Goal: Information Seeking & Learning: Learn about a topic

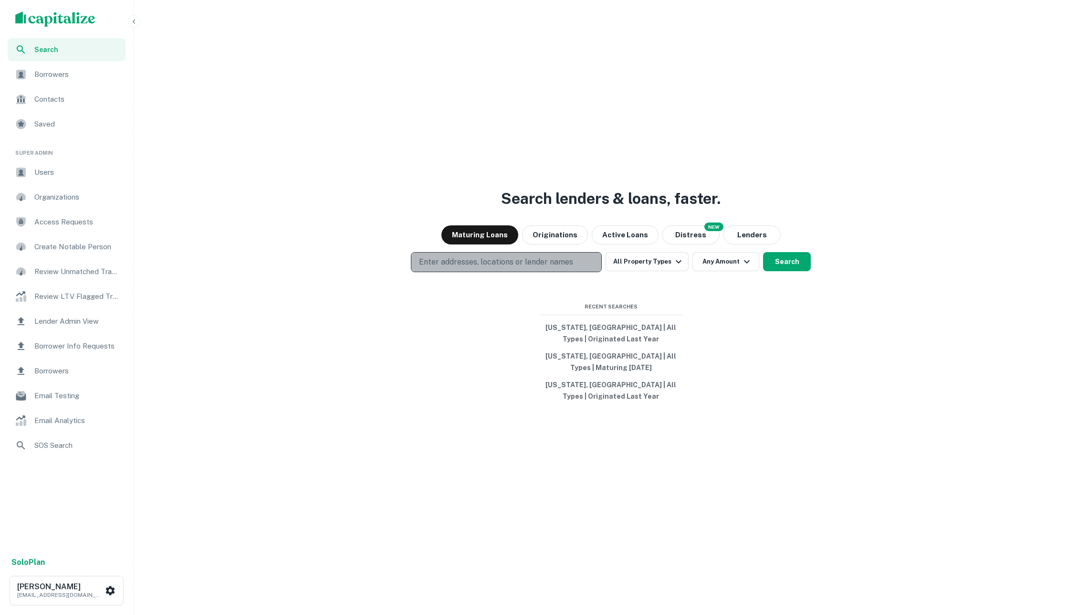
click at [548, 255] on button "Enter addresses, locations or lender names" at bounding box center [506, 262] width 191 height 20
type input "**********"
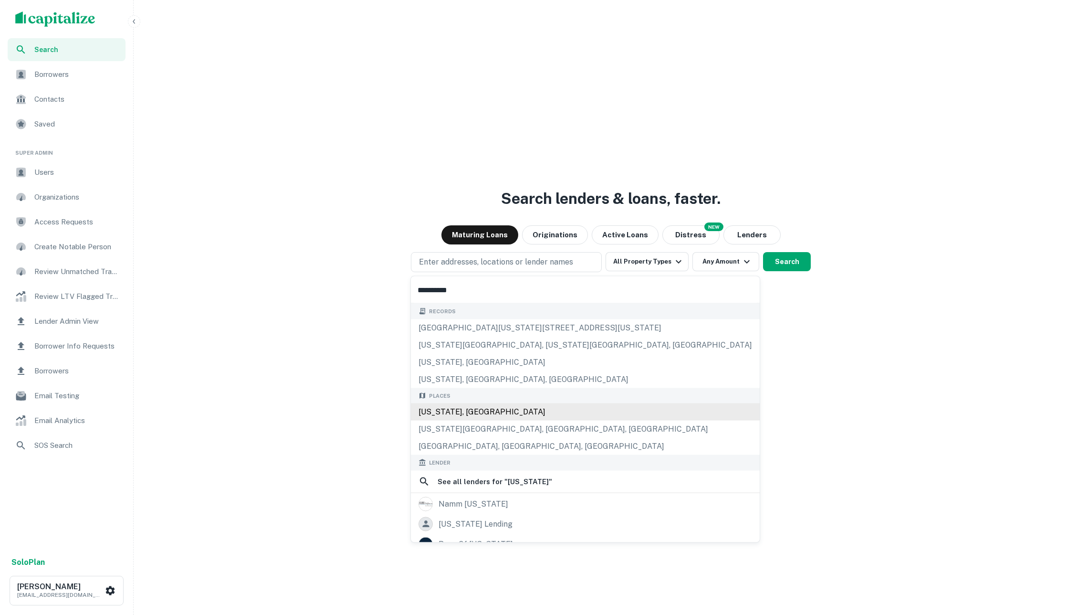
click at [487, 413] on div "California, USA" at bounding box center [585, 411] width 349 height 17
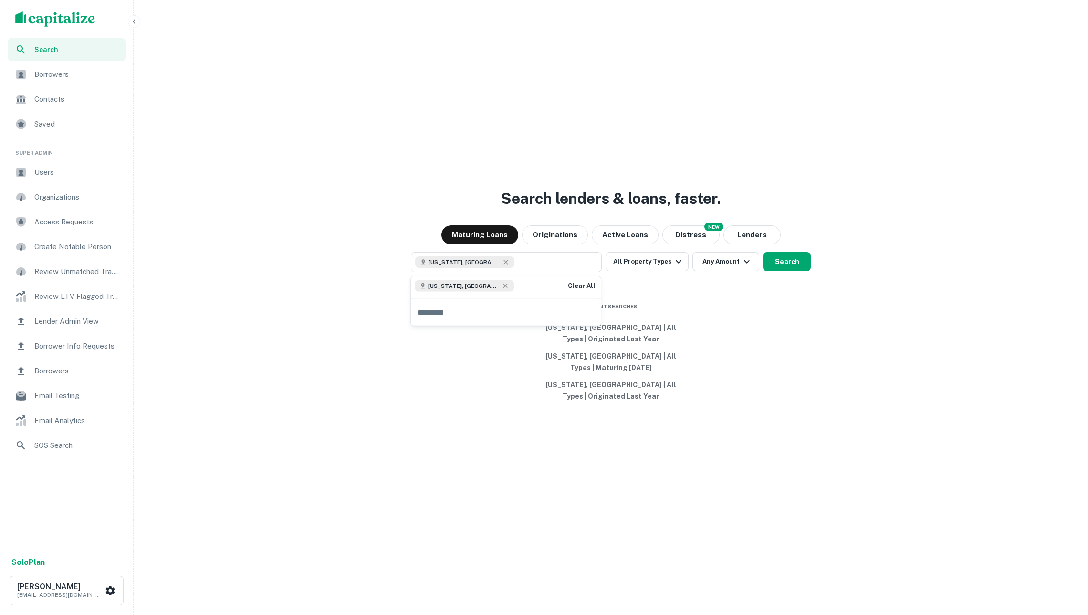
click at [831, 382] on div "Search lenders & loans, faster. Maturing Loans Originations Active Loans NEW Di…" at bounding box center [610, 330] width 947 height 615
click at [705, 260] on button "Any Amount" at bounding box center [726, 261] width 67 height 19
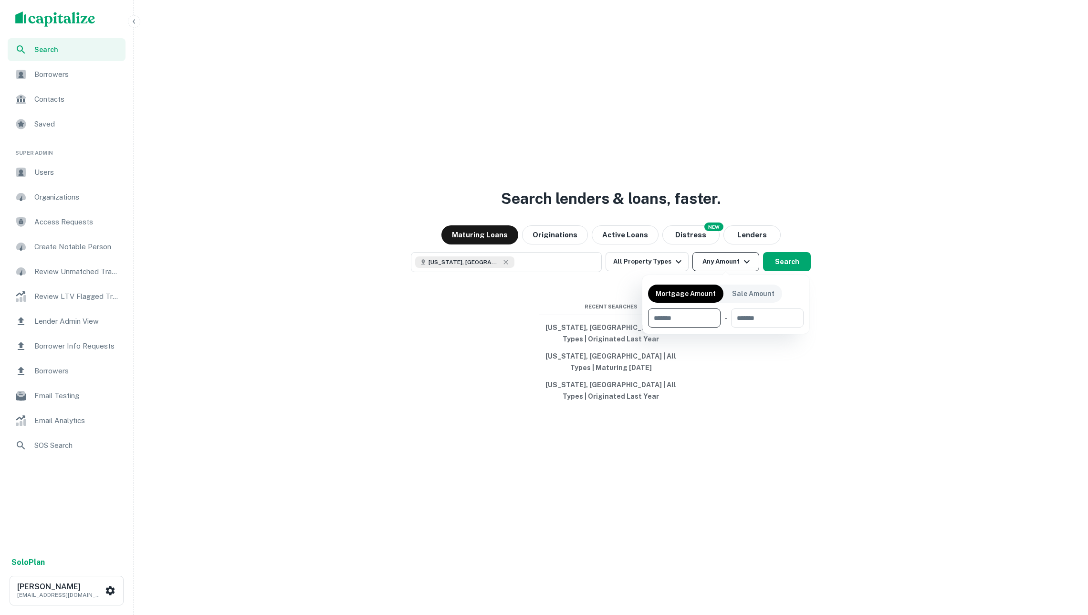
type input "*"
type input "*******"
click at [864, 329] on div at bounding box center [544, 307] width 1088 height 615
click at [786, 255] on button "Search" at bounding box center [787, 261] width 48 height 19
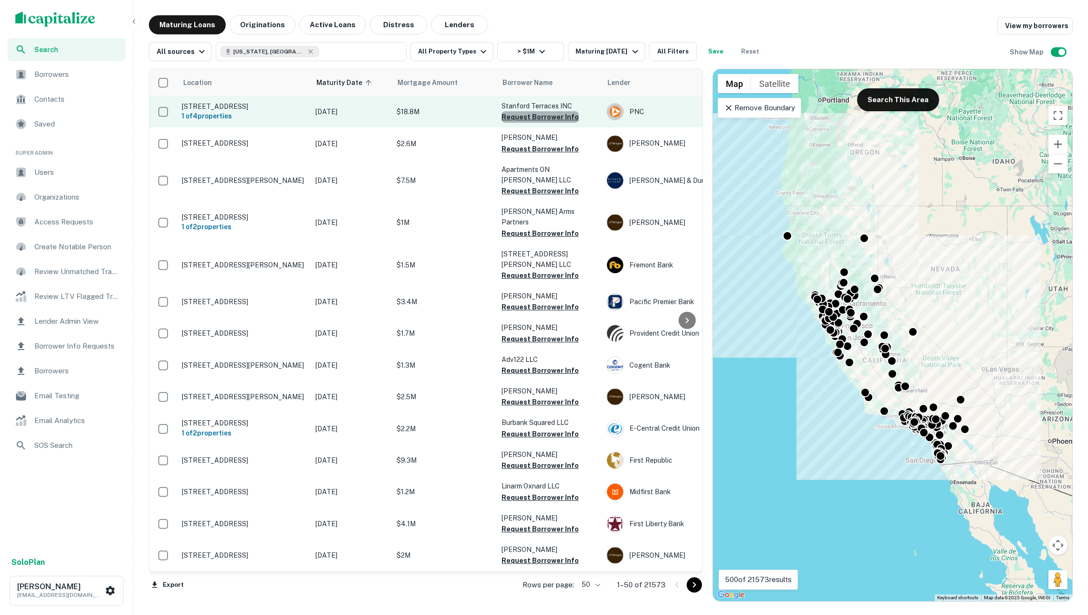
click at [544, 117] on button "Request Borrower Info" at bounding box center [540, 116] width 77 height 11
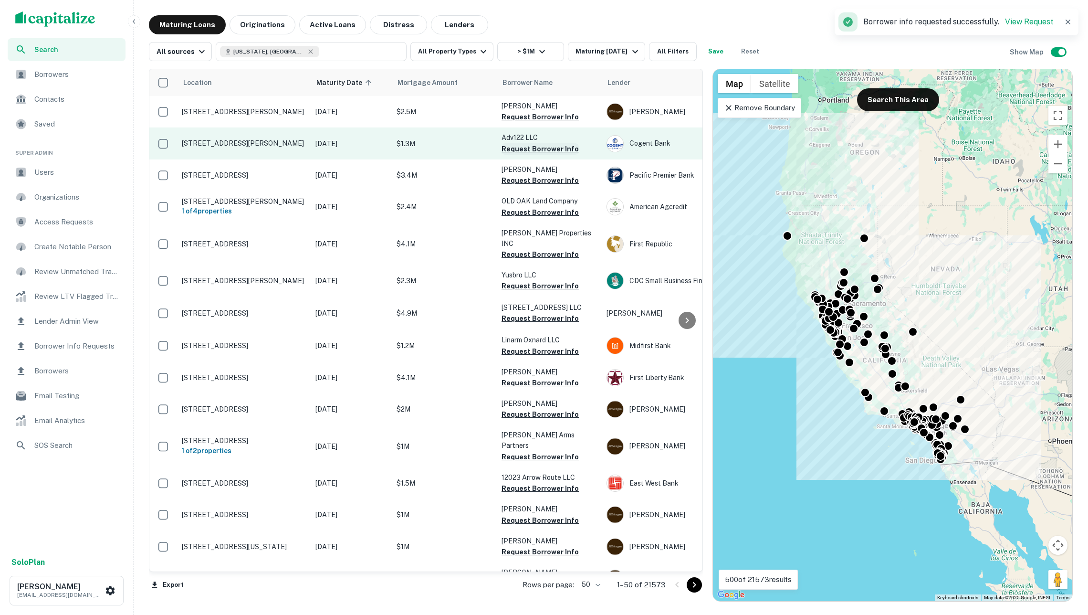
click at [541, 146] on button "Request Borrower Info" at bounding box center [540, 148] width 77 height 11
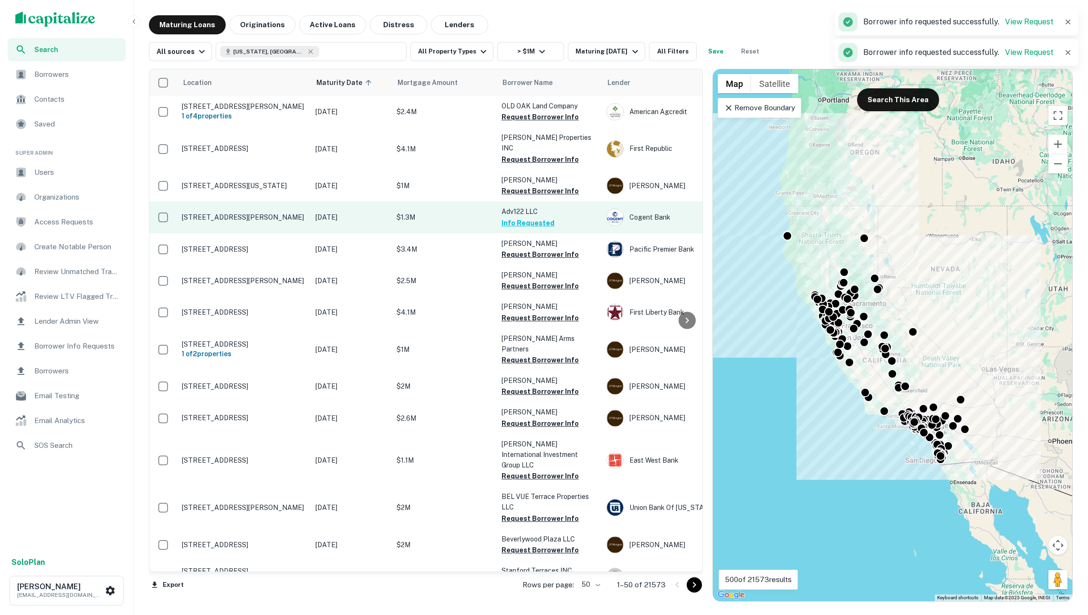
click at [535, 217] on button "Info Requested" at bounding box center [528, 222] width 53 height 11
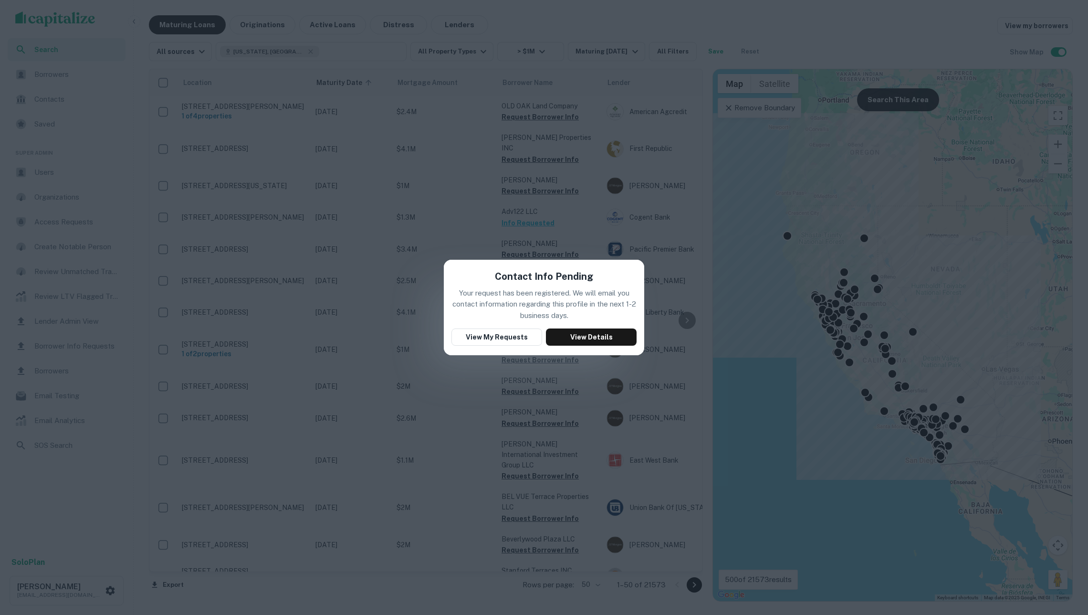
click at [457, 402] on div "Contact Info Pending Your request has been registered. We will email you contac…" at bounding box center [544, 307] width 1088 height 615
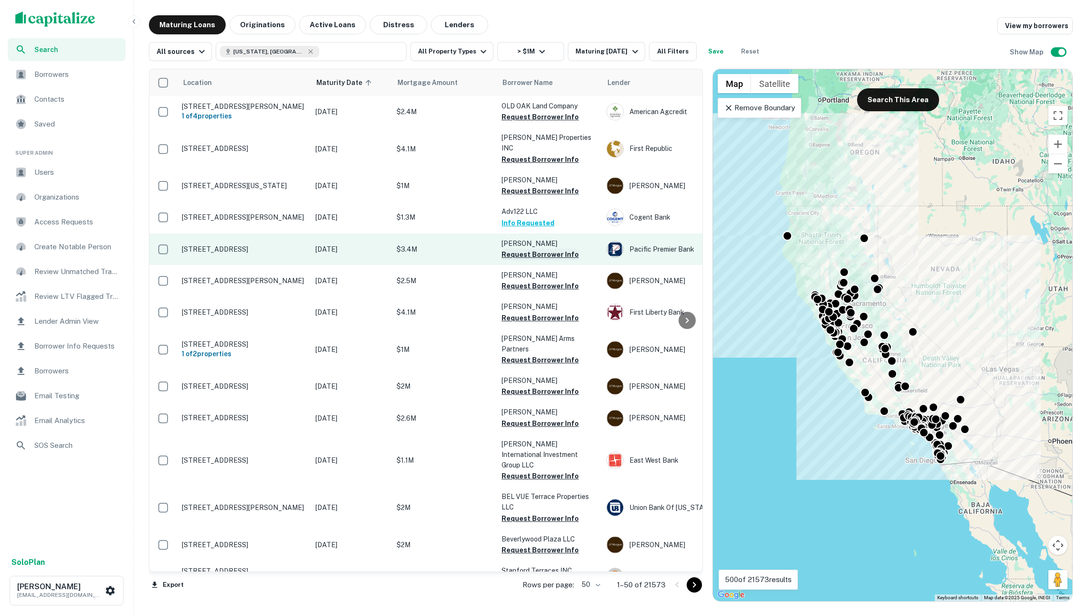
click at [522, 249] on button "Request Borrower Info" at bounding box center [540, 254] width 77 height 11
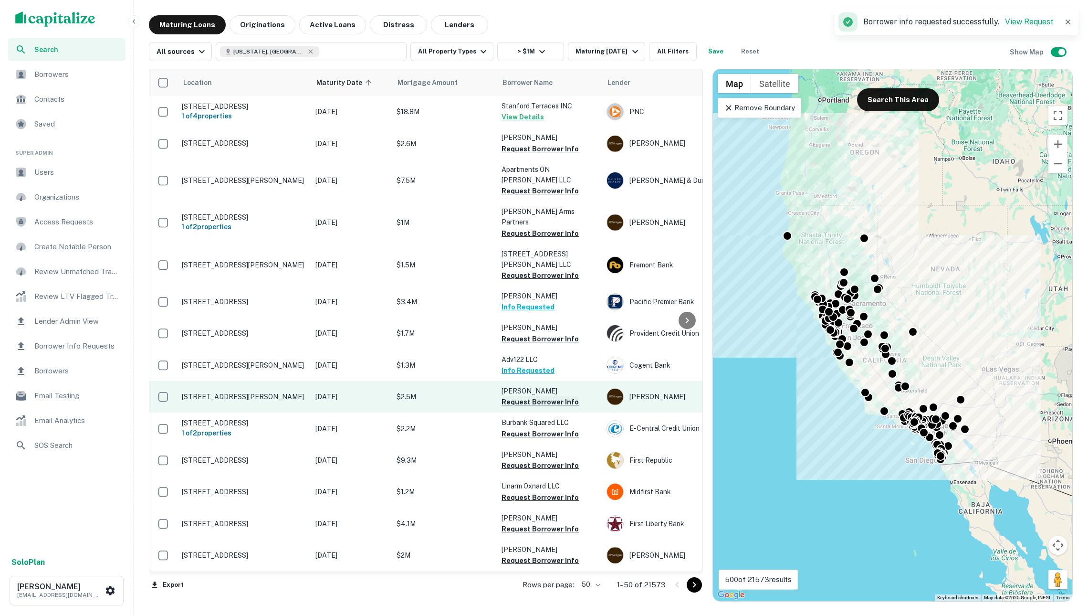
click at [527, 396] on button "Request Borrower Info" at bounding box center [540, 401] width 77 height 11
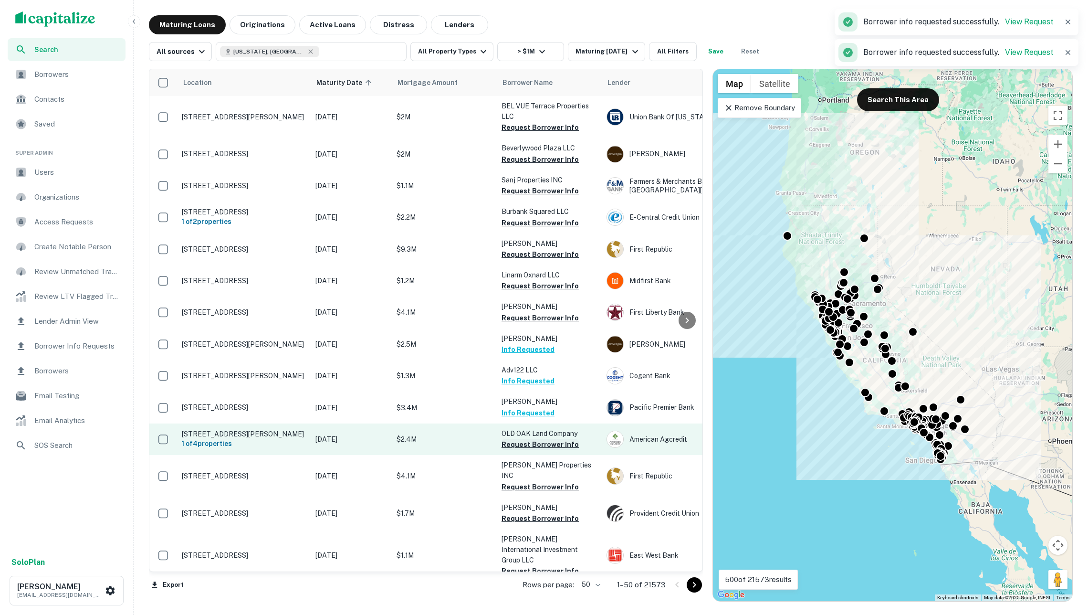
click at [535, 446] on button "Request Borrower Info" at bounding box center [540, 444] width 77 height 11
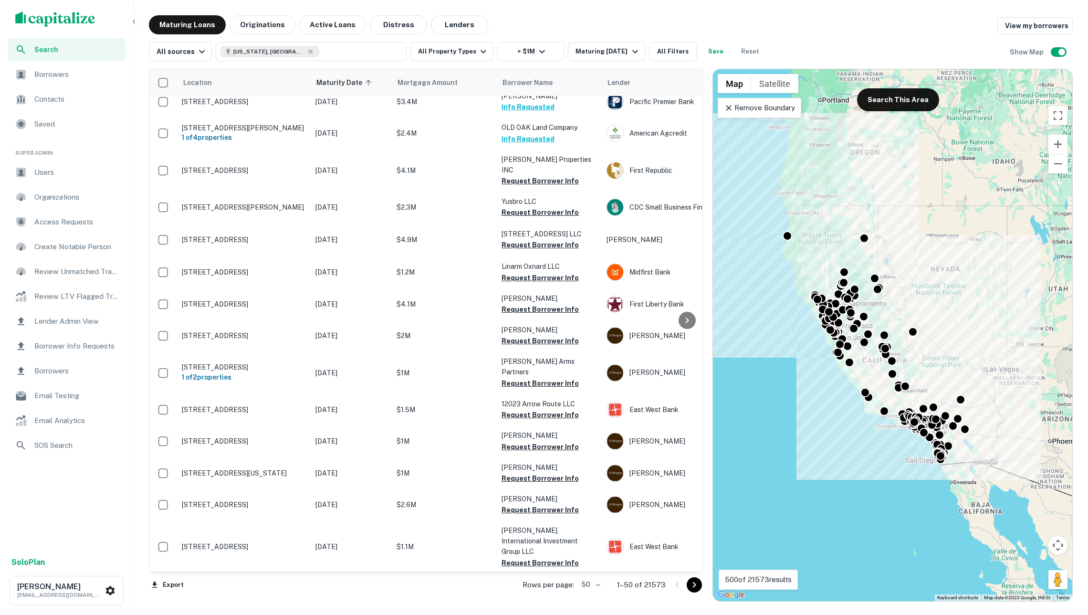
scroll to position [237, 0]
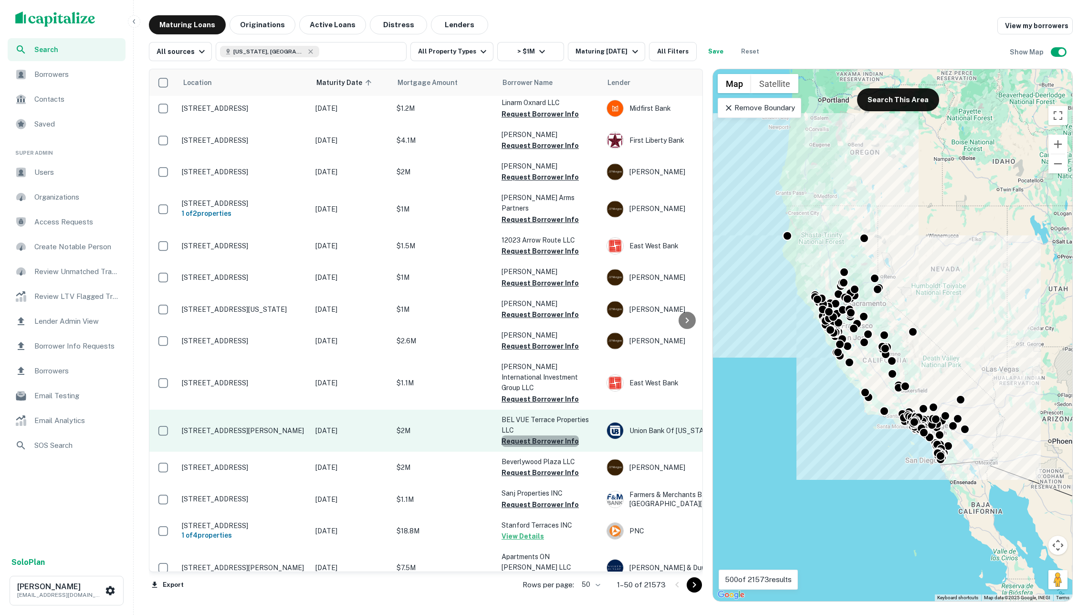
click at [545, 435] on button "Request Borrower Info" at bounding box center [540, 440] width 77 height 11
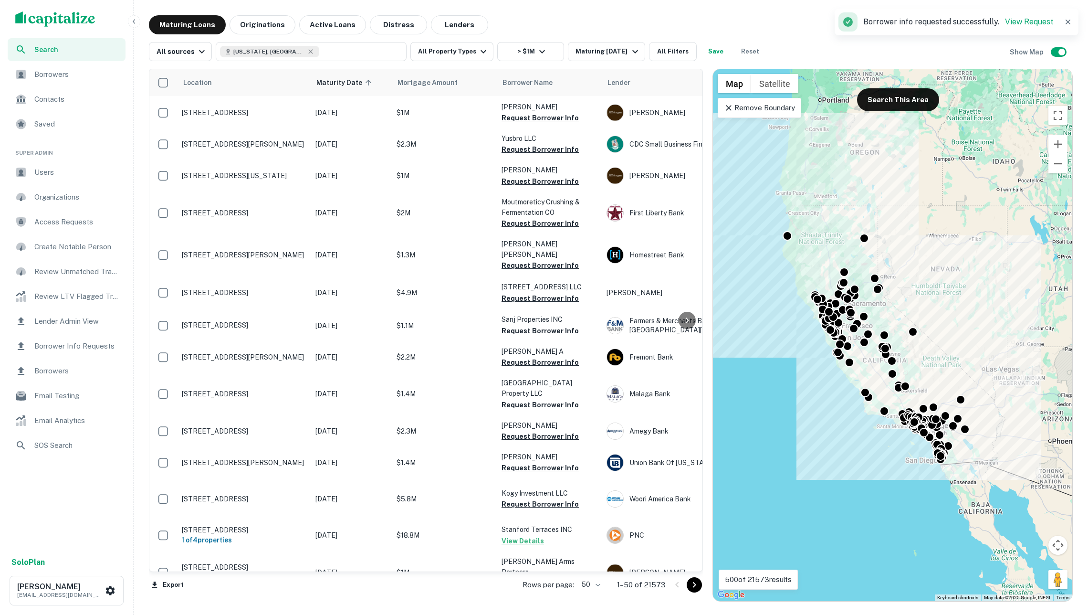
scroll to position [1082, 0]
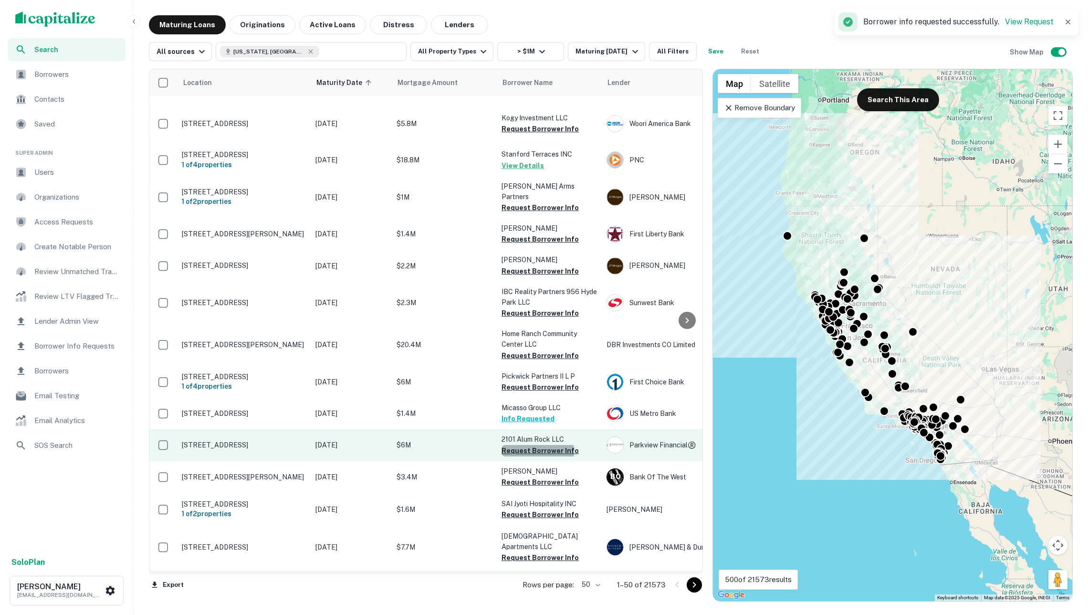
click at [533, 445] on button "Request Borrower Info" at bounding box center [540, 450] width 77 height 11
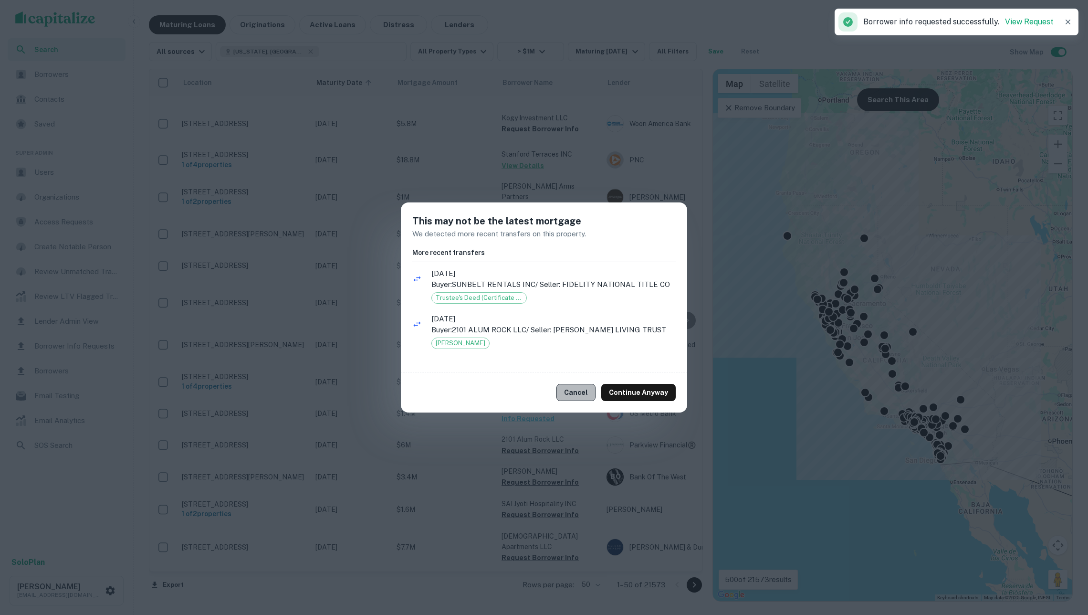
click at [583, 401] on button "Cancel" at bounding box center [576, 392] width 39 height 17
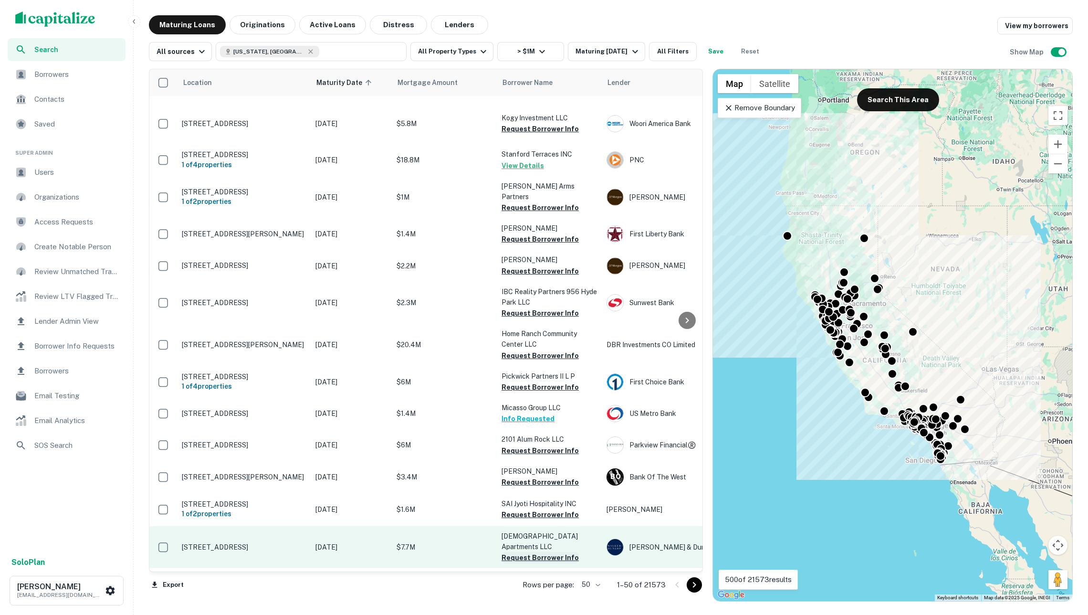
click at [544, 552] on button "Request Borrower Info" at bounding box center [540, 557] width 77 height 11
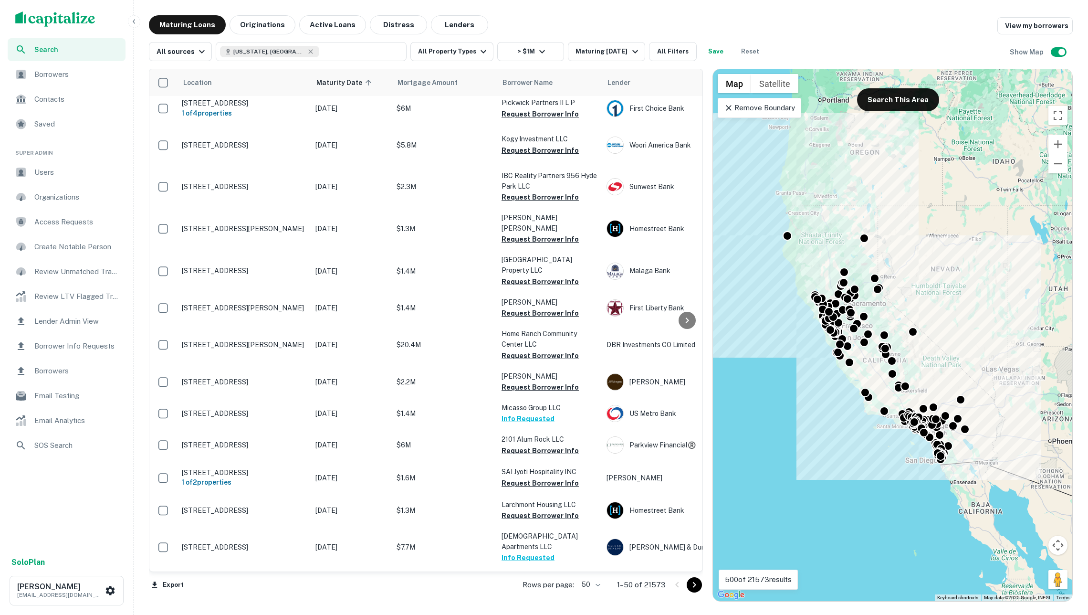
click at [73, 79] on span "Borrowers" at bounding box center [76, 74] width 85 height 11
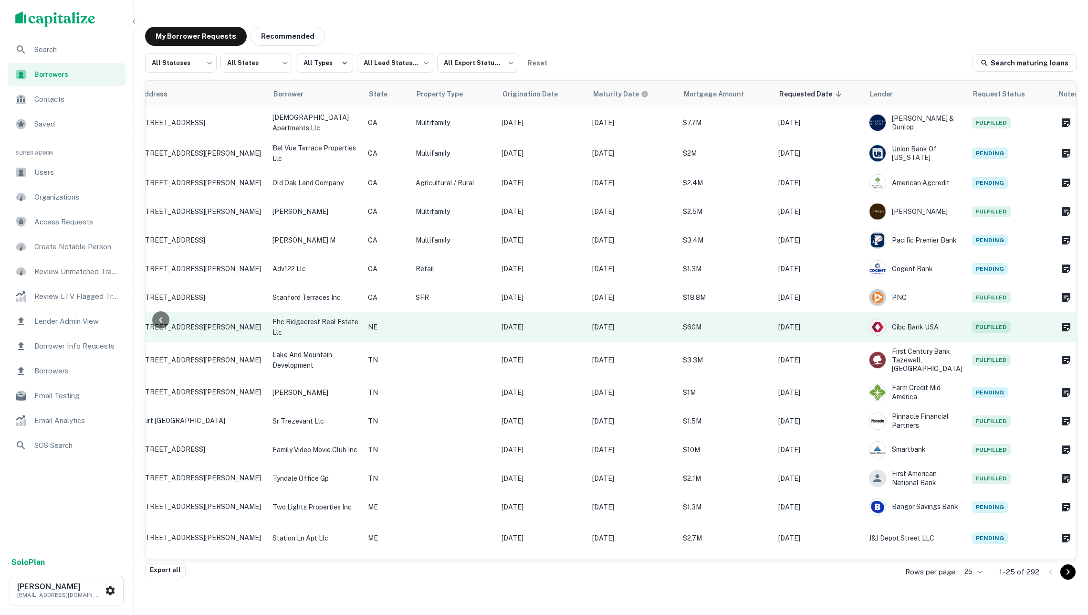
scroll to position [0, 125]
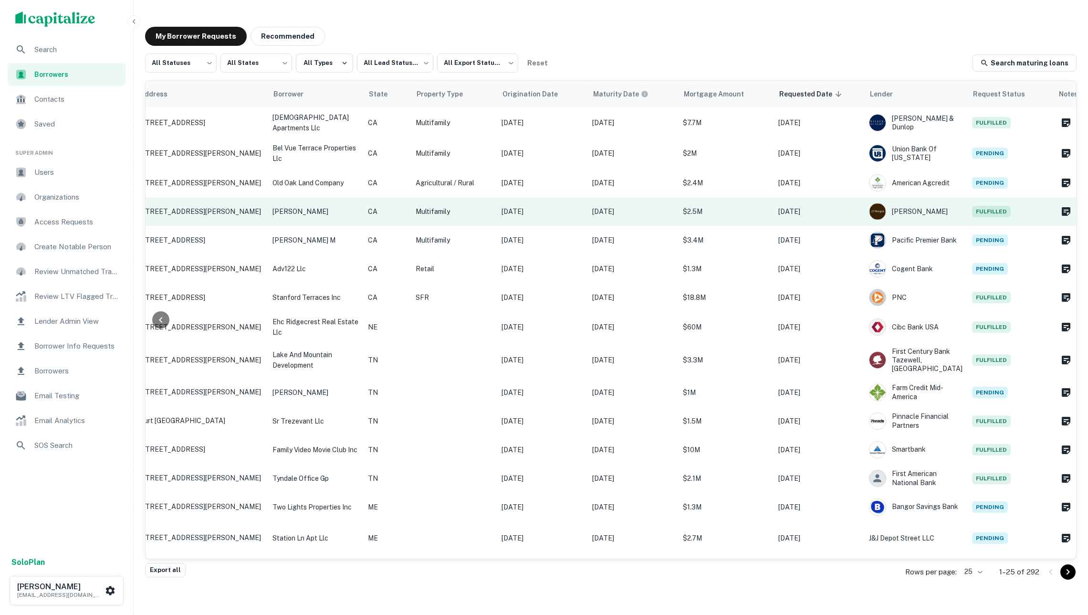
click at [428, 216] on td "Multifamily" at bounding box center [454, 211] width 86 height 29
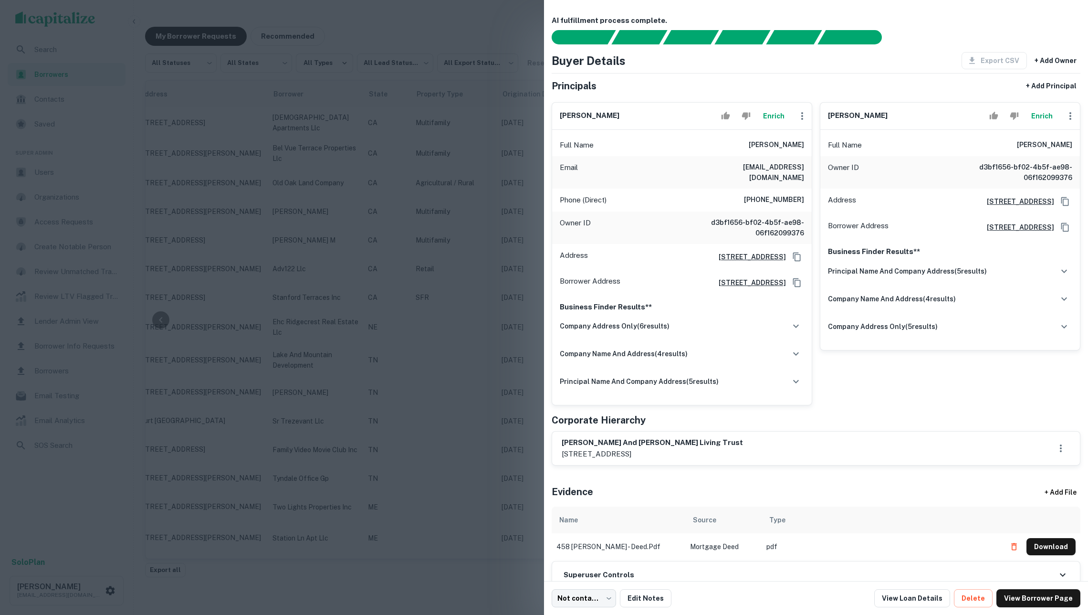
click at [772, 122] on button "Enrich" at bounding box center [773, 115] width 31 height 19
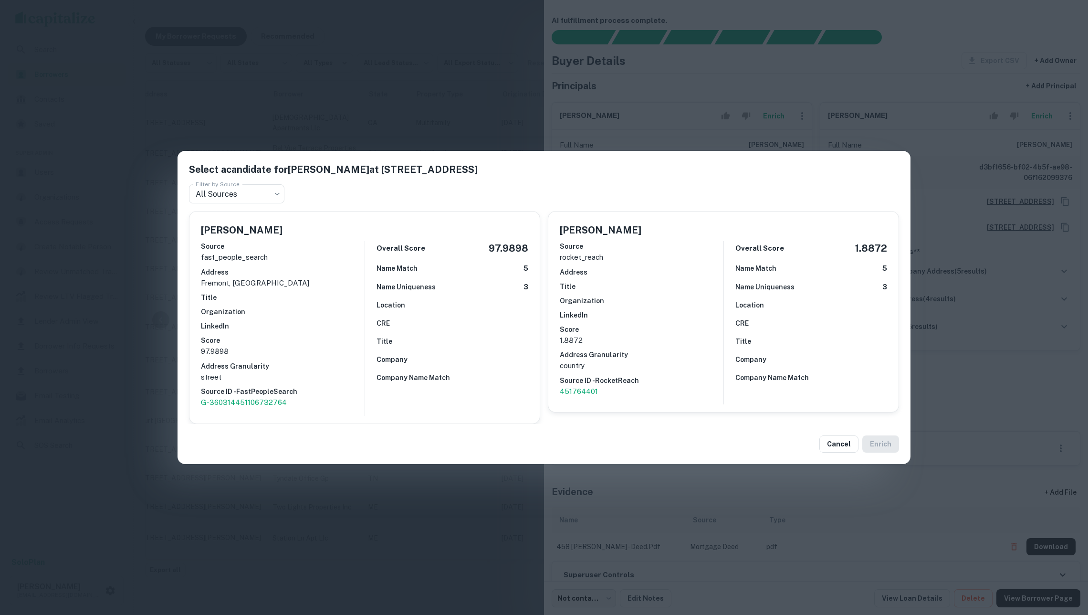
click at [489, 77] on div "Select a candidate for Vijay Salwan at 37177 Fremont Blvd Filter by Source All …" at bounding box center [544, 307] width 1088 height 615
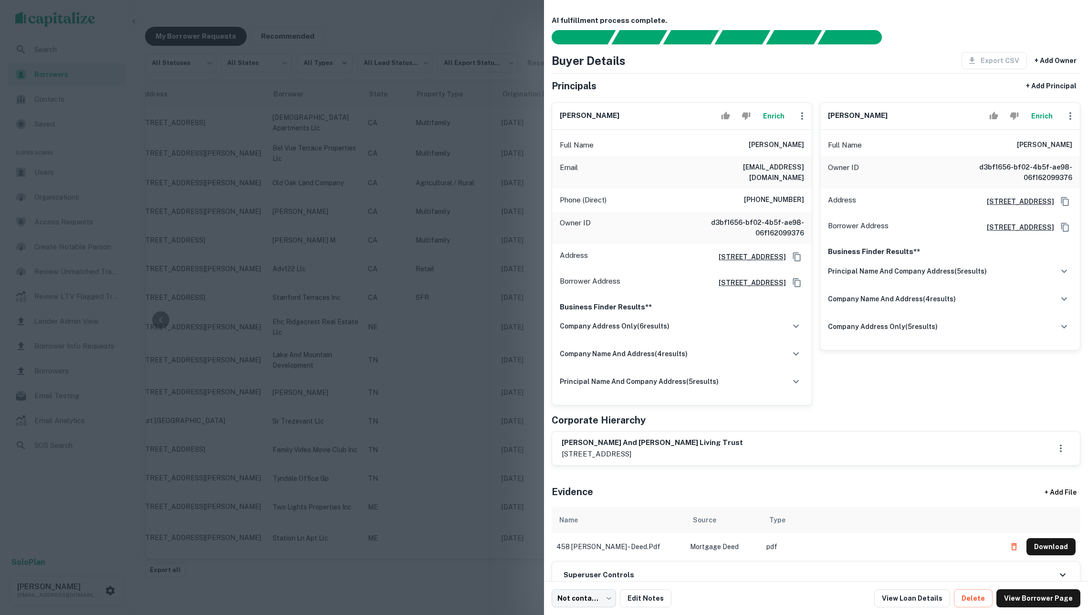
click at [489, 91] on div at bounding box center [544, 307] width 1088 height 615
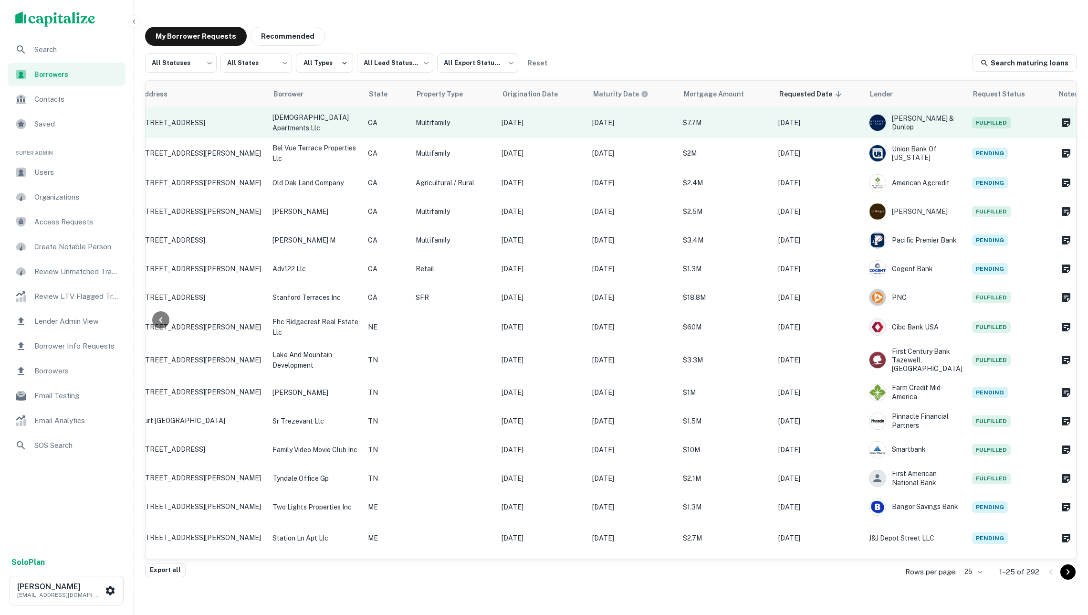
click at [491, 119] on p "Multifamily" at bounding box center [454, 122] width 76 height 11
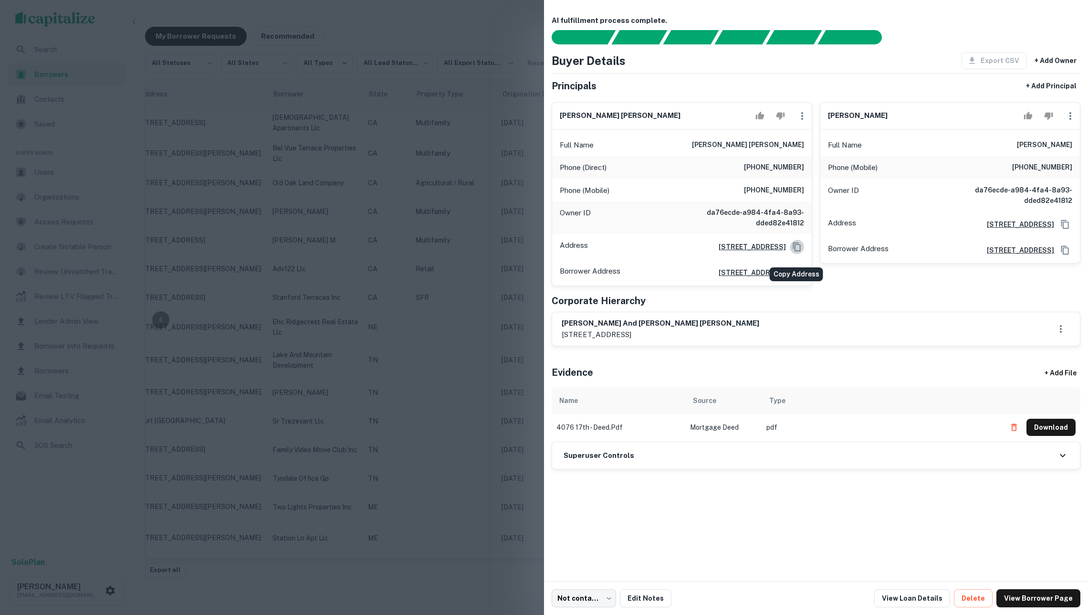
click at [792, 248] on icon "Copy Address" at bounding box center [797, 247] width 10 height 10
click at [1018, 596] on link "View Borrower Page" at bounding box center [1039, 598] width 84 height 18
click at [453, 102] on div at bounding box center [544, 307] width 1088 height 615
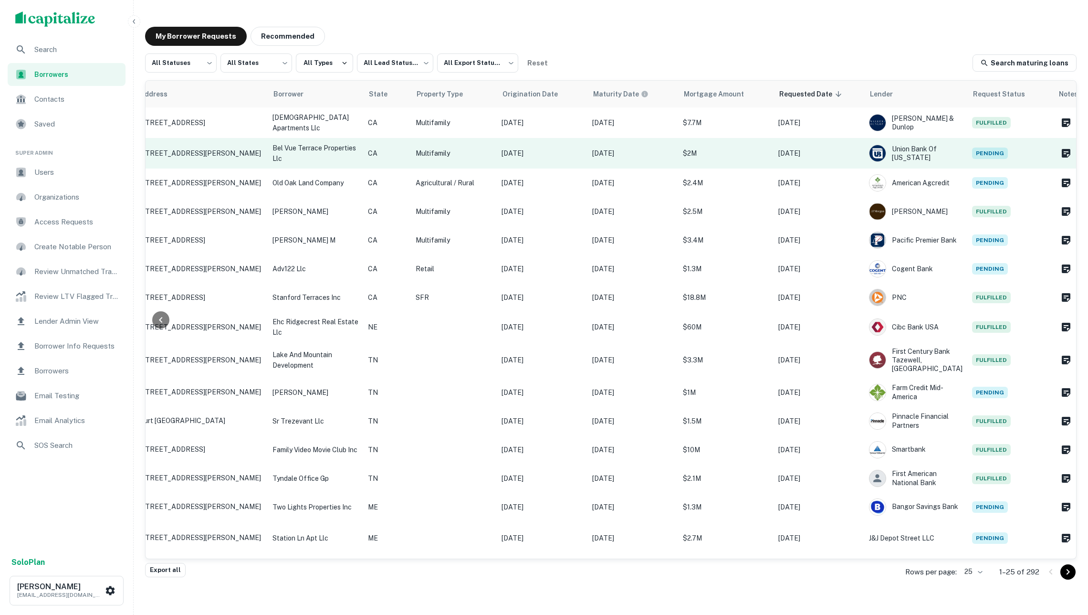
click at [556, 145] on td "Sep 29, 2020" at bounding box center [542, 153] width 91 height 31
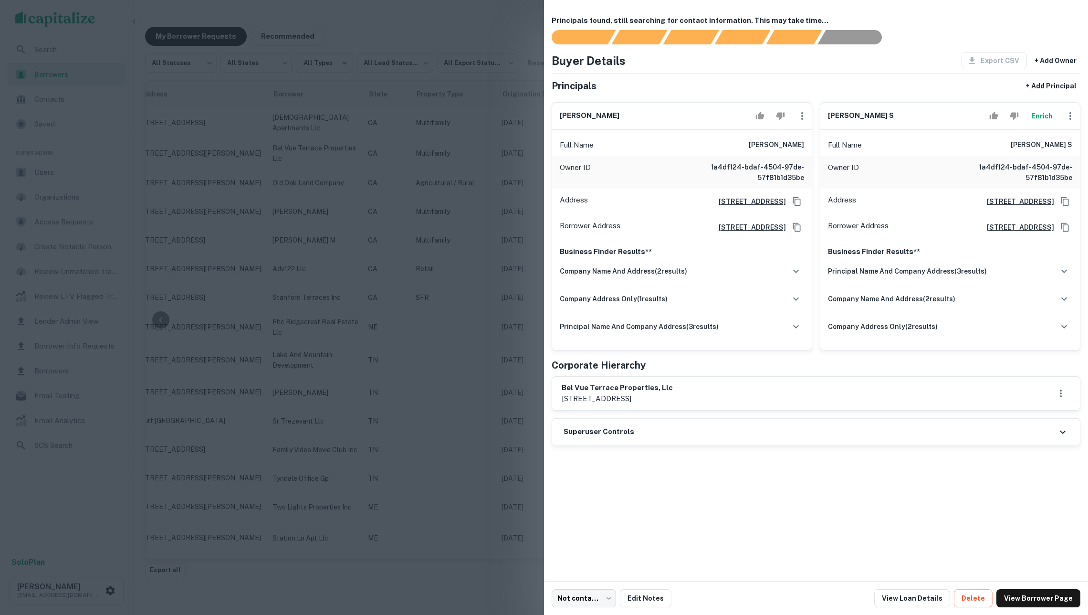
click at [1035, 117] on button "Enrich" at bounding box center [1042, 115] width 31 height 19
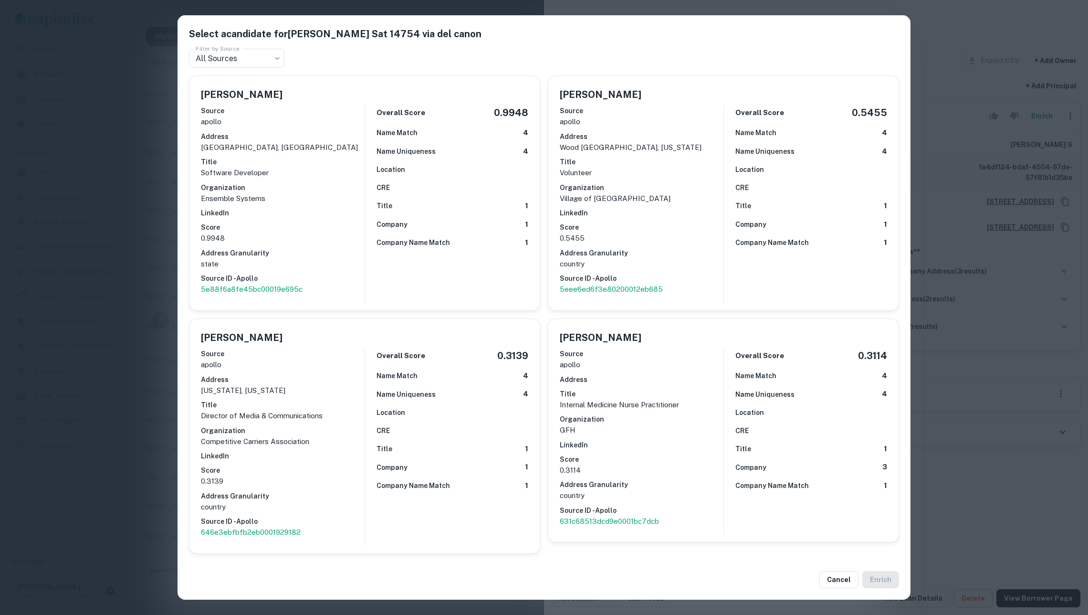
scroll to position [0, 0]
click at [956, 334] on div "Select a candidate for DORIS S ELGHANAYAN S at 14754 via del canon Filter by So…" at bounding box center [544, 307] width 1088 height 615
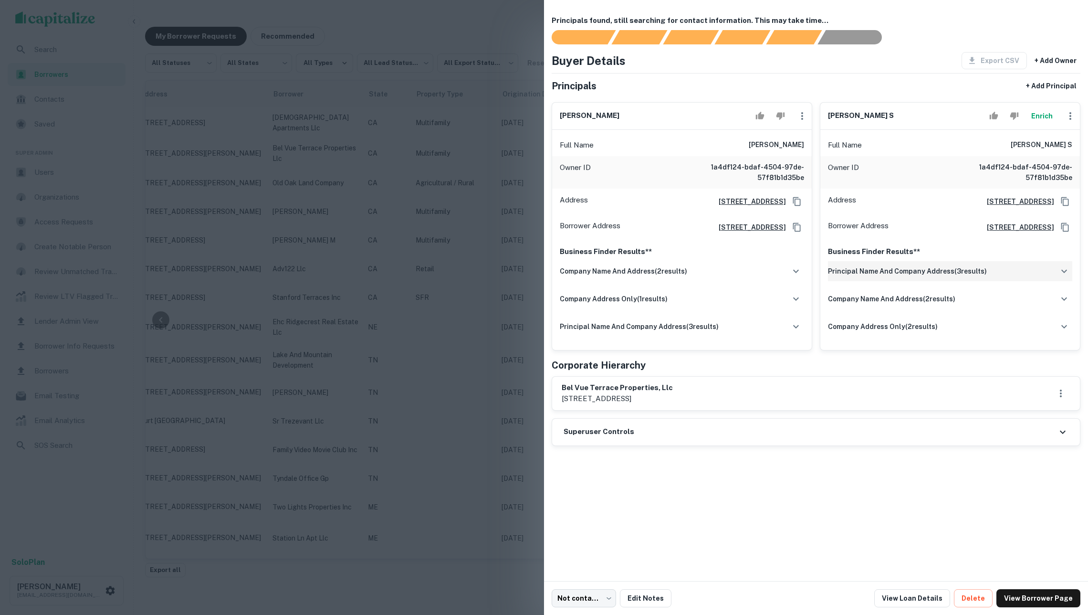
click at [866, 281] on div "principal name and company address ( 3 results)" at bounding box center [950, 271] width 244 height 20
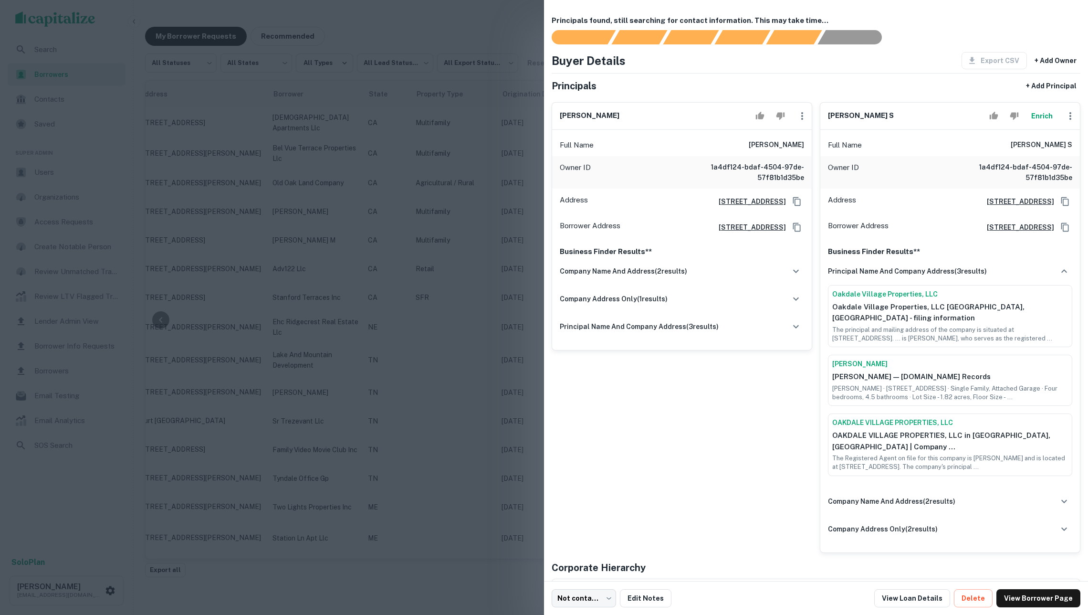
click at [1039, 117] on button "Enrich" at bounding box center [1042, 115] width 31 height 19
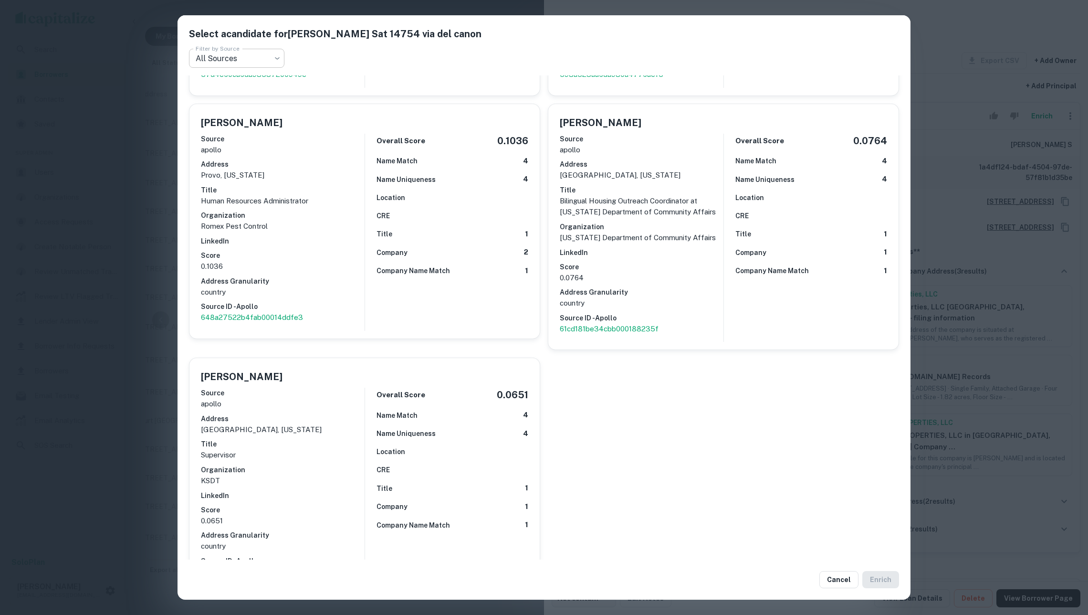
scroll to position [943, 0]
click at [260, 54] on body "Search Borrowers Contacts Saved Super Admin Users Organizations Access Requests…" at bounding box center [544, 307] width 1088 height 615
click at [988, 314] on div at bounding box center [544, 307] width 1088 height 615
click at [993, 544] on div "Select a candidate for DORIS S ELGHANAYAN S at 14754 via del canon Filter by So…" at bounding box center [544, 307] width 1088 height 615
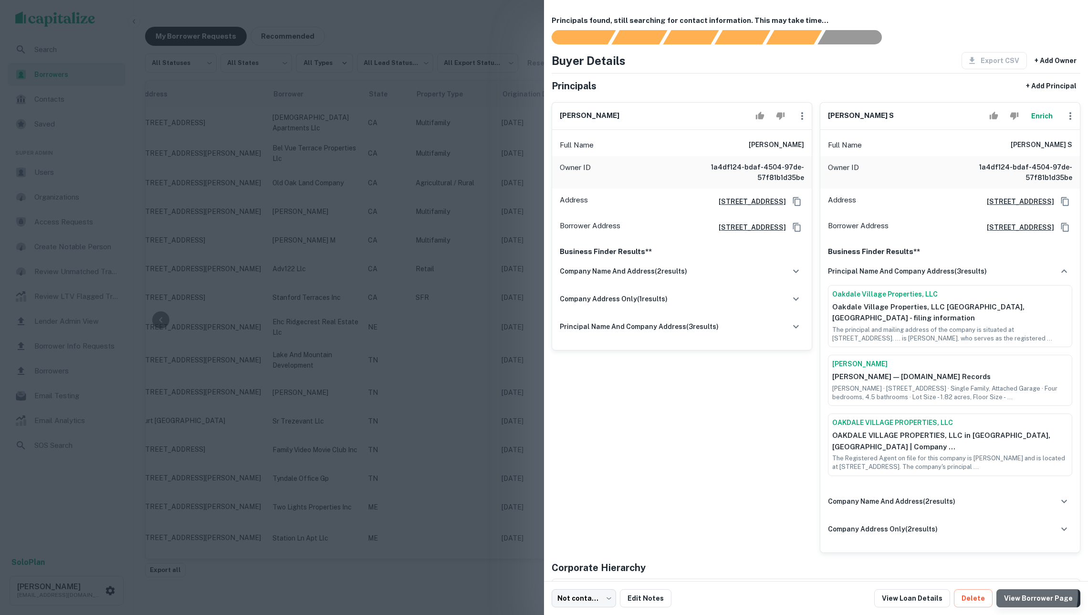
click at [1021, 595] on link "View Borrower Page" at bounding box center [1039, 598] width 84 height 18
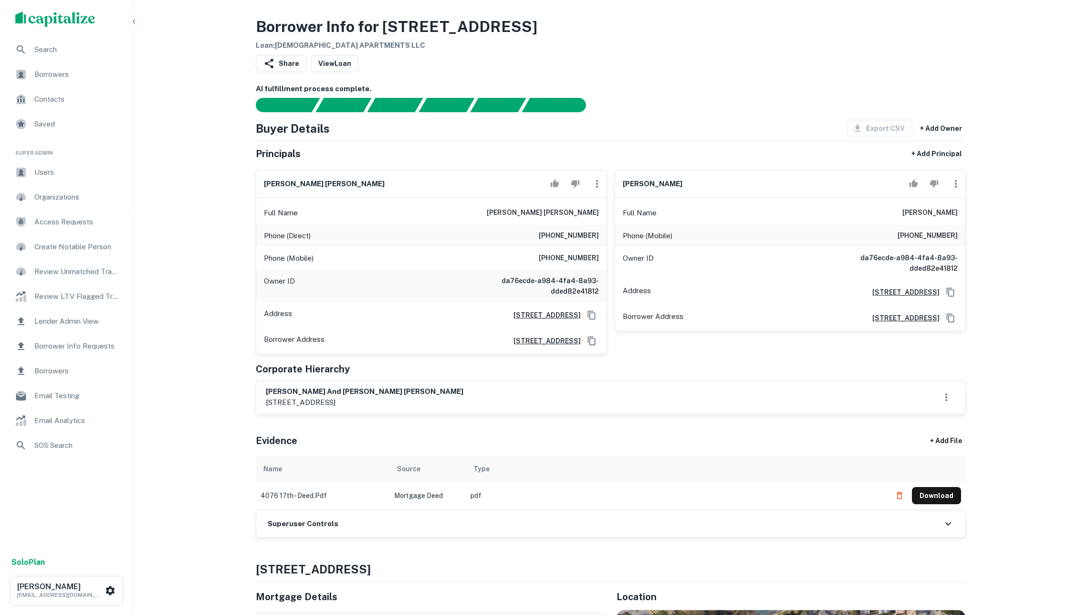
click at [594, 190] on icon "button" at bounding box center [596, 183] width 11 height 11
click at [678, 94] on div at bounding box center [544, 307] width 1088 height 615
drag, startPoint x: 940, startPoint y: 218, endPoint x: 986, endPoint y: 220, distance: 46.3
copy h6 "manfred f. angstenberger"
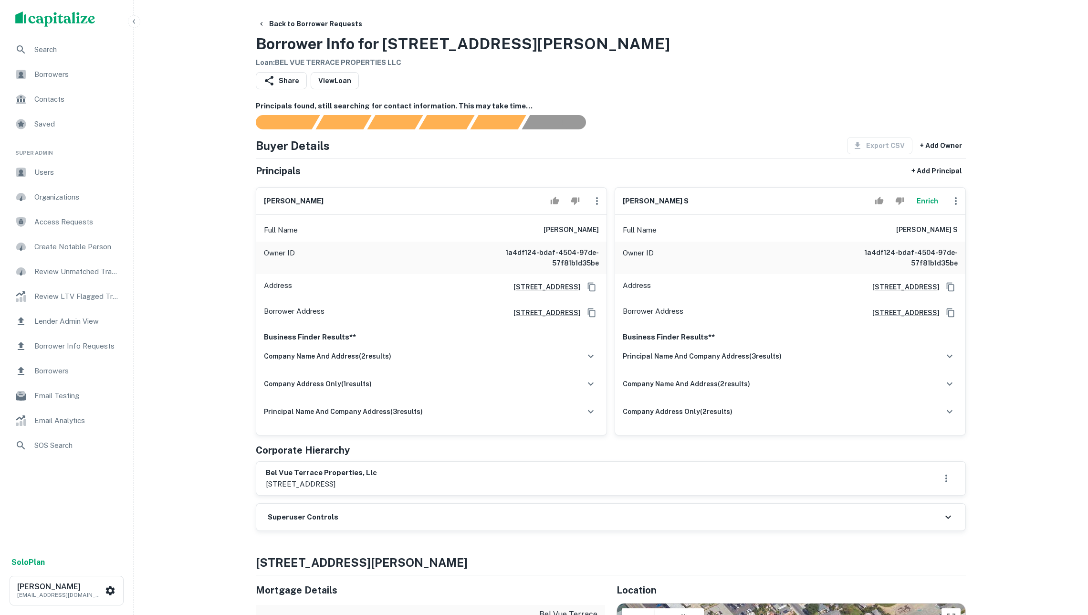
click at [736, 88] on div "Share View Loan" at bounding box center [611, 82] width 710 height 21
click at [920, 210] on button "Enrich" at bounding box center [927, 200] width 31 height 19
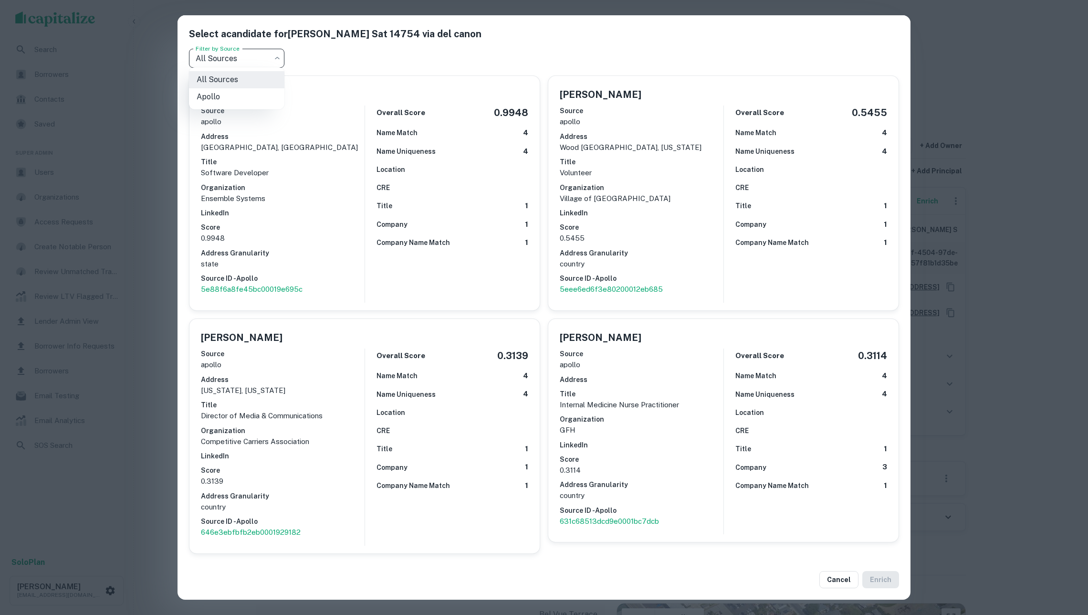
click at [243, 53] on body "Search Borrowers Contacts Saved Super Admin Users Organizations Access Requests…" at bounding box center [544, 307] width 1088 height 615
click at [246, 53] on div at bounding box center [544, 307] width 1088 height 615
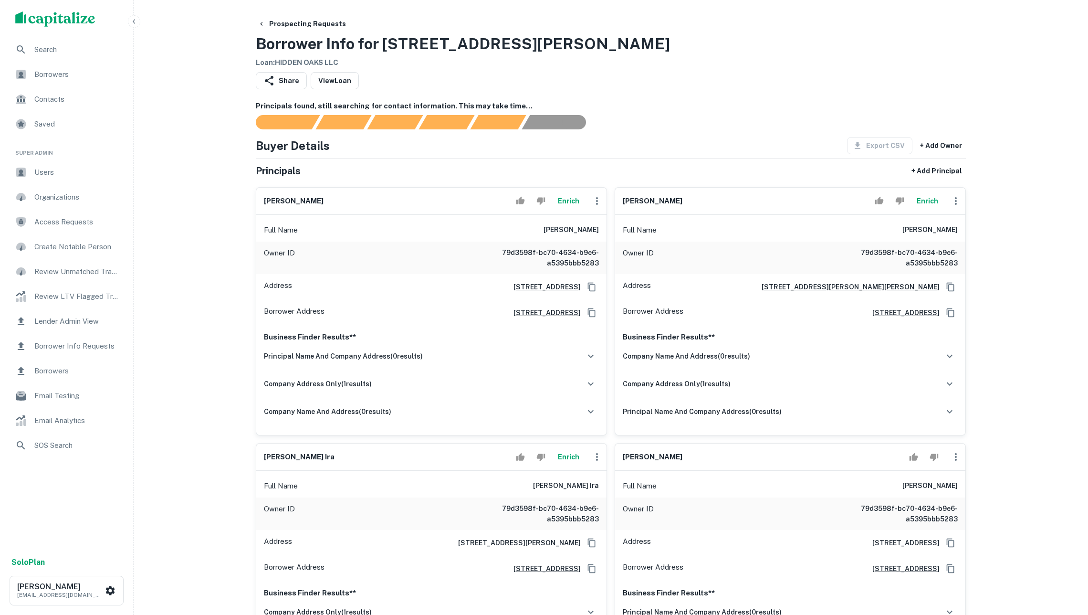
click at [567, 211] on button "Enrich" at bounding box center [568, 200] width 31 height 19
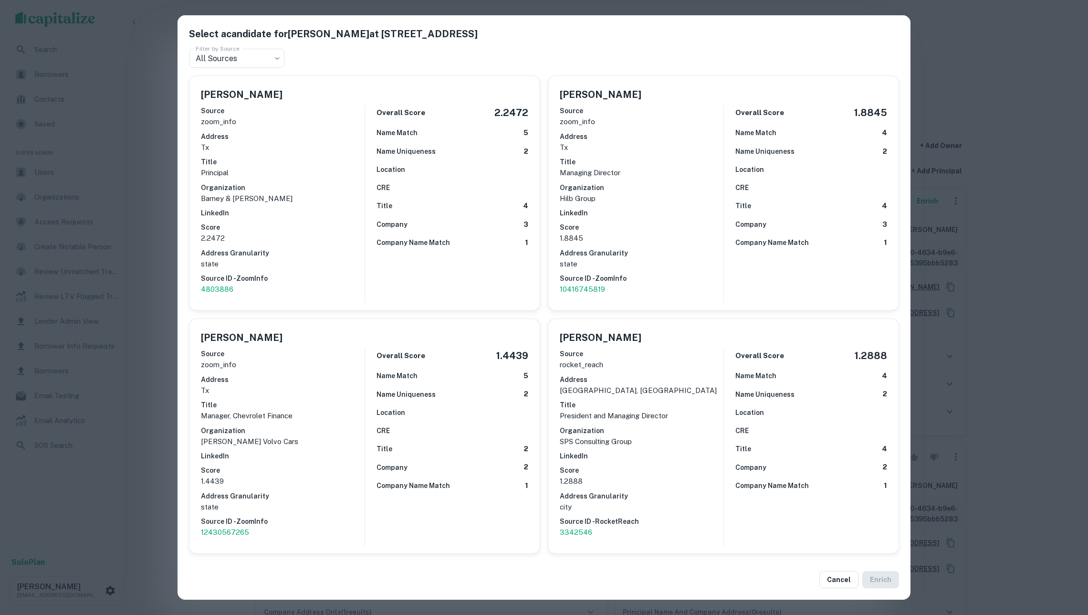
click at [979, 235] on div "Select a candidate for [PERSON_NAME] at [STREET_ADDRESS] Filter by Source All S…" at bounding box center [544, 307] width 1088 height 615
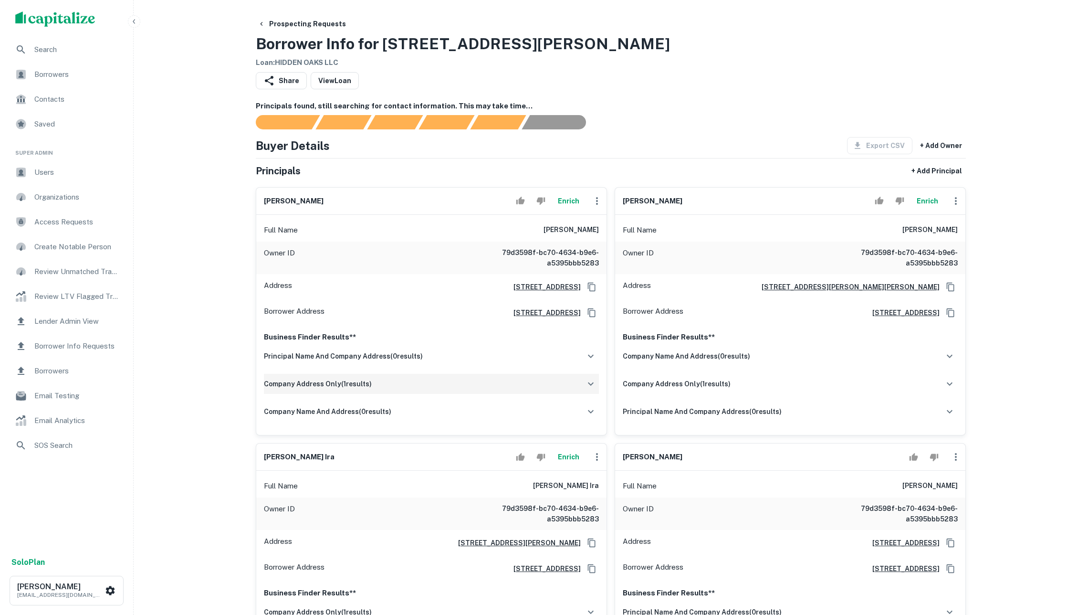
click at [460, 394] on div "company address only ( 1 results)" at bounding box center [431, 384] width 335 height 20
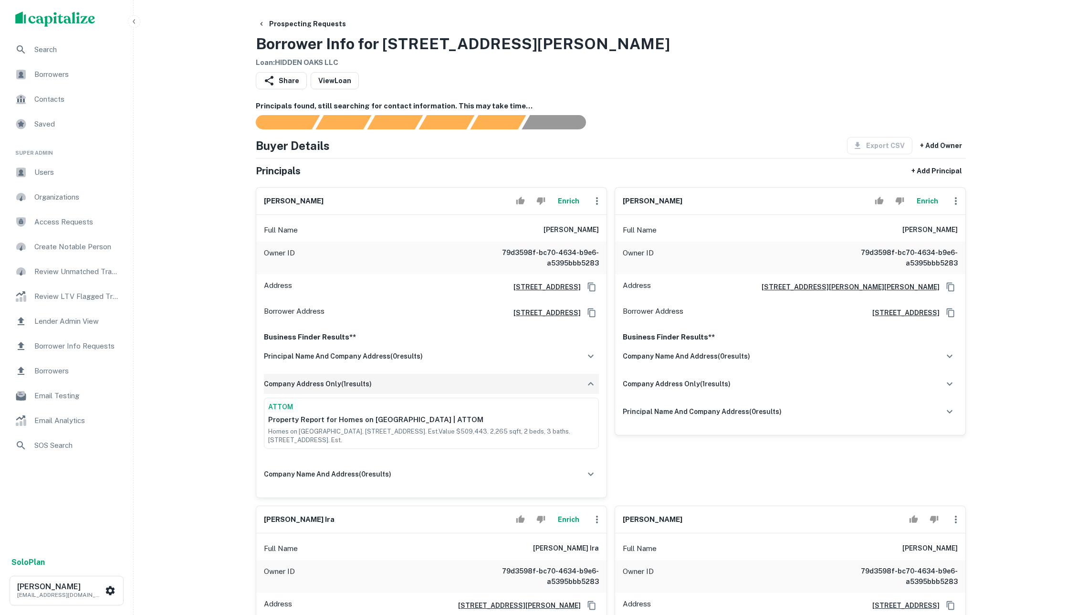
click at [460, 394] on div "company address only ( 1 results)" at bounding box center [431, 384] width 335 height 20
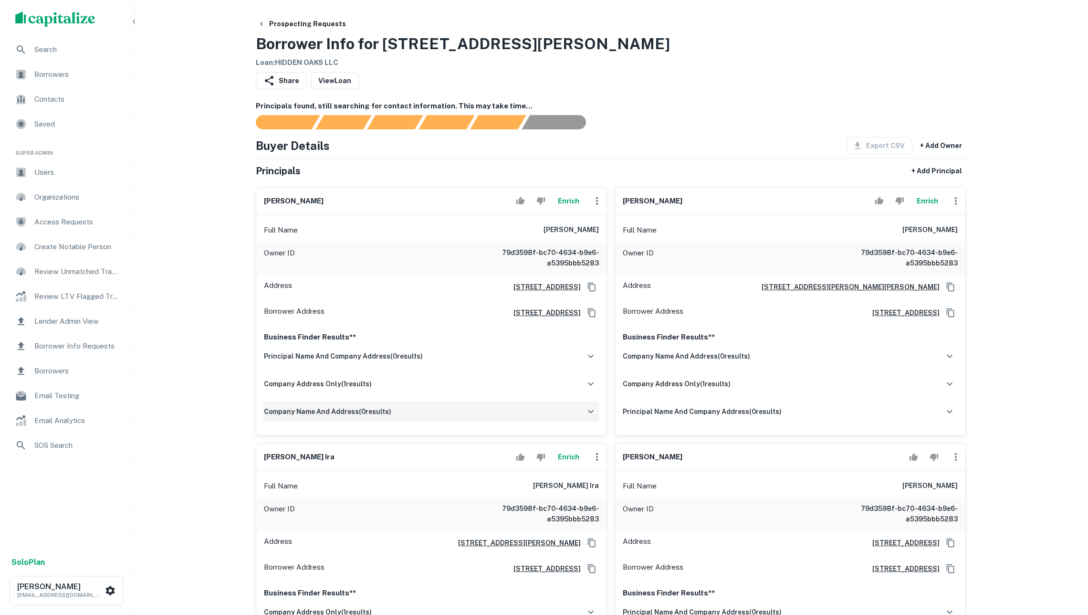
click at [454, 421] on div "company name and address ( 0 results)" at bounding box center [431, 411] width 335 height 20
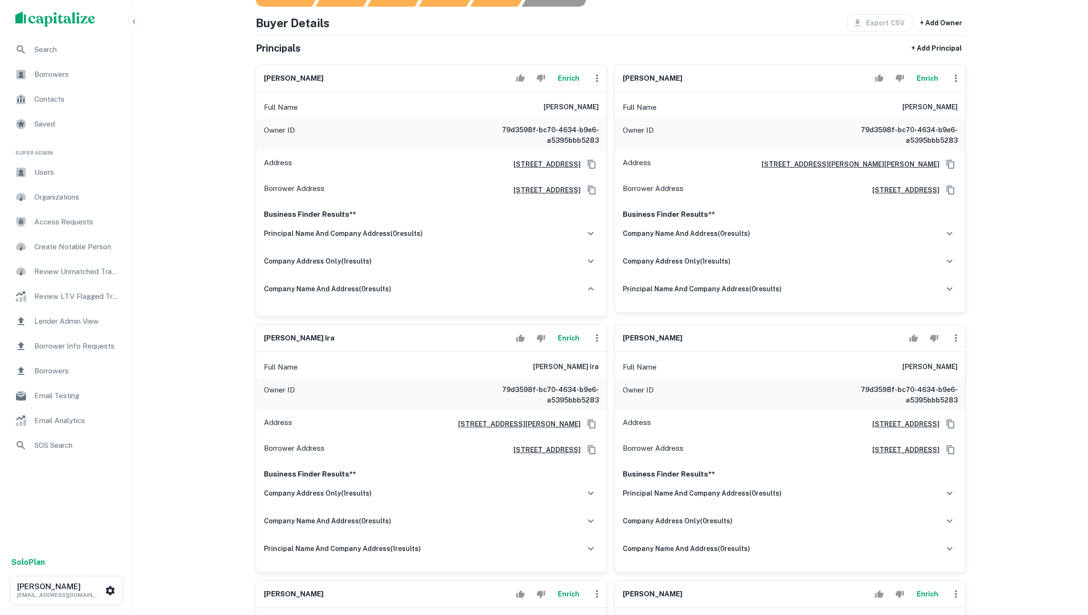
scroll to position [124, 0]
click at [928, 86] on button "Enrich" at bounding box center [927, 76] width 31 height 19
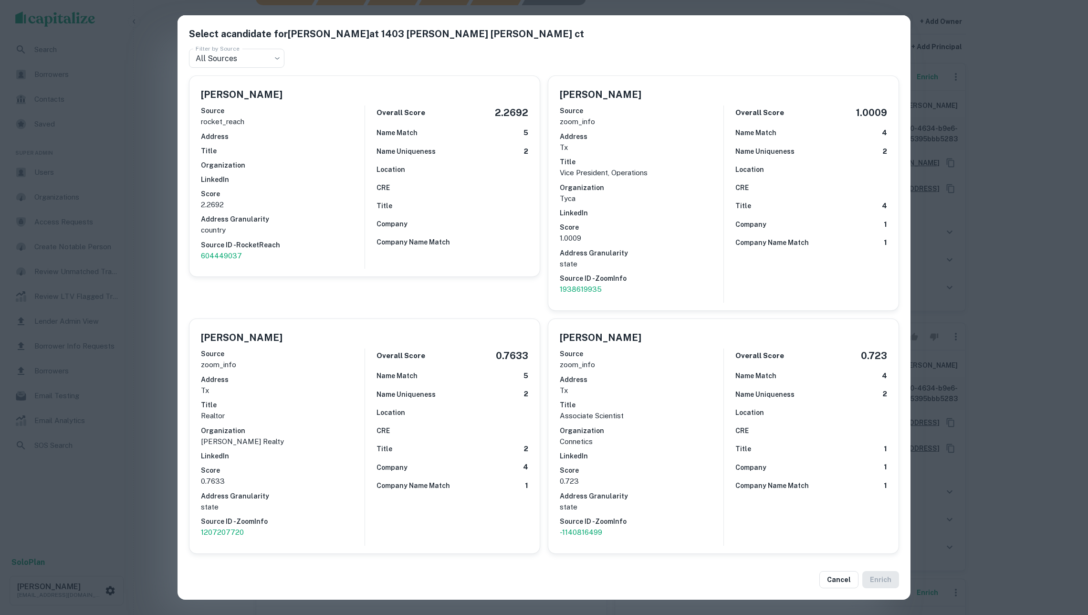
click at [990, 239] on div "Select a candidate for JOHN DIPASQUALE at 1403 glen ellen ct Filter by Source A…" at bounding box center [544, 307] width 1088 height 615
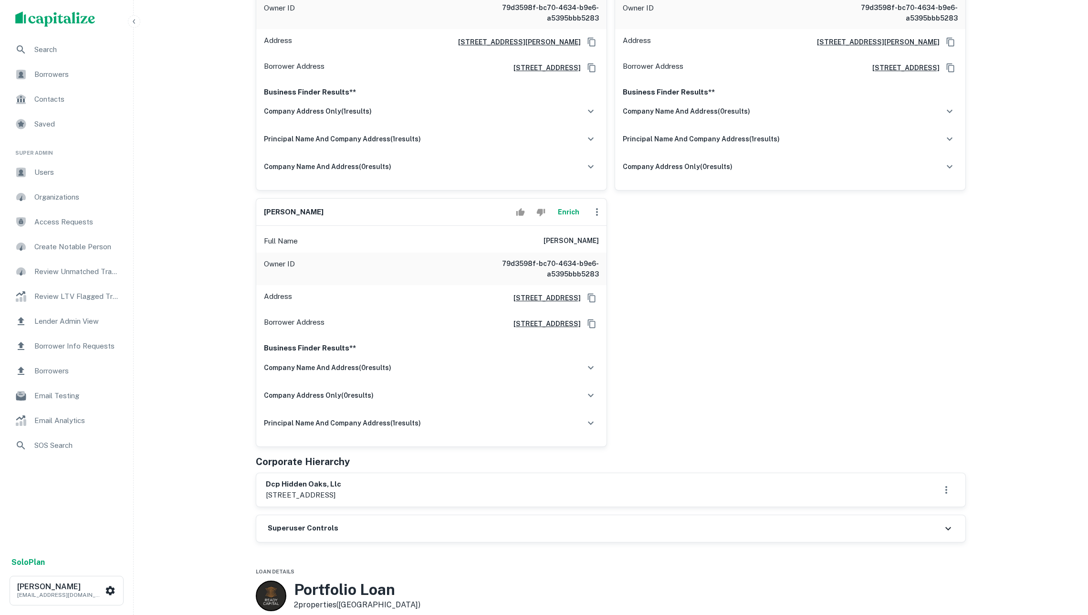
scroll to position [761, 0]
click at [561, 221] on button "Enrich" at bounding box center [568, 211] width 31 height 19
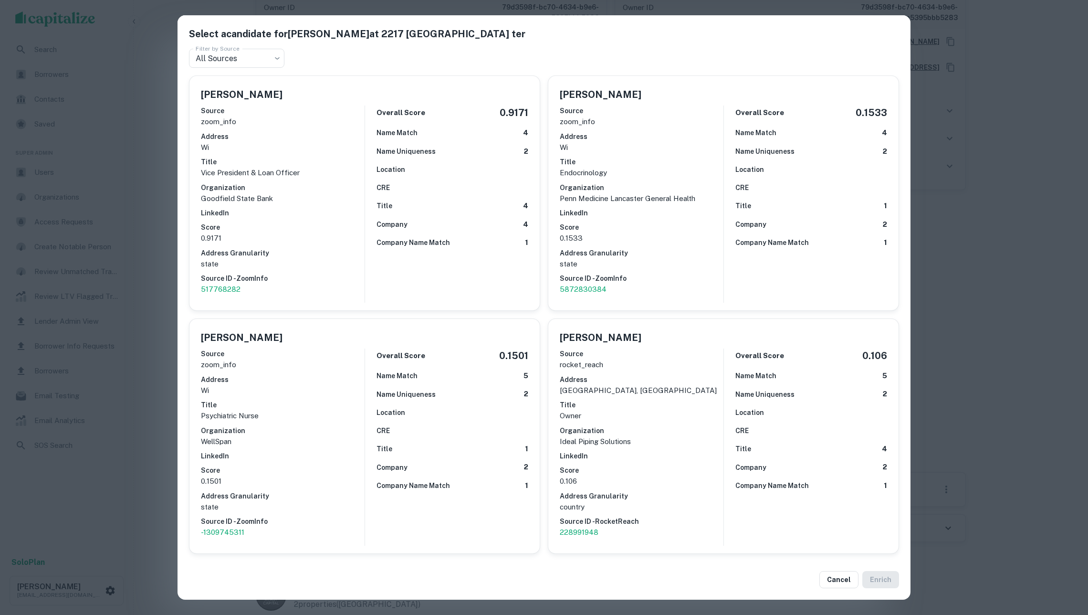
click at [941, 273] on div "Select a candidate for MATTHEW SAUDER at 2217 vienna ter Filter by Source All S…" at bounding box center [544, 307] width 1088 height 615
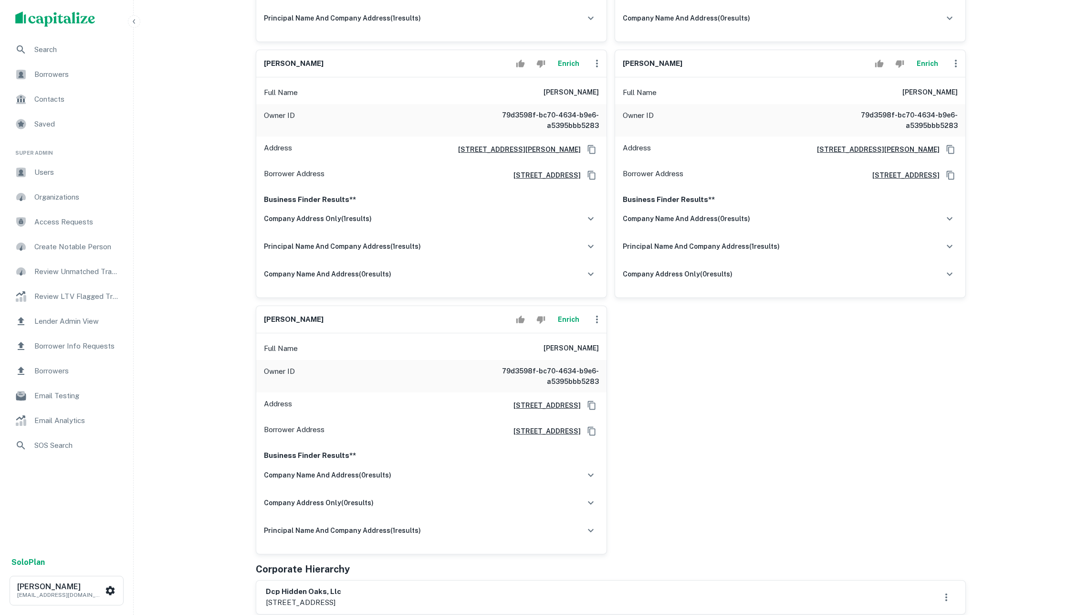
scroll to position [578, 0]
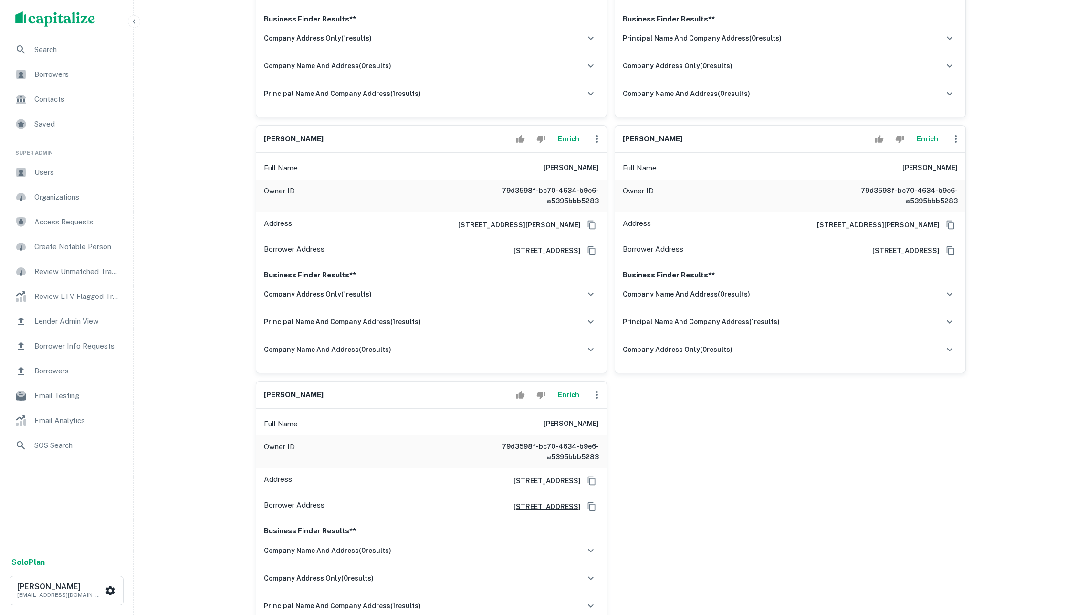
click at [926, 148] on button "Enrich" at bounding box center [927, 138] width 31 height 19
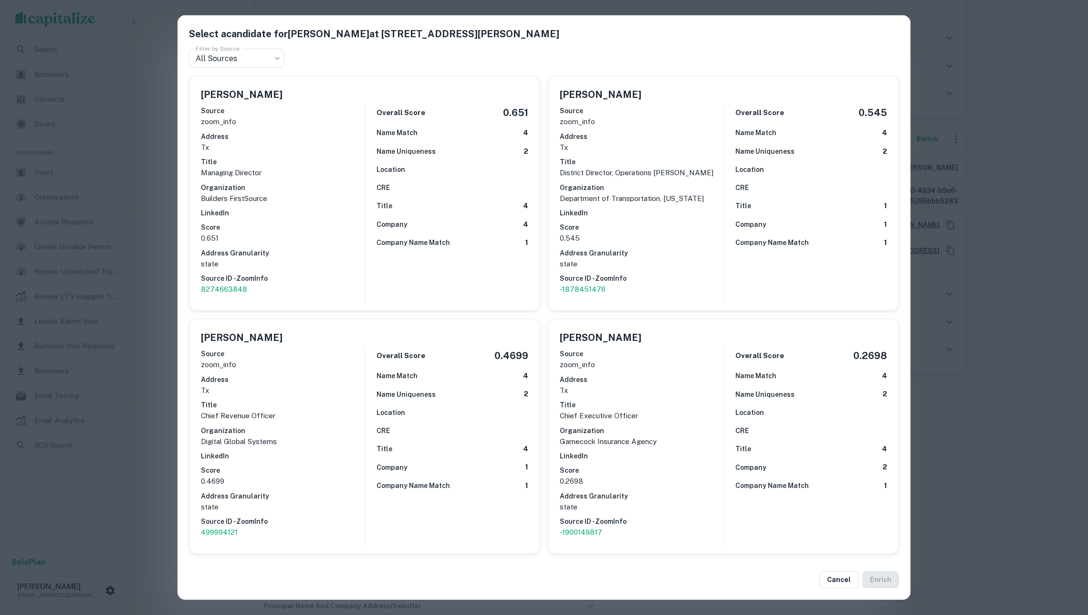
click at [959, 251] on div "Select a candidate for ALAN W PRITCHARD at 1423 luckenbach drive Filter by Sour…" at bounding box center [544, 307] width 1088 height 615
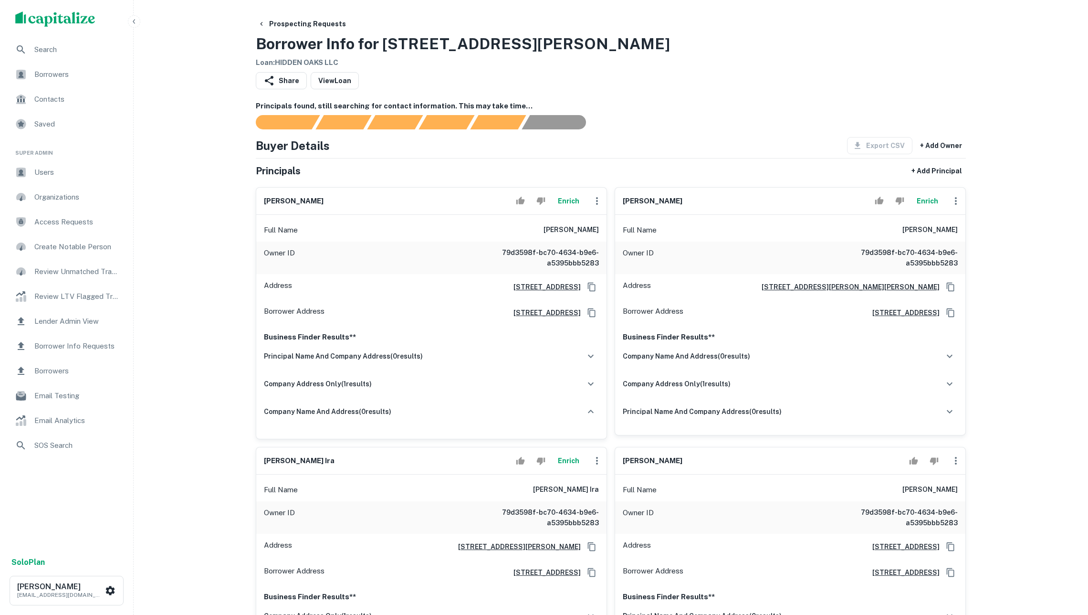
scroll to position [0, 0]
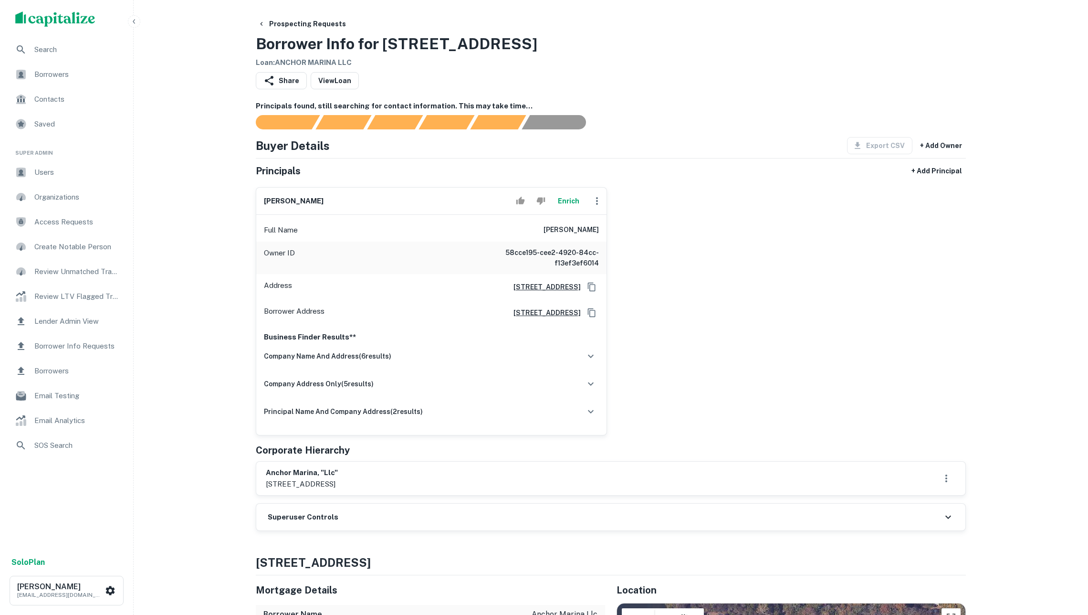
click at [560, 211] on button "Enrich" at bounding box center [568, 200] width 31 height 19
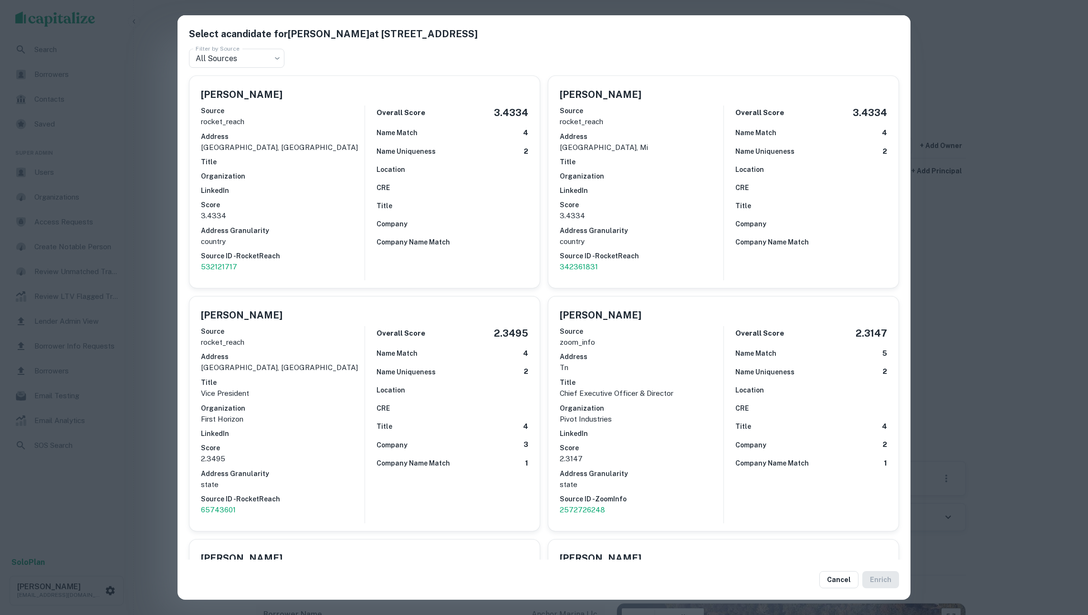
click at [951, 175] on div "Select a candidate for [PERSON_NAME] at [STREET_ADDRESS] Filter by Source All S…" at bounding box center [544, 307] width 1088 height 615
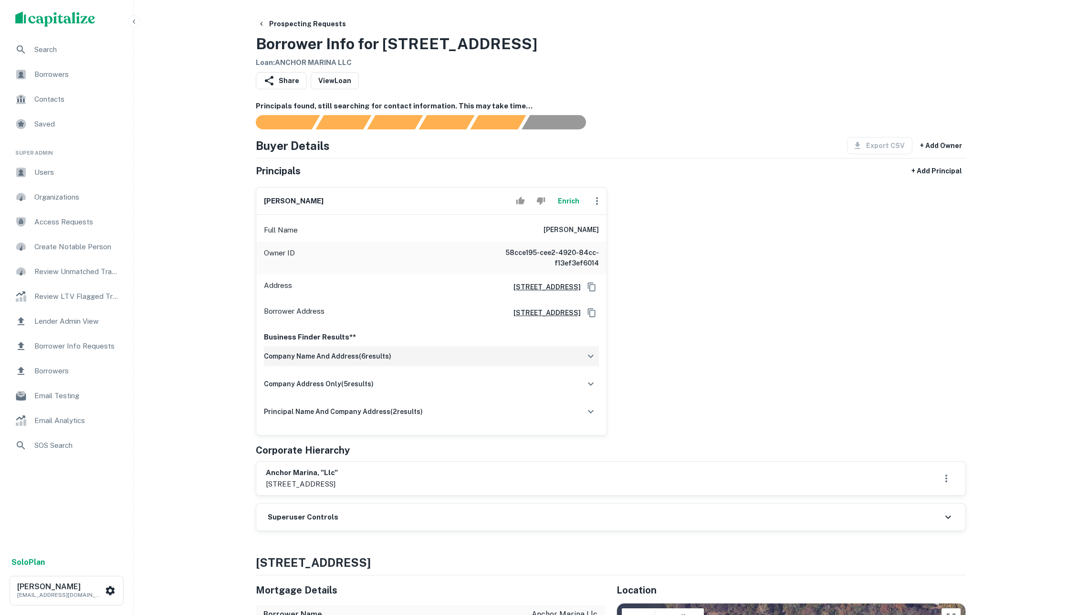
click at [466, 366] on div "company name and address ( 6 results)" at bounding box center [431, 356] width 335 height 20
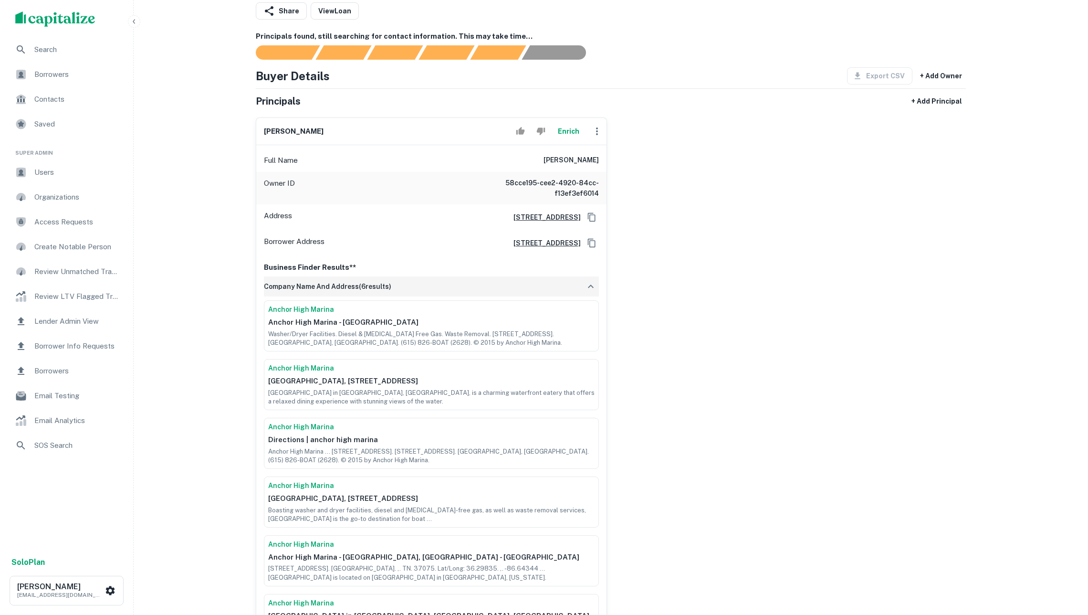
scroll to position [71, 0]
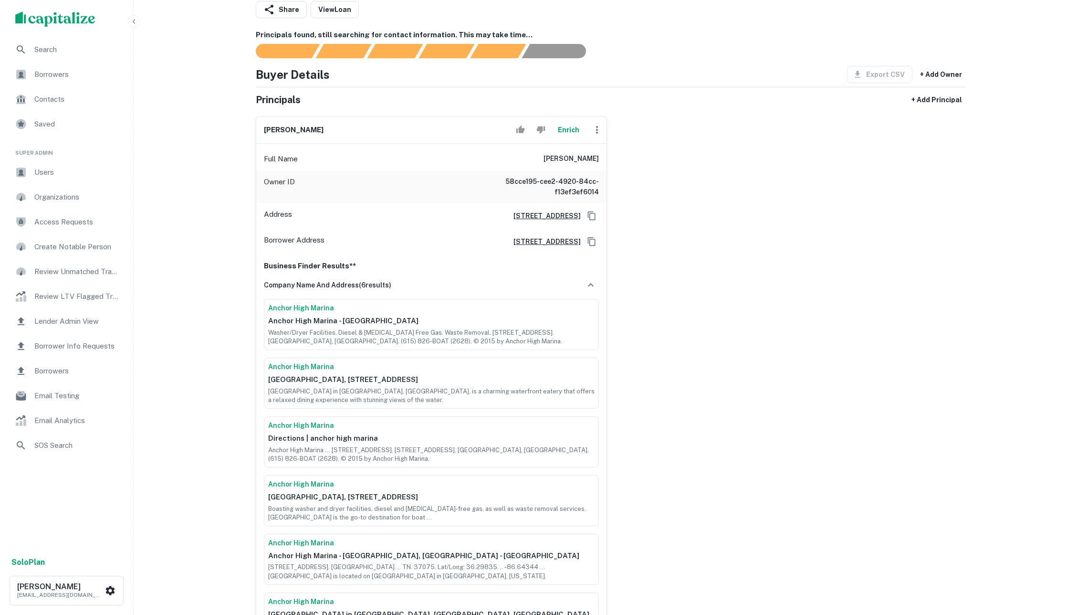
drag, startPoint x: 578, startPoint y: 163, endPoint x: 618, endPoint y: 164, distance: 40.1
click at [618, 164] on div "[PERSON_NAME] Enrich Full Name [PERSON_NAME] Owner ID 58cce195-cee2-4920-84cc-f…" at bounding box center [607, 409] width 718 height 603
copy h6 "[PERSON_NAME]"
click at [562, 139] on button "Enrich" at bounding box center [568, 129] width 31 height 19
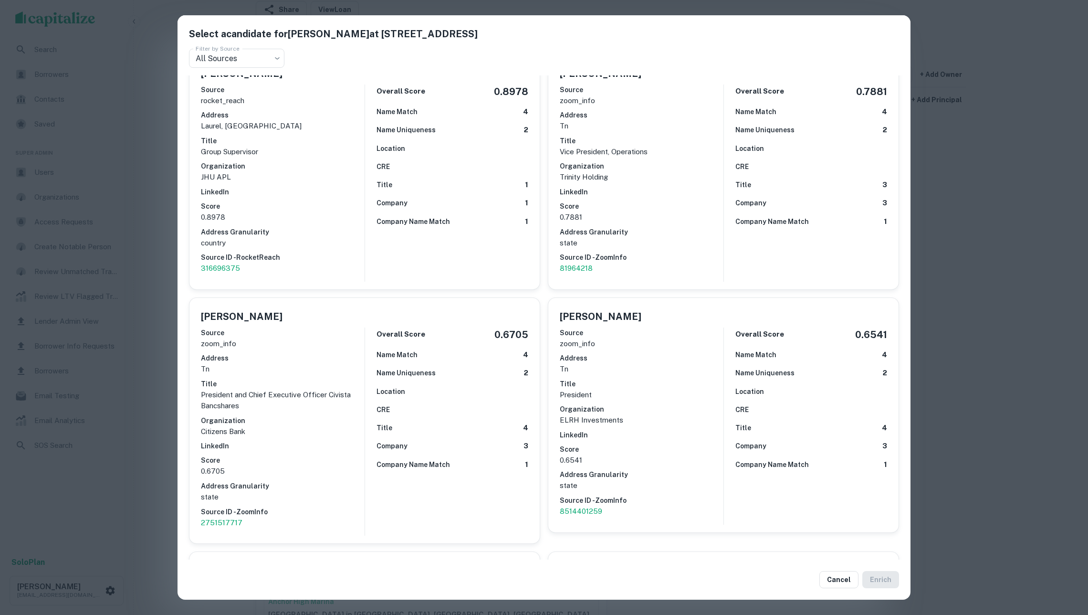
scroll to position [728, 0]
click at [973, 161] on div "Select a candidate for JAMES M MILLER at 128 river rd Filter by Source All Sour…" at bounding box center [544, 307] width 1088 height 615
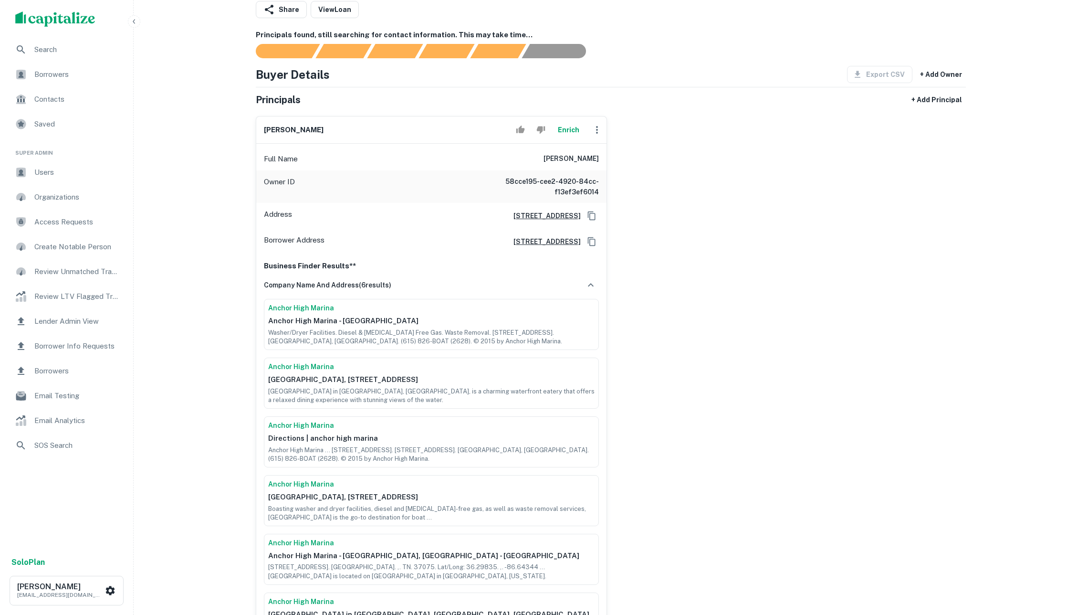
click at [590, 221] on icon "Copy Address" at bounding box center [592, 216] width 10 height 10
click at [596, 134] on icon "button" at bounding box center [597, 130] width 2 height 8
click at [600, 161] on li "Edit" at bounding box center [603, 160] width 39 height 17
select select "**"
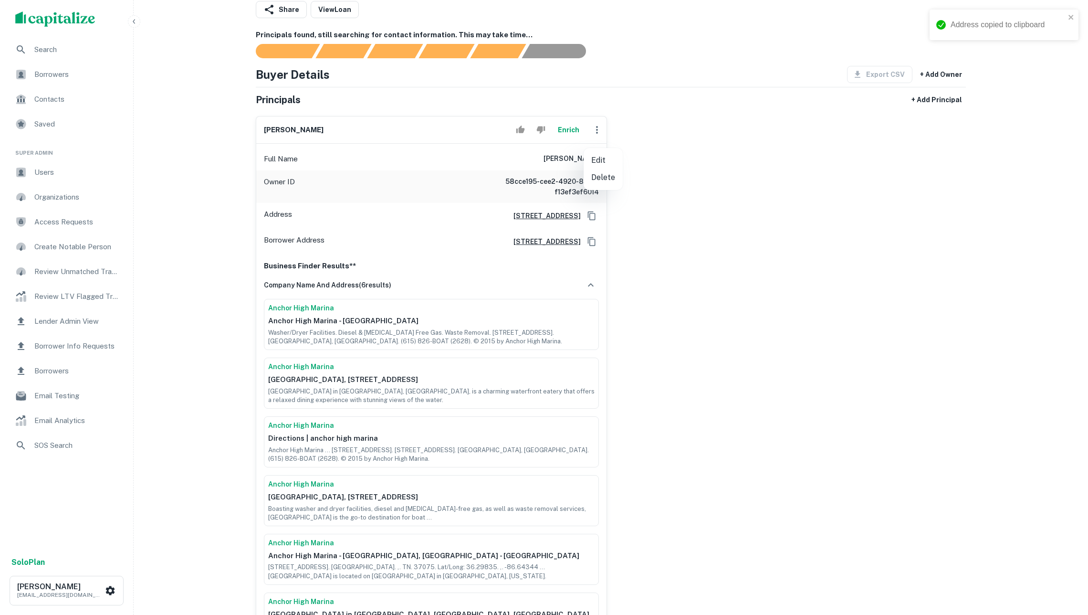
select select "**"
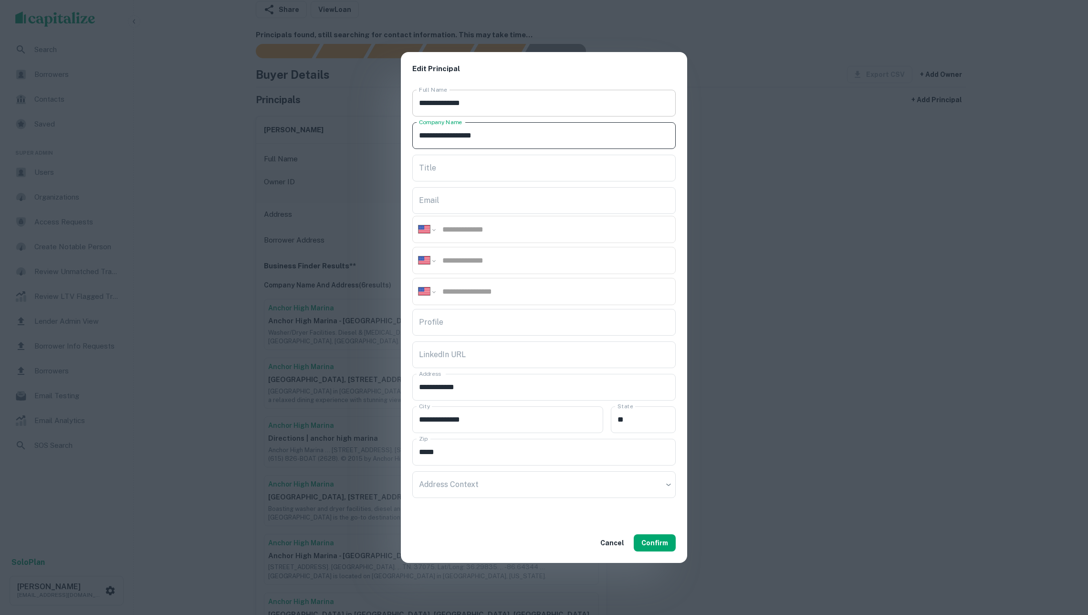
type input "**********"
click at [445, 98] on input "**********" at bounding box center [543, 103] width 263 height 27
type input "**********"
click at [454, 164] on input "Title" at bounding box center [543, 168] width 263 height 27
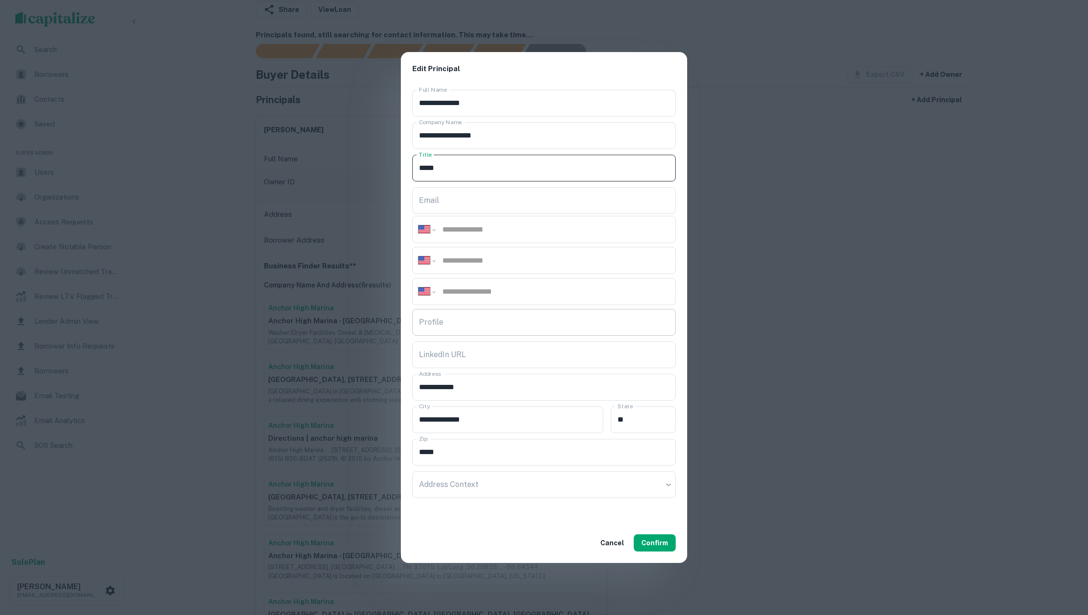
type input "*****"
click at [487, 319] on input "Profile" at bounding box center [543, 322] width 263 height 27
paste input "**********"
type input "**********"
click at [663, 543] on button "Confirm" at bounding box center [655, 542] width 42 height 17
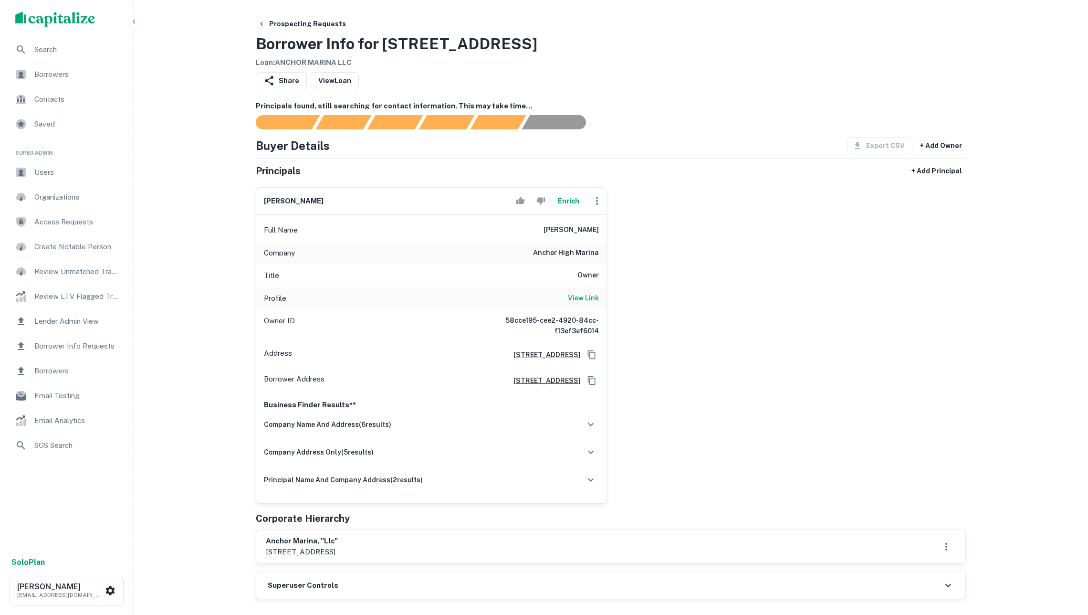
click at [593, 203] on icon "button" at bounding box center [596, 200] width 11 height 11
click at [606, 224] on li "Edit" at bounding box center [603, 231] width 39 height 17
select select "**"
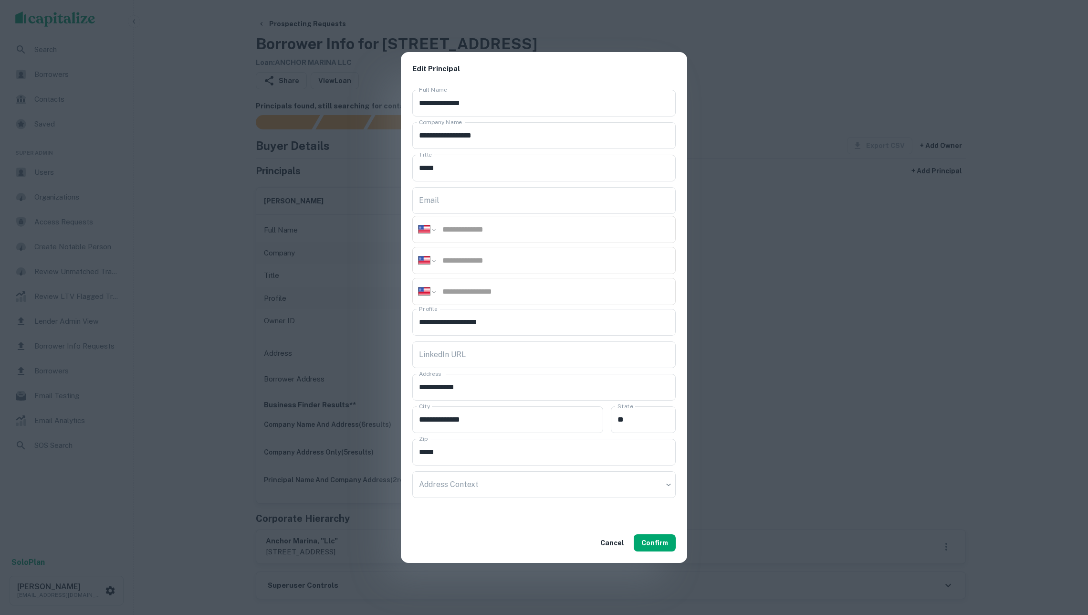
paste input "*********"
type input "**********"
click at [670, 536] on button "Confirm" at bounding box center [655, 542] width 42 height 17
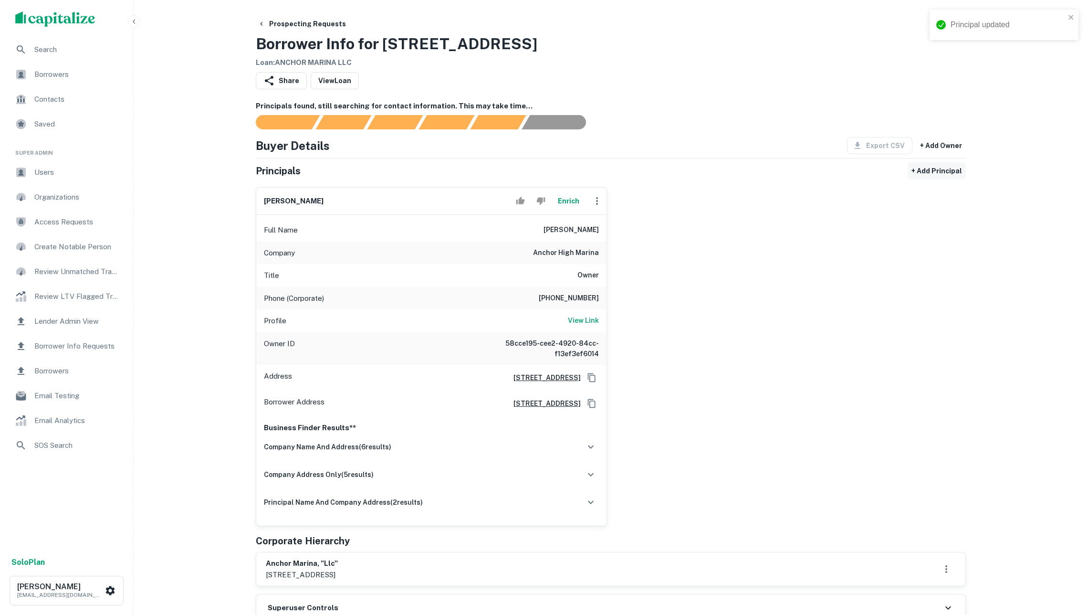
click at [943, 170] on button "+ Add Principal" at bounding box center [937, 170] width 58 height 17
select select "**"
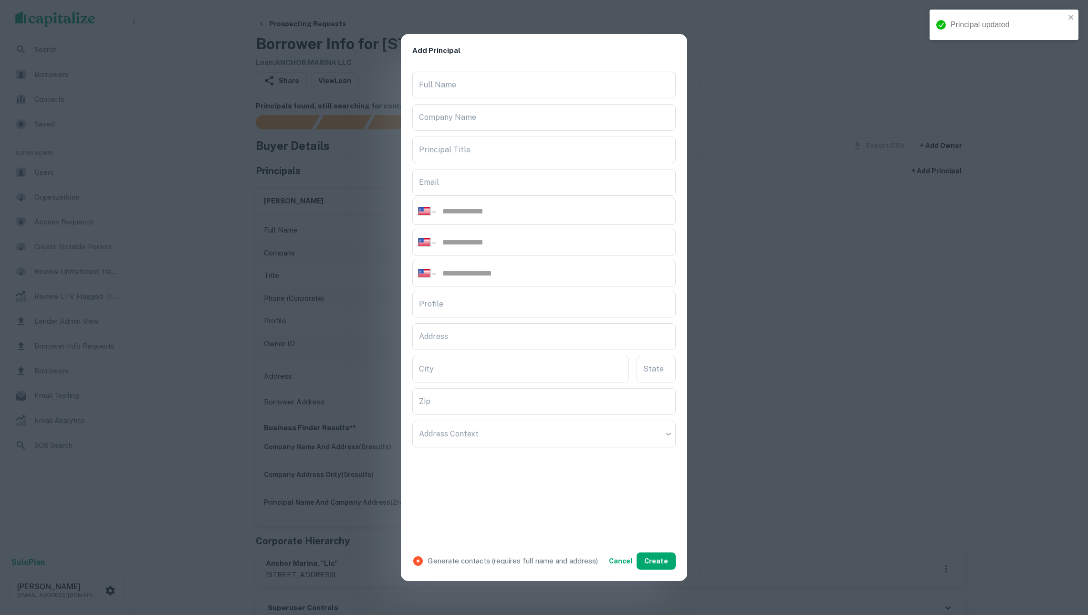
click at [749, 190] on div "**********" at bounding box center [544, 307] width 1088 height 615
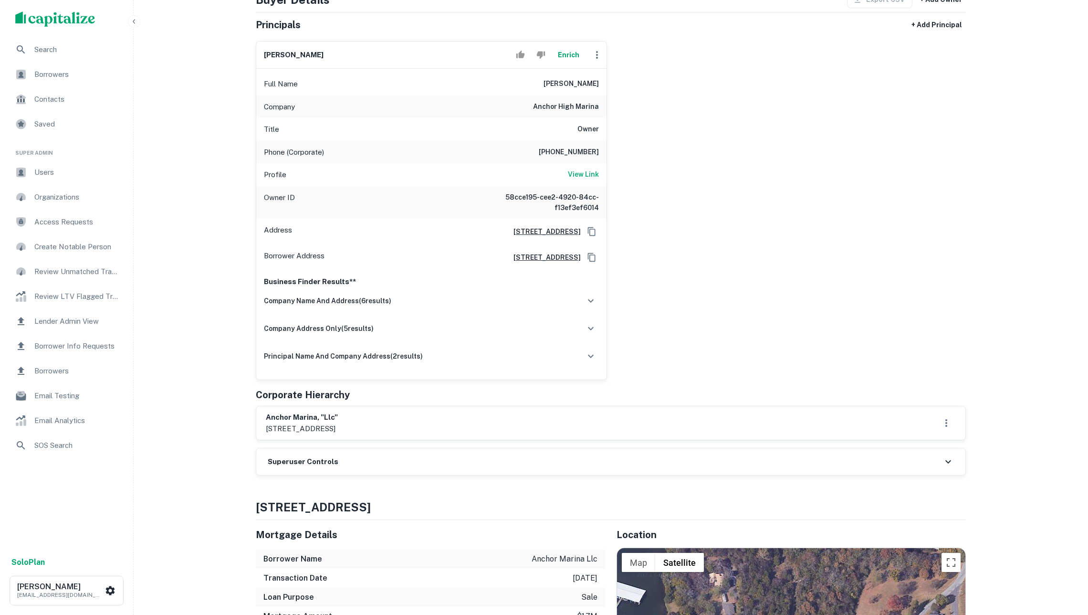
scroll to position [185, 0]
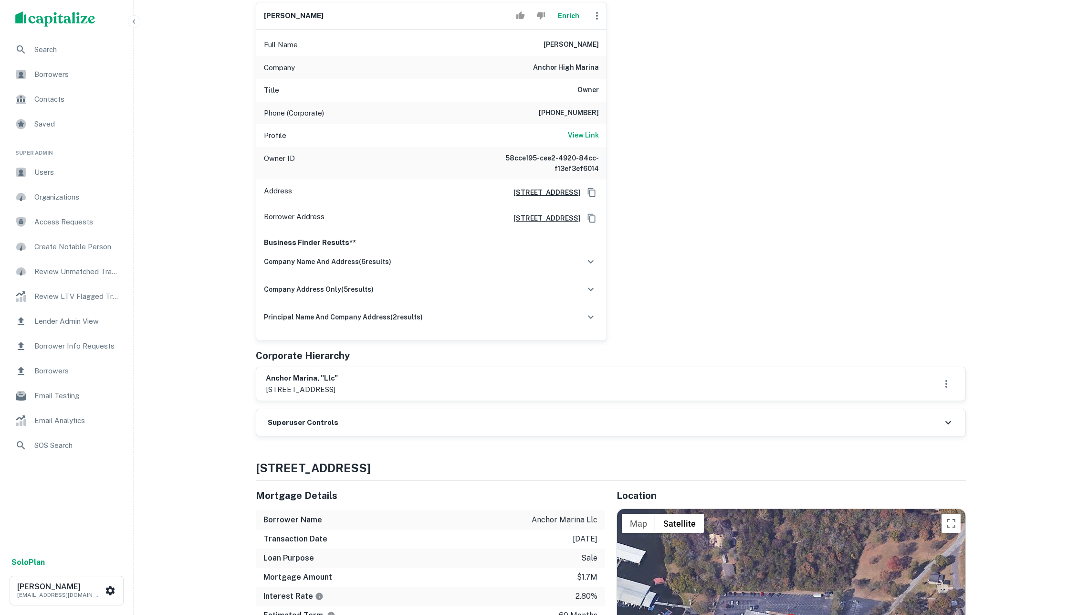
click at [466, 436] on div "Superuser Controls" at bounding box center [610, 422] width 709 height 27
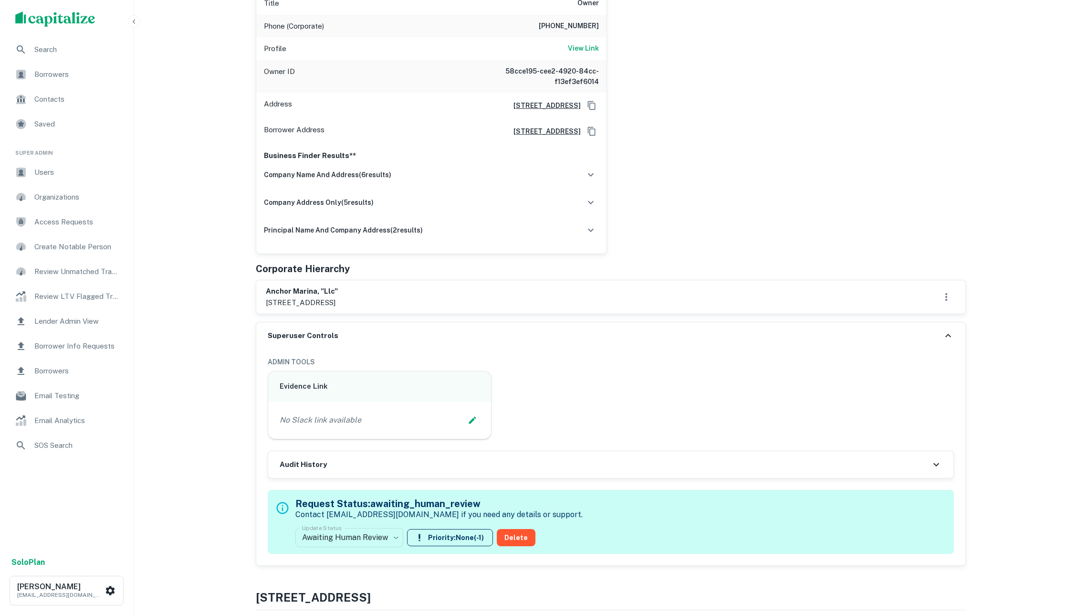
scroll to position [327, 0]
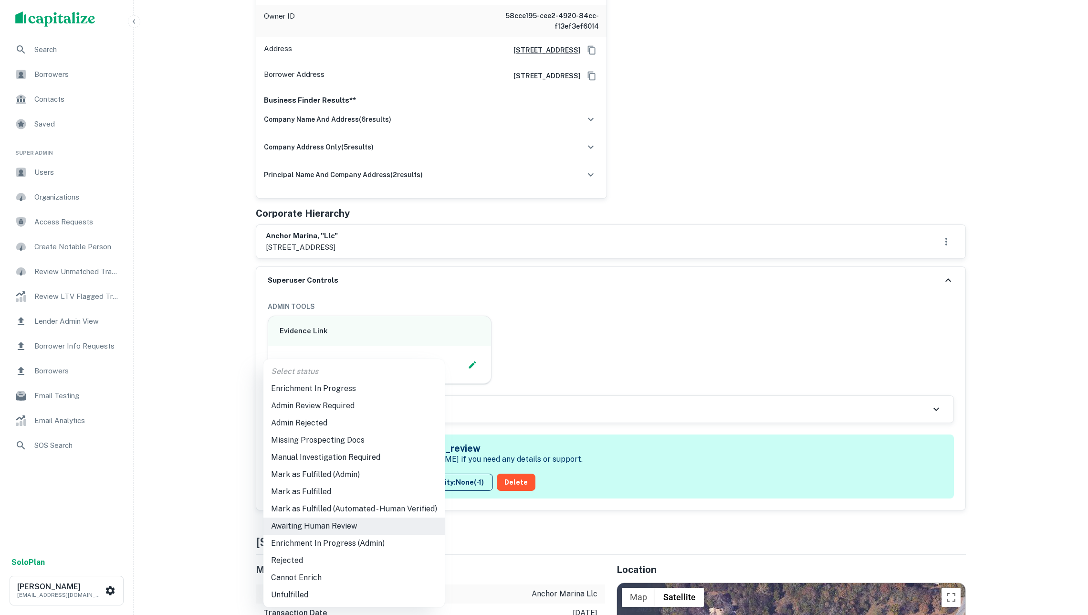
click at [356, 493] on li "Mark as Fulfilled" at bounding box center [353, 491] width 181 height 17
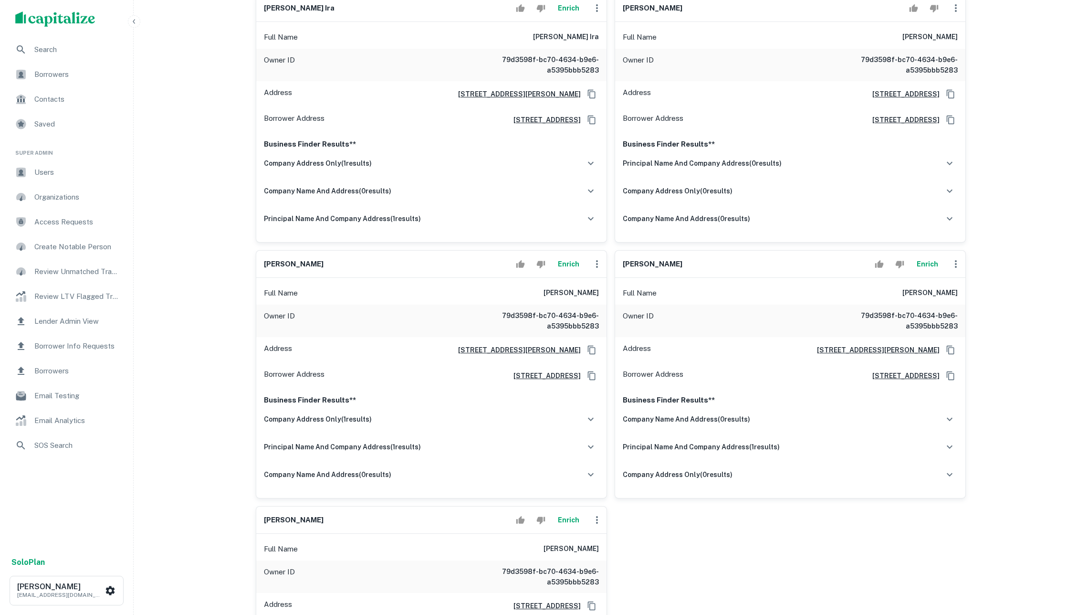
scroll to position [673, 0]
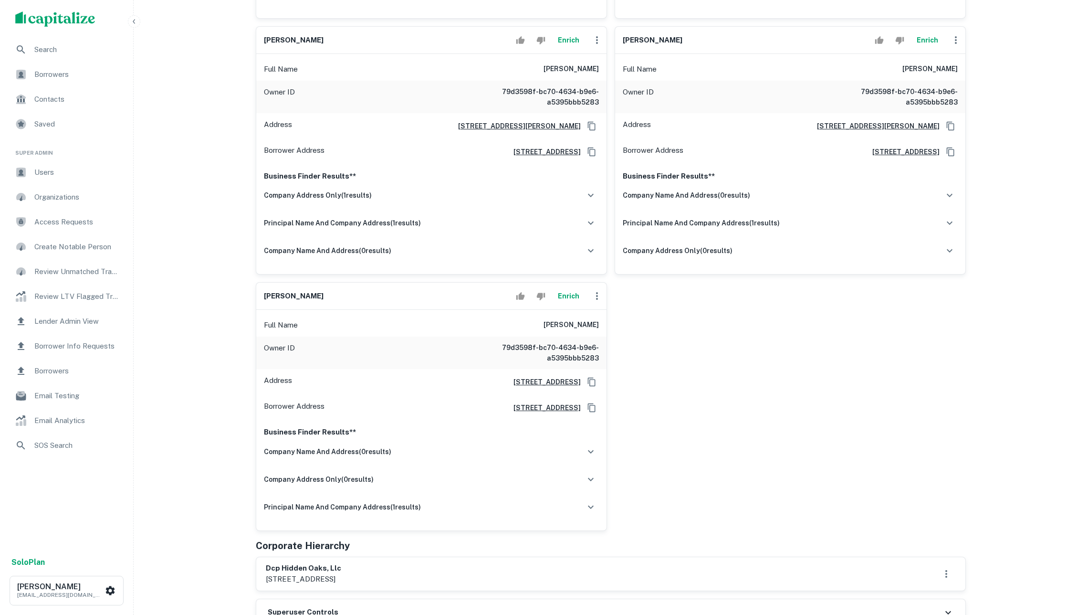
click at [564, 50] on button "Enrich" at bounding box center [568, 40] width 31 height 19
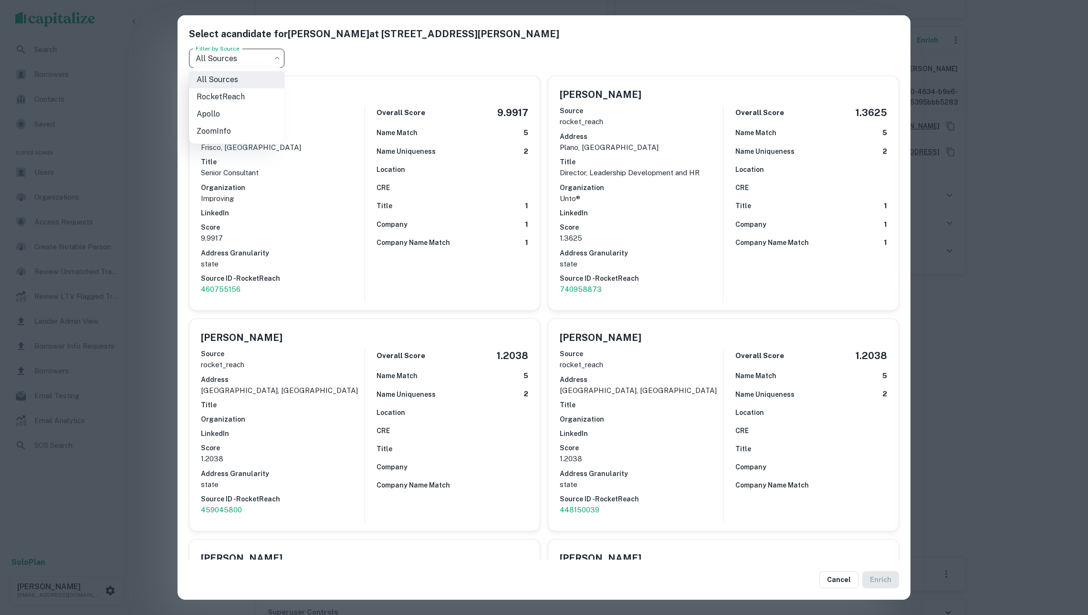
click at [375, 56] on div at bounding box center [544, 307] width 1088 height 615
click at [154, 165] on div "Select a candidate for STEPHEN HUNT at 2718 floyd street Filter by Source All S…" at bounding box center [544, 307] width 1088 height 615
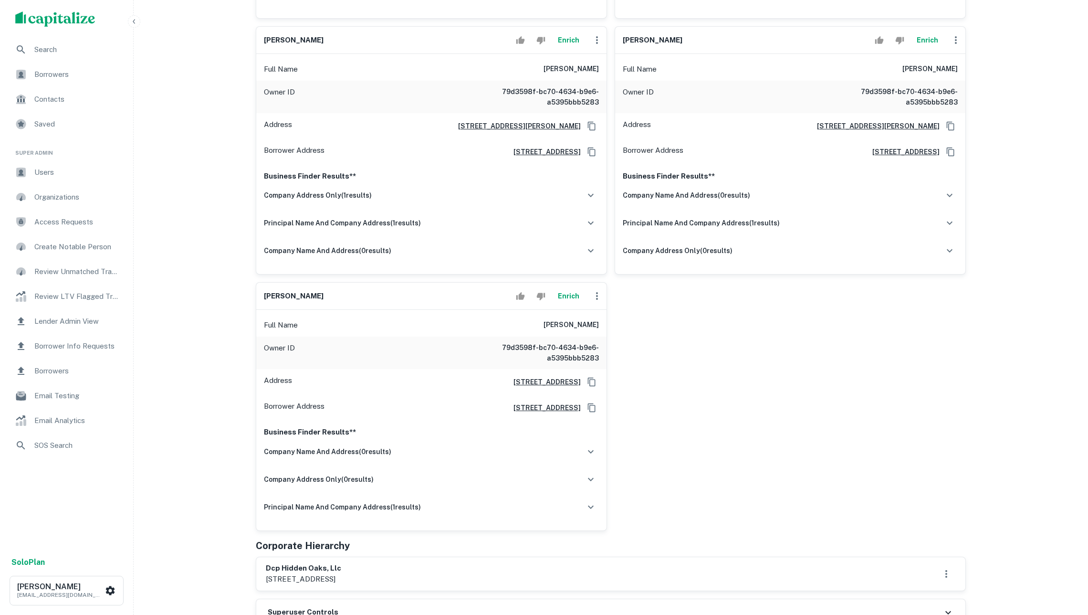
click at [574, 305] on button "Enrich" at bounding box center [568, 295] width 31 height 19
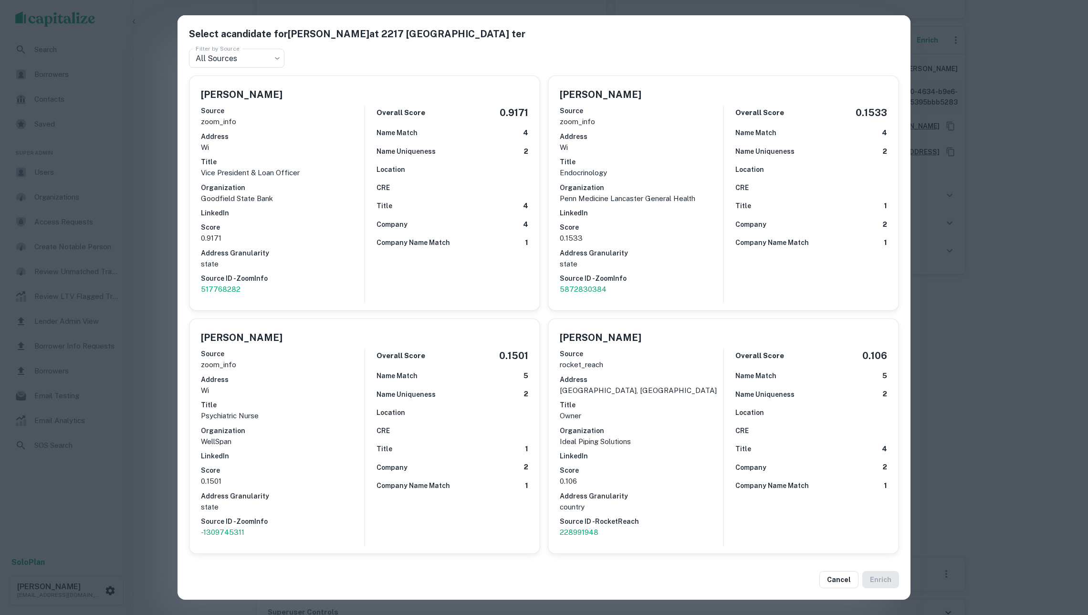
click at [165, 264] on div "Select a candidate for MATTHEW SAUDER at 2217 vienna ter Filter by Source All S…" at bounding box center [544, 307] width 1088 height 615
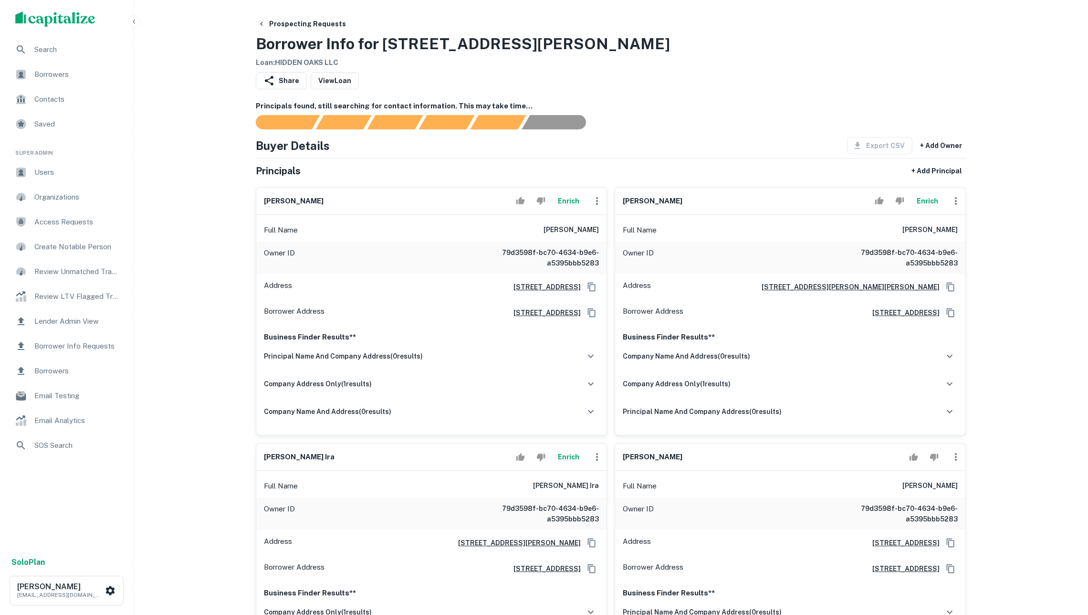
scroll to position [0, 0]
click at [567, 208] on button "Enrich" at bounding box center [568, 200] width 31 height 19
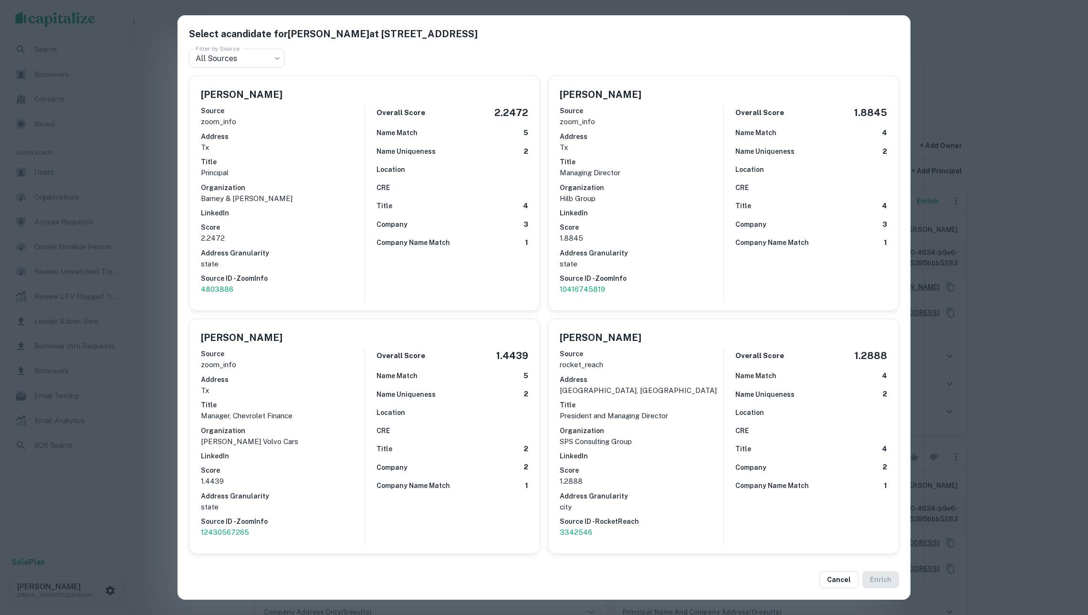
click at [1005, 199] on div "Select a candidate for STEVEN SHEA at 3909 sunflower lane Filter by Source All …" at bounding box center [544, 307] width 1088 height 615
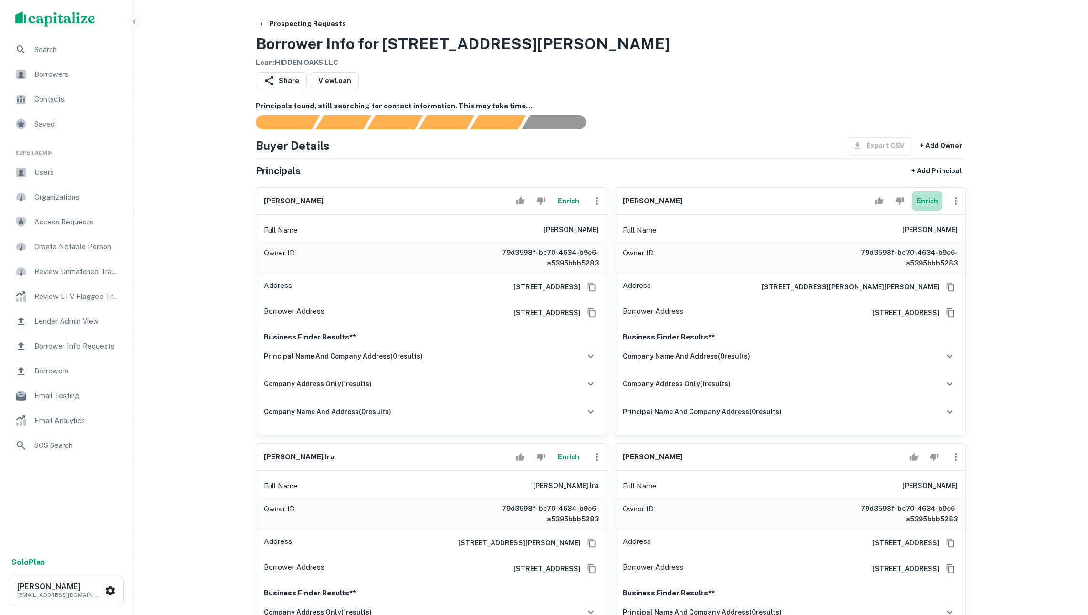
click at [925, 200] on button "Enrich" at bounding box center [927, 200] width 31 height 19
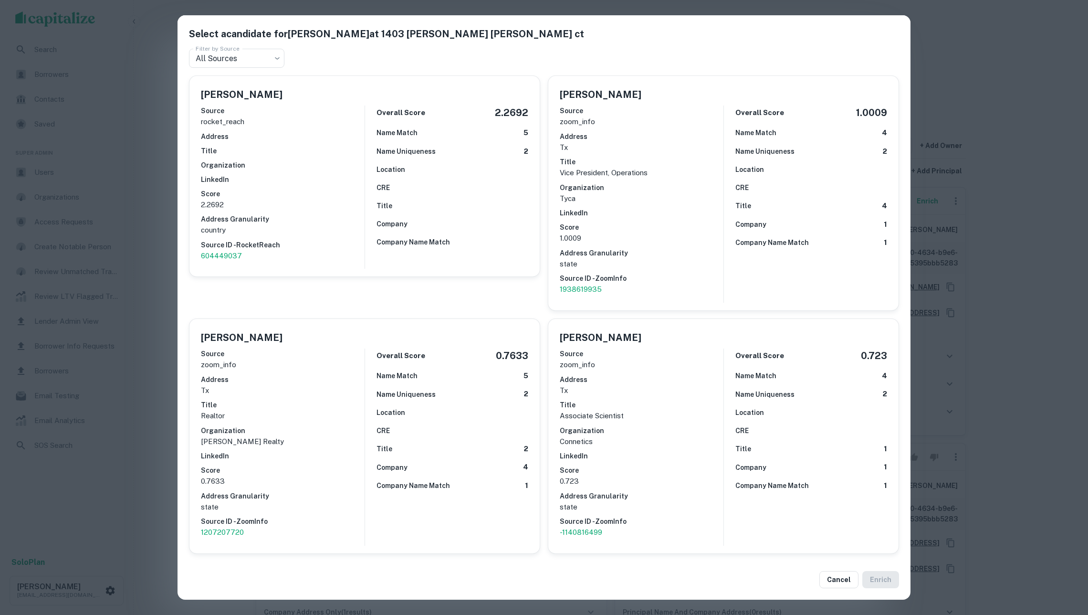
click at [928, 248] on div "Select a candidate for JOHN DIPASQUALE at 1403 glen ellen ct Filter by Source A…" at bounding box center [544, 307] width 1088 height 615
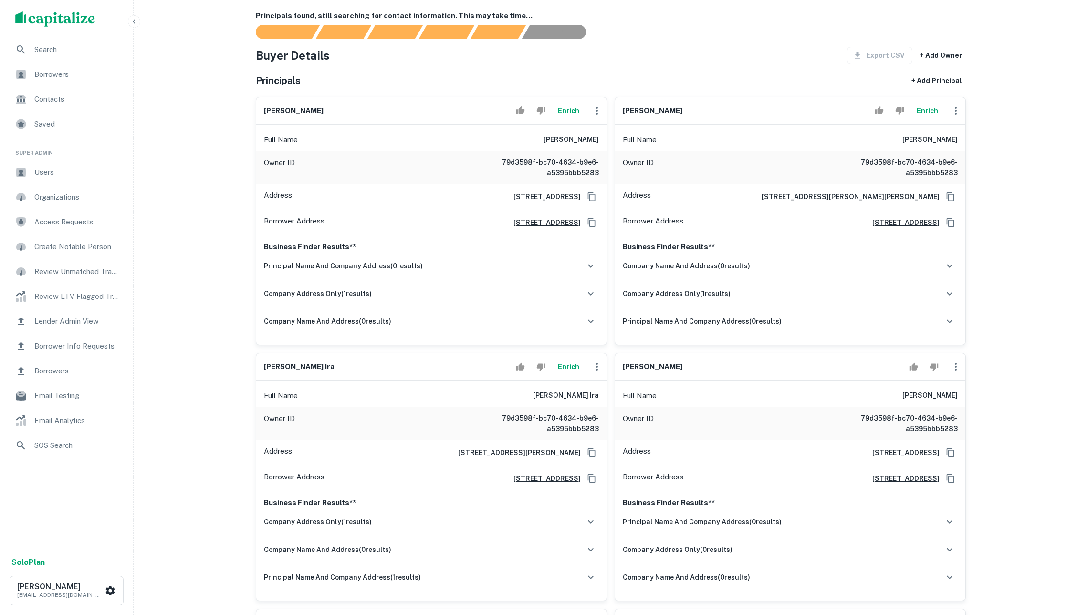
scroll to position [116, 0]
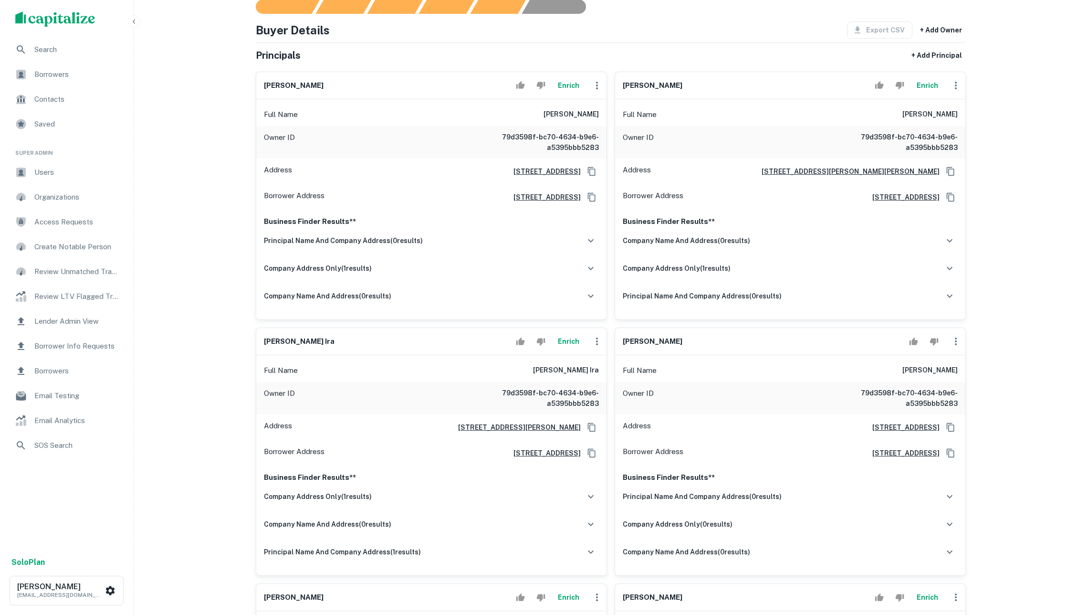
click at [562, 351] on button "Enrich" at bounding box center [568, 341] width 31 height 19
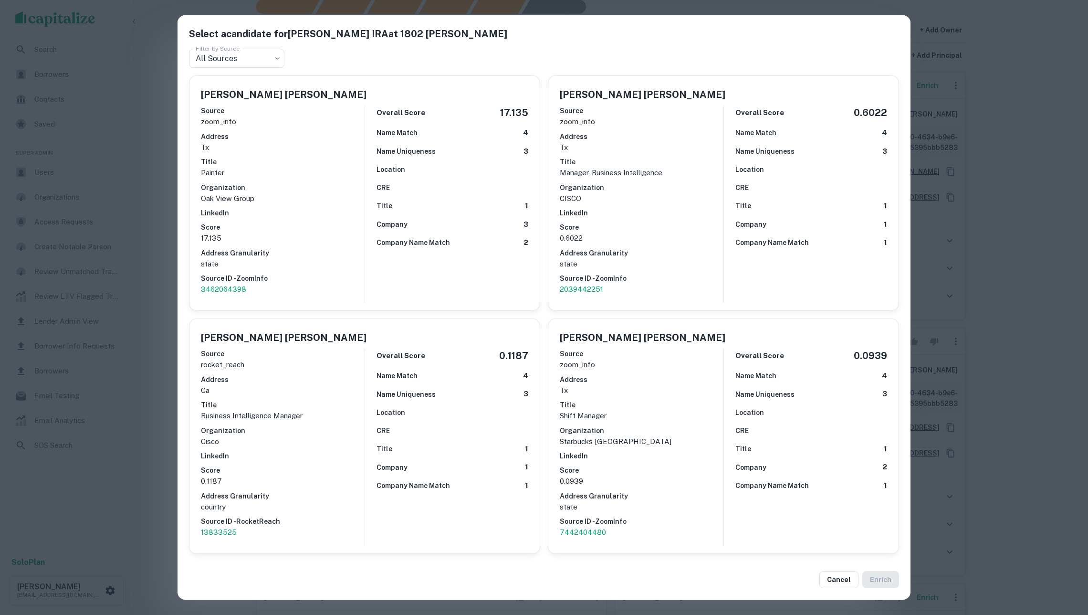
click at [354, 235] on p "17.135" at bounding box center [283, 237] width 164 height 11
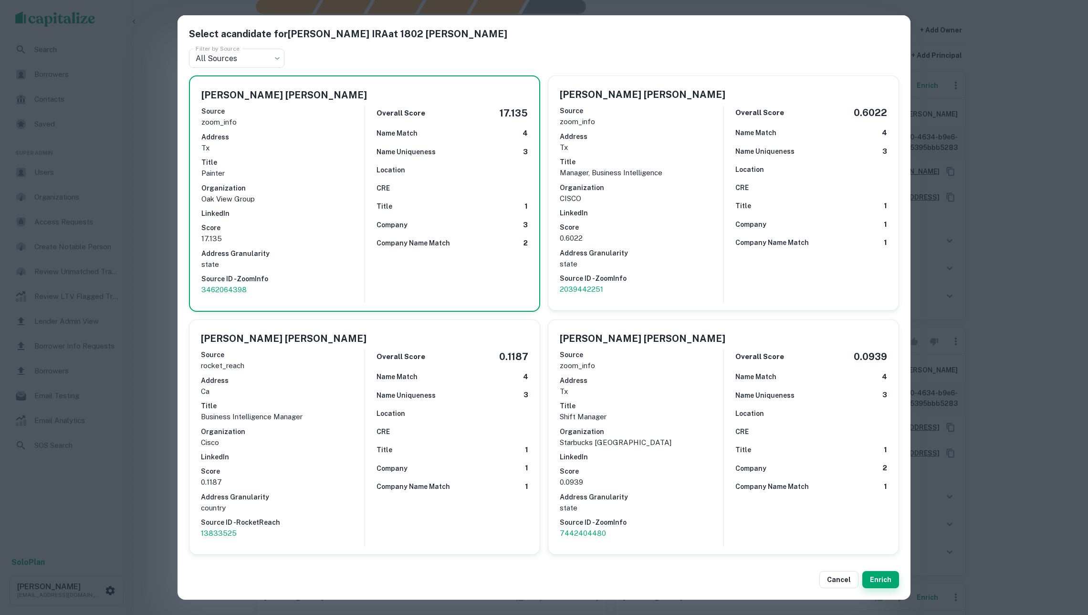
click at [883, 578] on button "Enrich" at bounding box center [881, 579] width 37 height 17
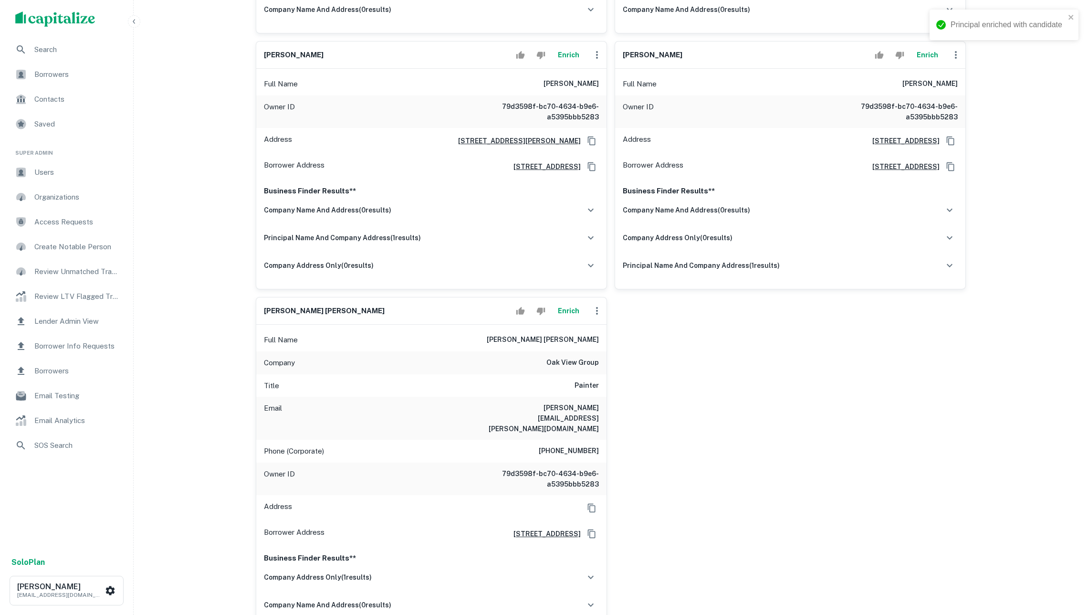
scroll to position [786, 0]
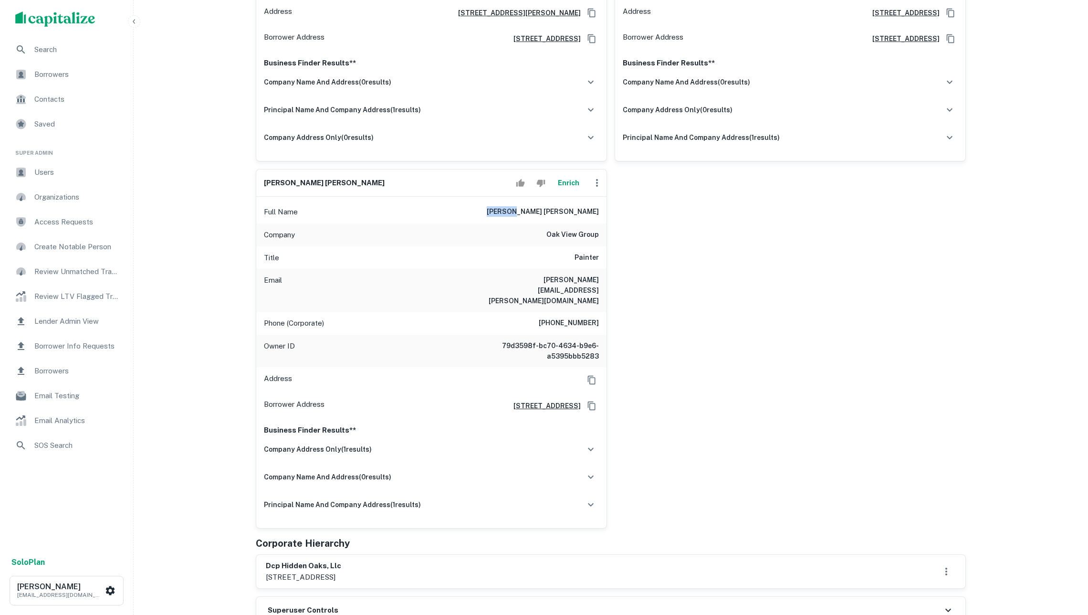
drag, startPoint x: 570, startPoint y: 282, endPoint x: 618, endPoint y: 282, distance: 47.7
copy h6 "joe ira"
click at [596, 189] on icon "button" at bounding box center [596, 182] width 11 height 11
click at [605, 274] on li "Edit" at bounding box center [603, 275] width 39 height 17
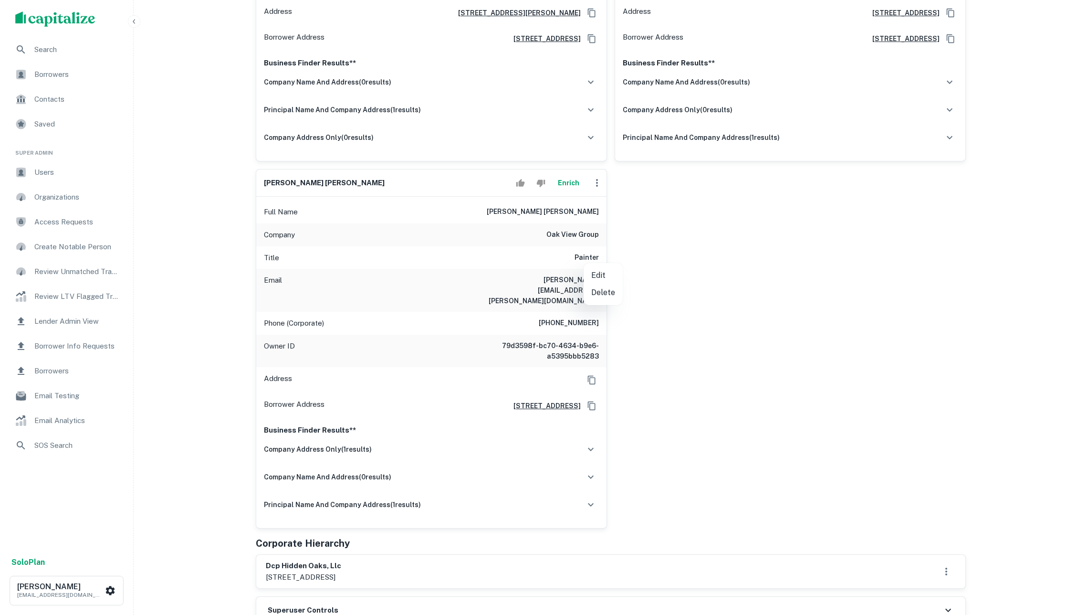
select select "**"
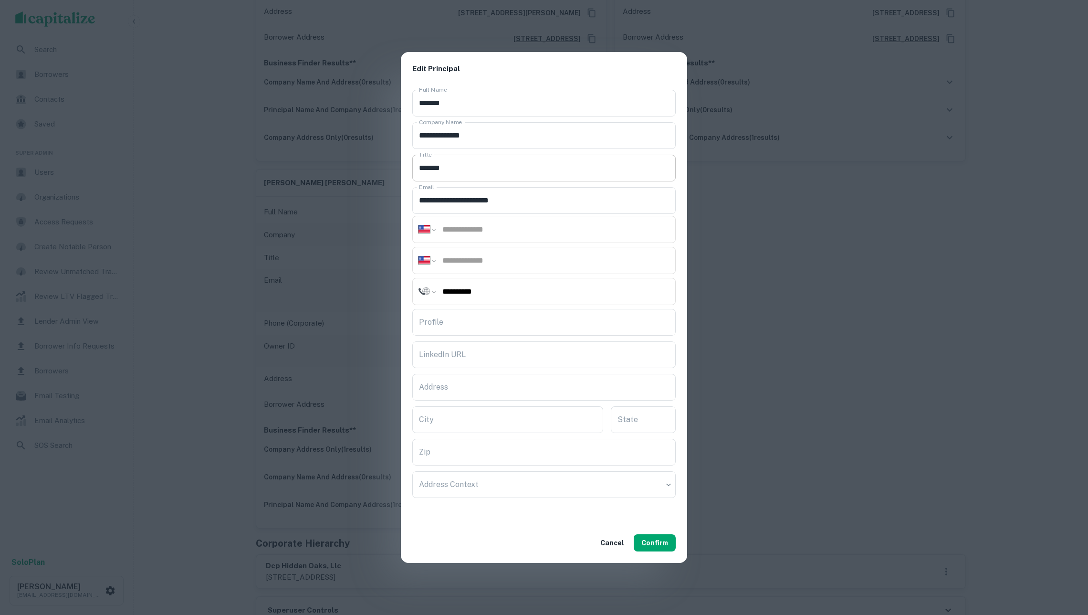
click at [493, 171] on input "*******" at bounding box center [543, 168] width 263 height 27
type input "**********"
click at [449, 321] on input "Profile" at bounding box center [543, 322] width 263 height 27
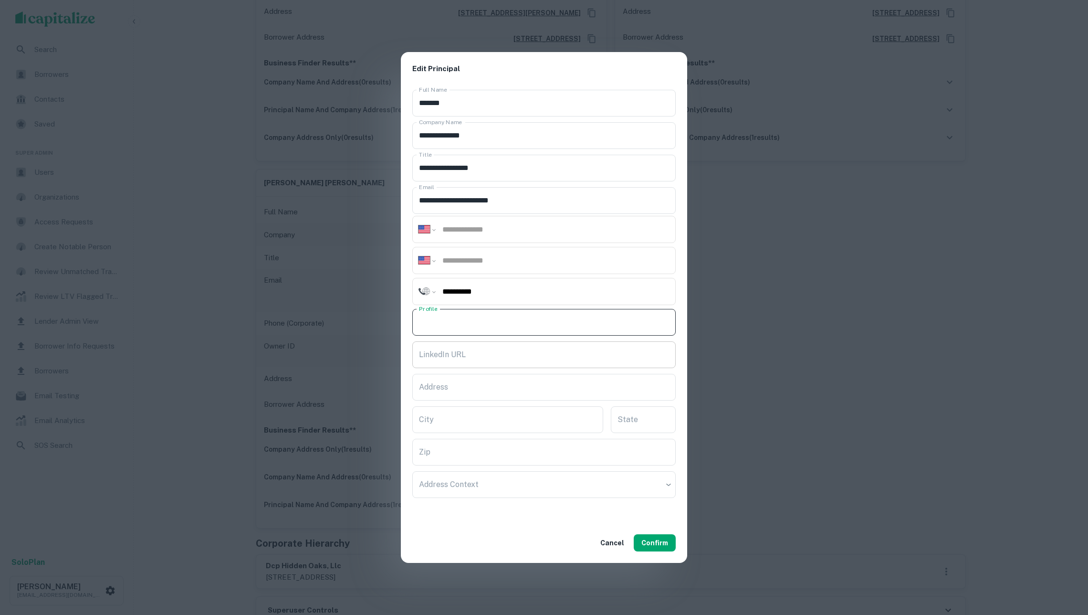
click at [462, 347] on input "LinkedIn URL" at bounding box center [543, 354] width 263 height 27
paste input "**********"
type input "**********"
click at [658, 545] on button "Confirm" at bounding box center [655, 542] width 42 height 17
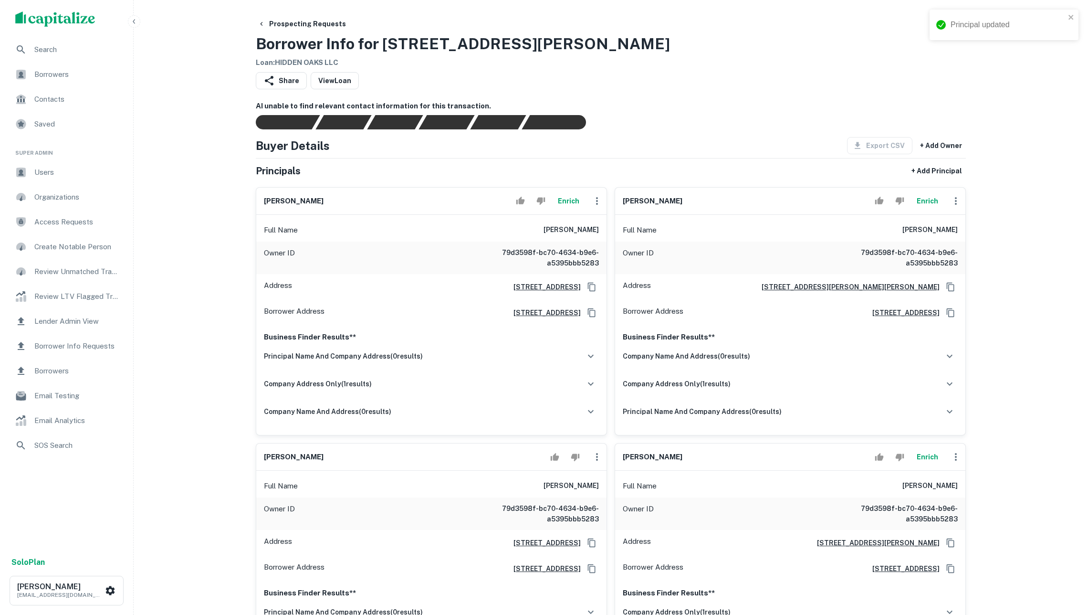
scroll to position [0, 0]
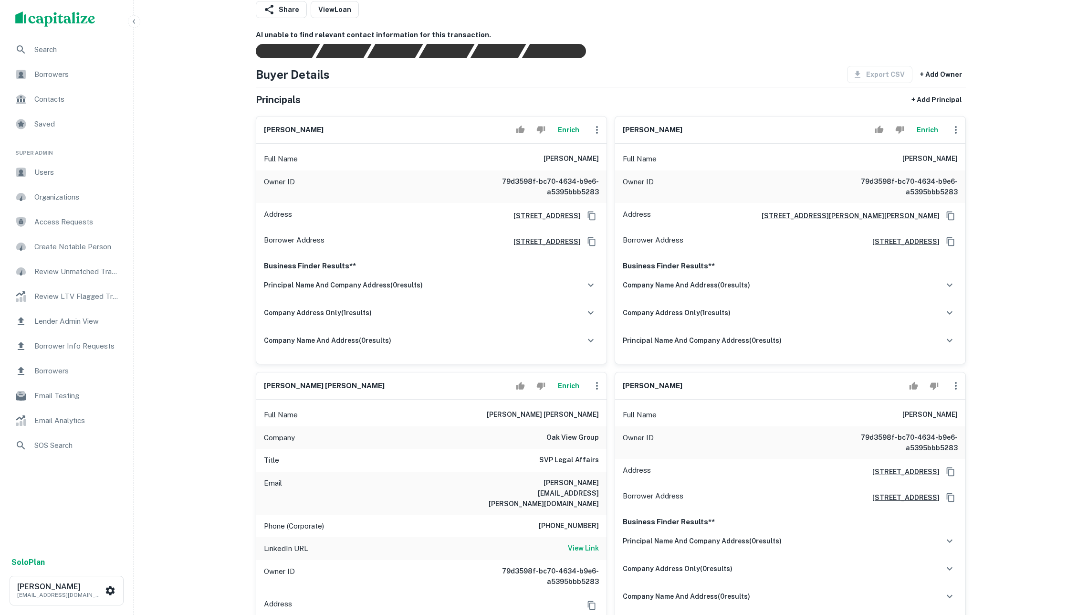
scroll to position [65, 0]
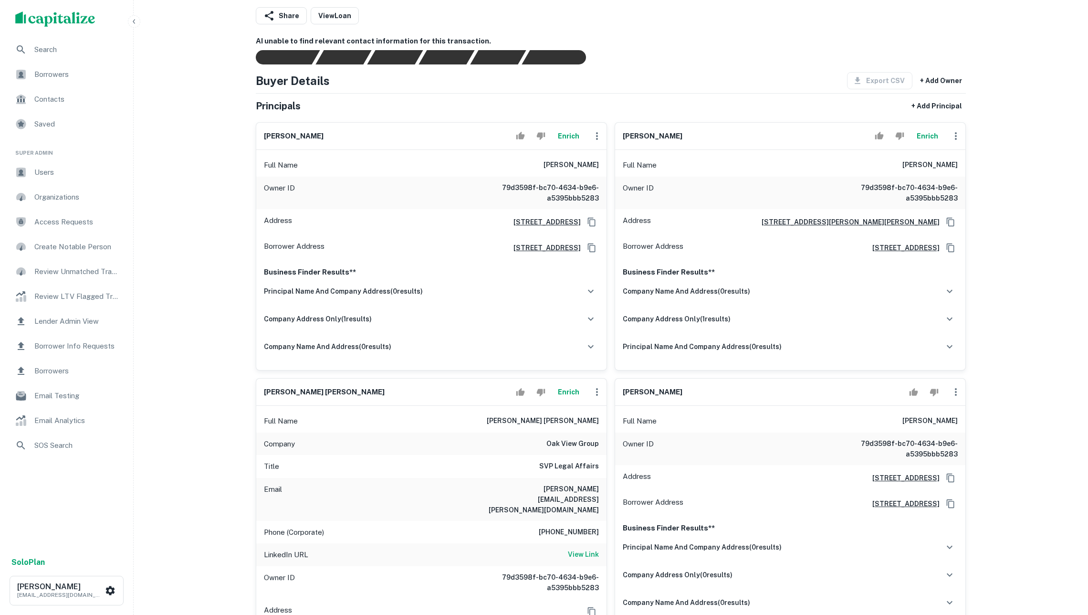
click at [87, 77] on span "Borrowers" at bounding box center [76, 74] width 85 height 11
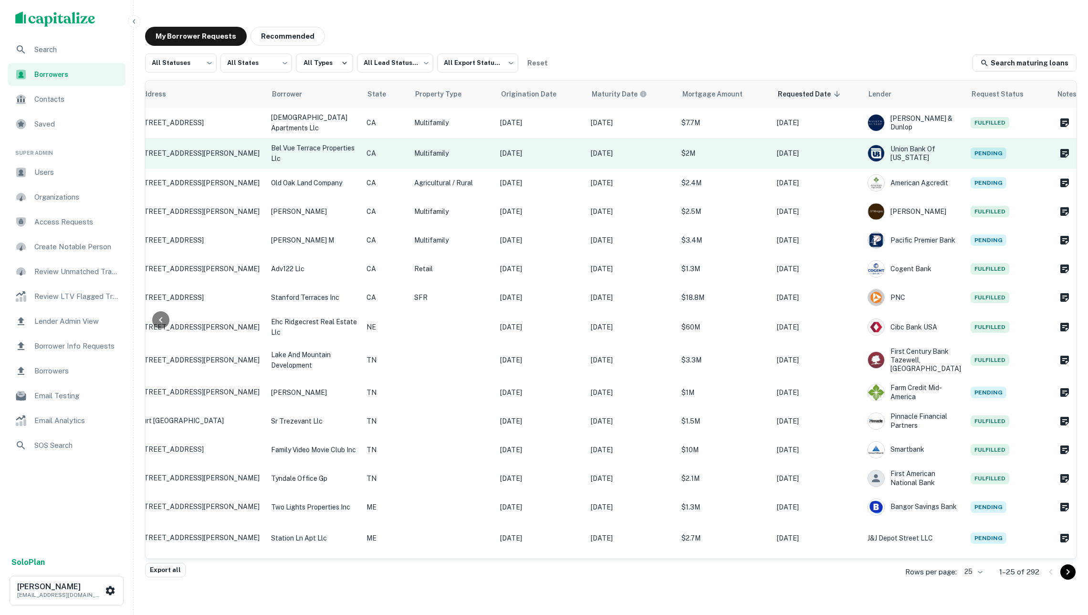
scroll to position [0, 125]
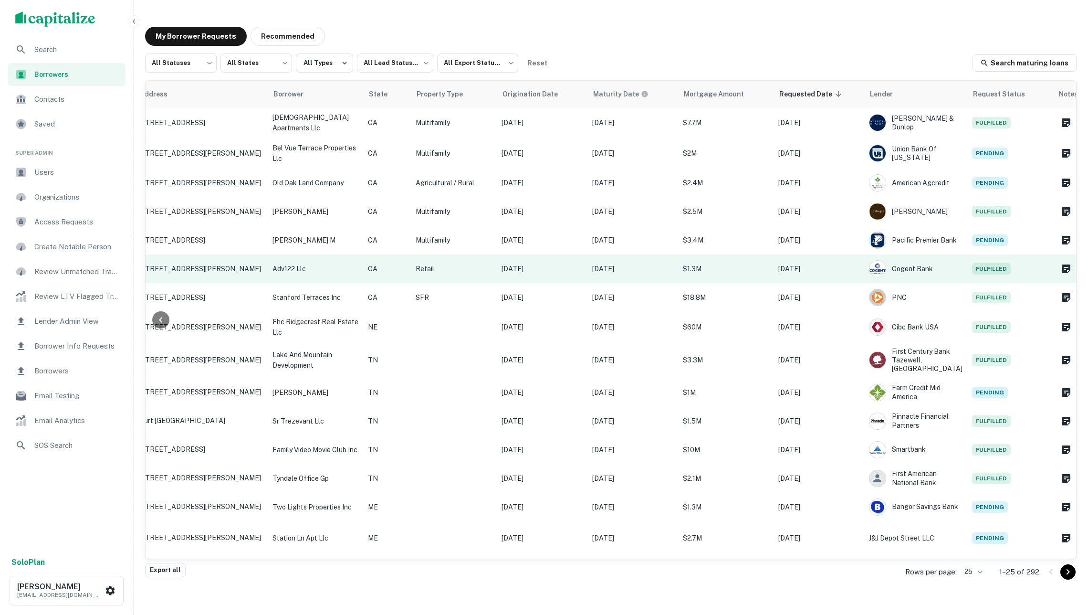
click at [469, 267] on p "Retail" at bounding box center [454, 268] width 76 height 11
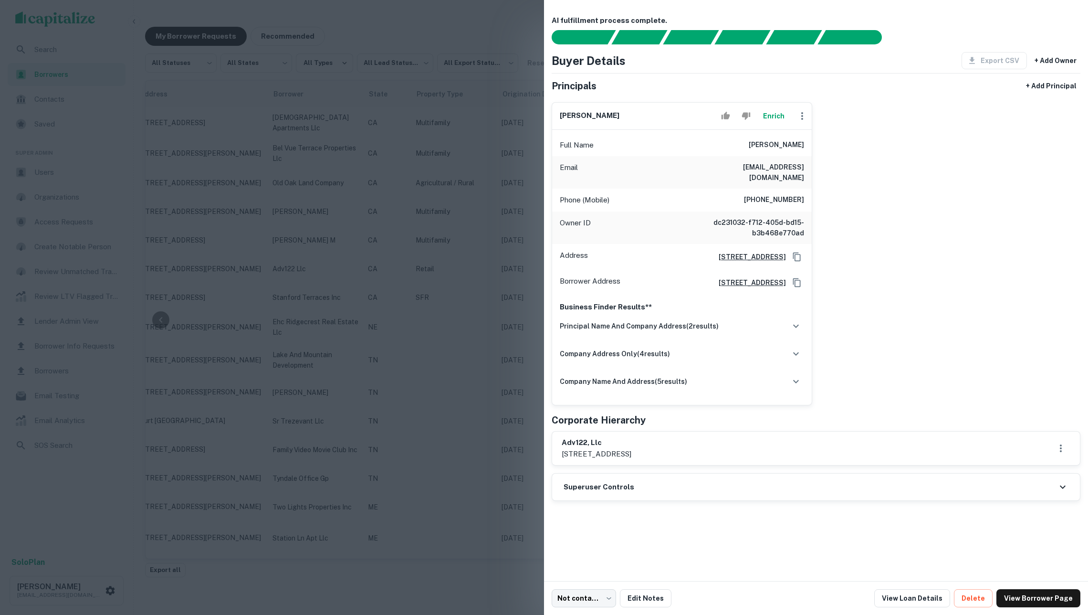
click at [765, 121] on button "Enrich" at bounding box center [773, 115] width 31 height 19
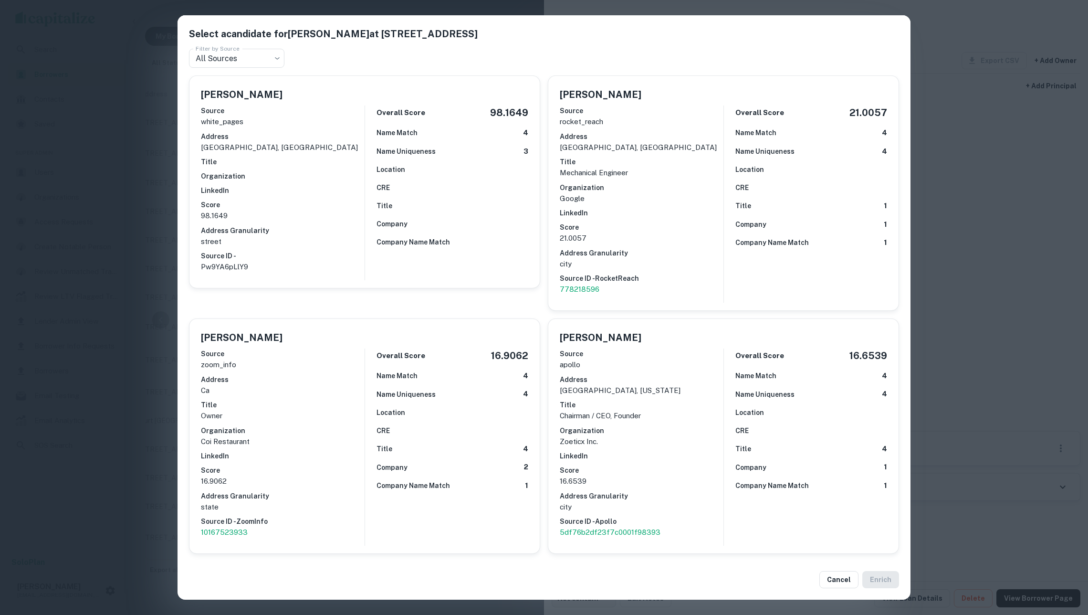
click at [126, 183] on div "Select a candidate for [PERSON_NAME] at [STREET_ADDRESS] Filter by Source All S…" at bounding box center [544, 307] width 1088 height 615
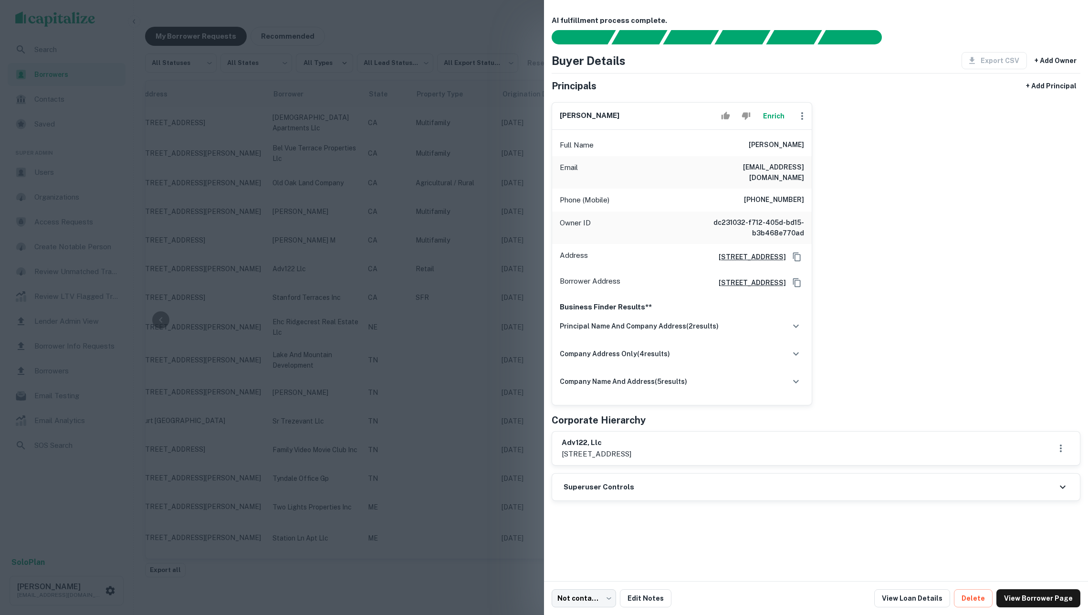
click at [779, 119] on button "Enrich" at bounding box center [773, 115] width 31 height 19
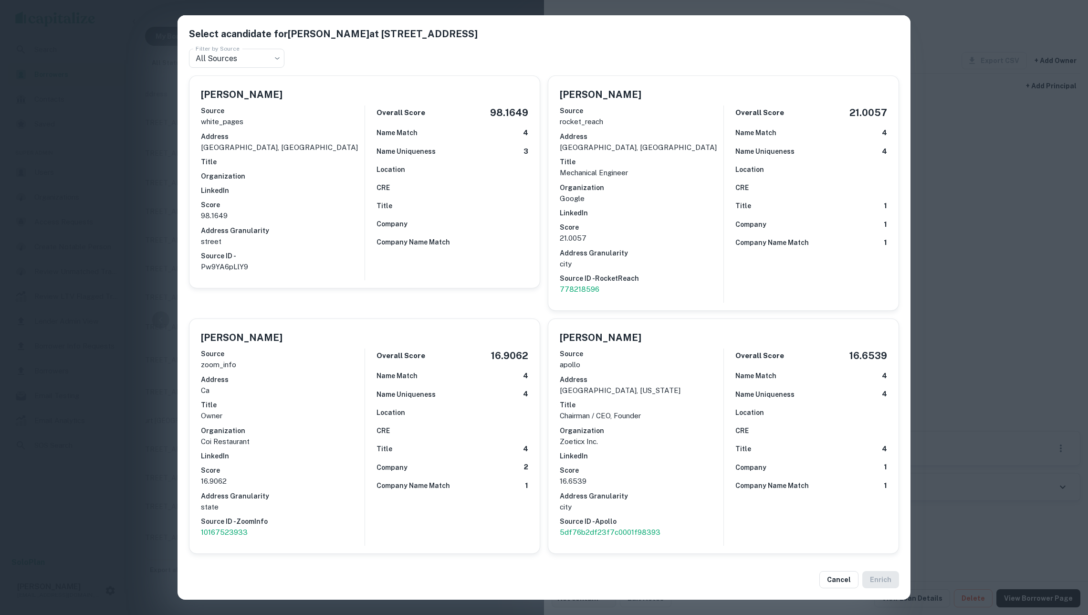
click at [149, 231] on div "Select a candidate for Thanh L Tran at 4250 Monterey Hwy Filter by Source All S…" at bounding box center [544, 307] width 1088 height 615
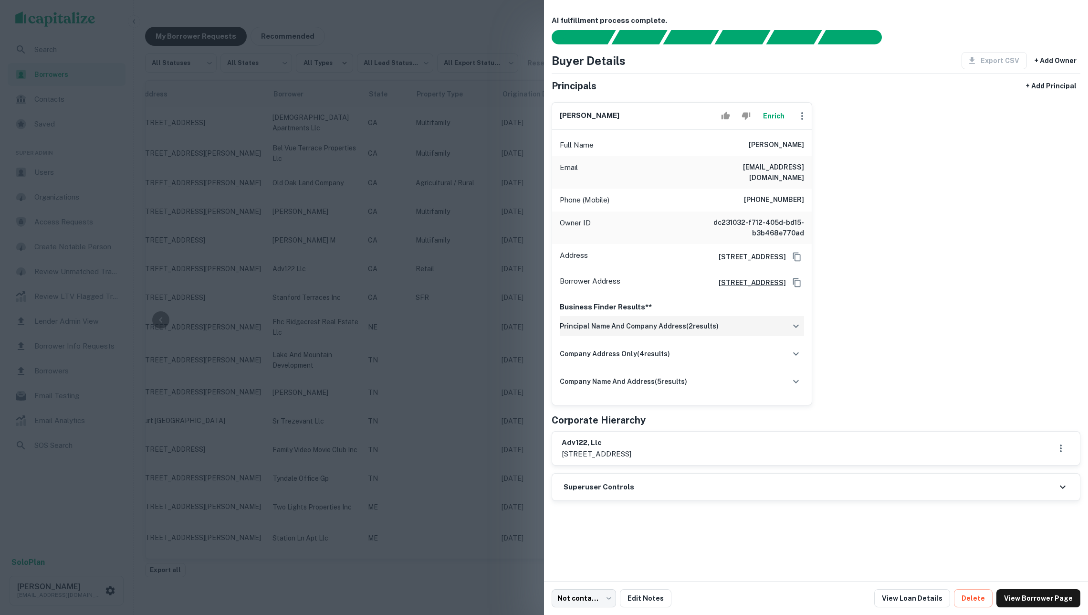
click at [636, 333] on div "principal name and company address ( 2 results)" at bounding box center [682, 326] width 244 height 20
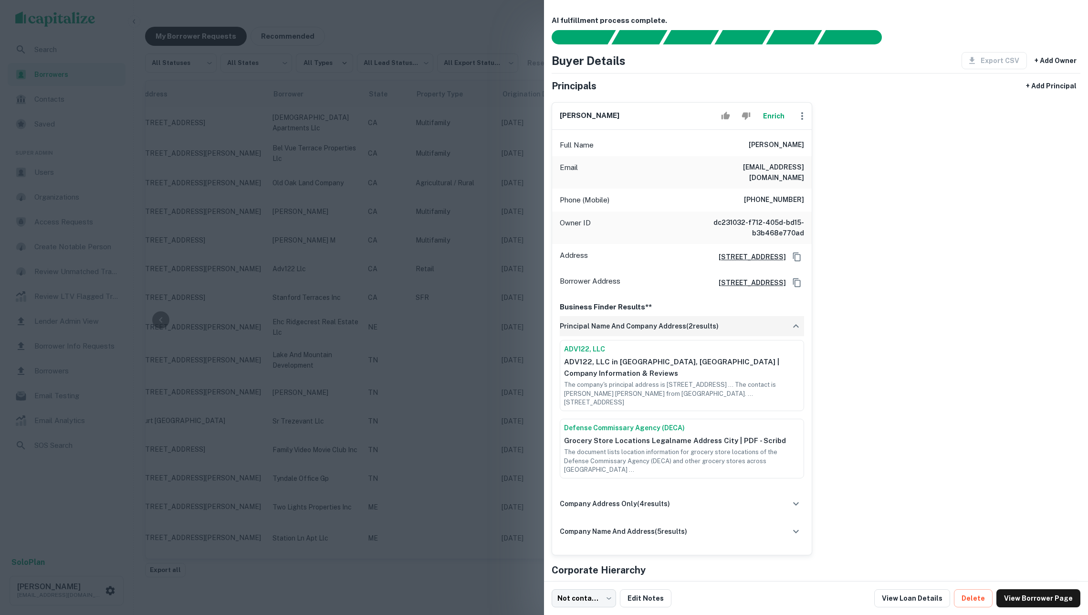
click at [636, 333] on div "principal name and company address ( 2 results)" at bounding box center [682, 326] width 244 height 20
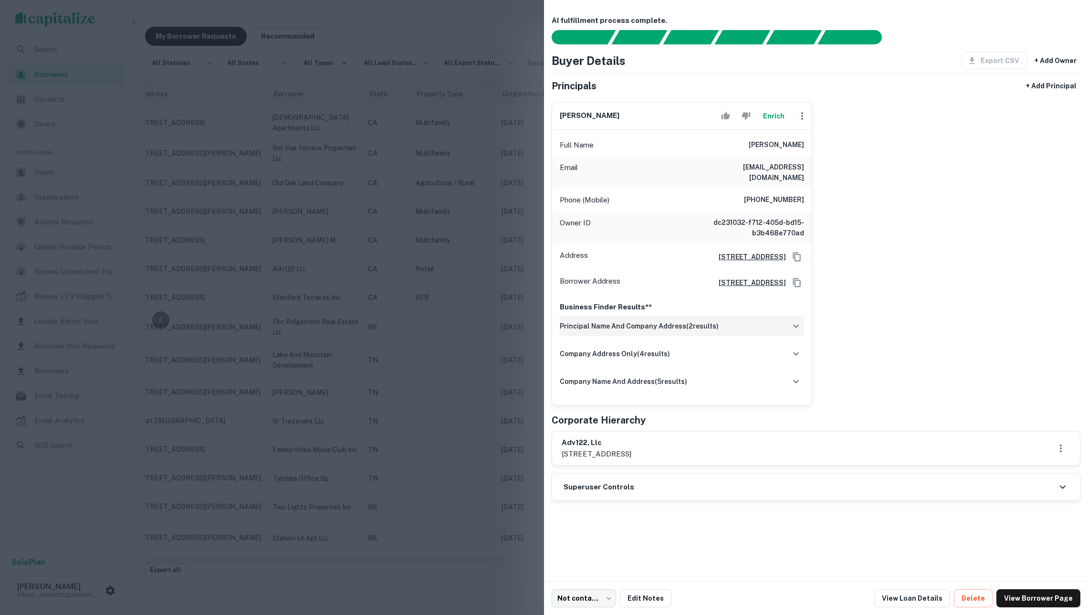
click at [636, 333] on div "principal name and company address ( 2 results)" at bounding box center [682, 326] width 244 height 20
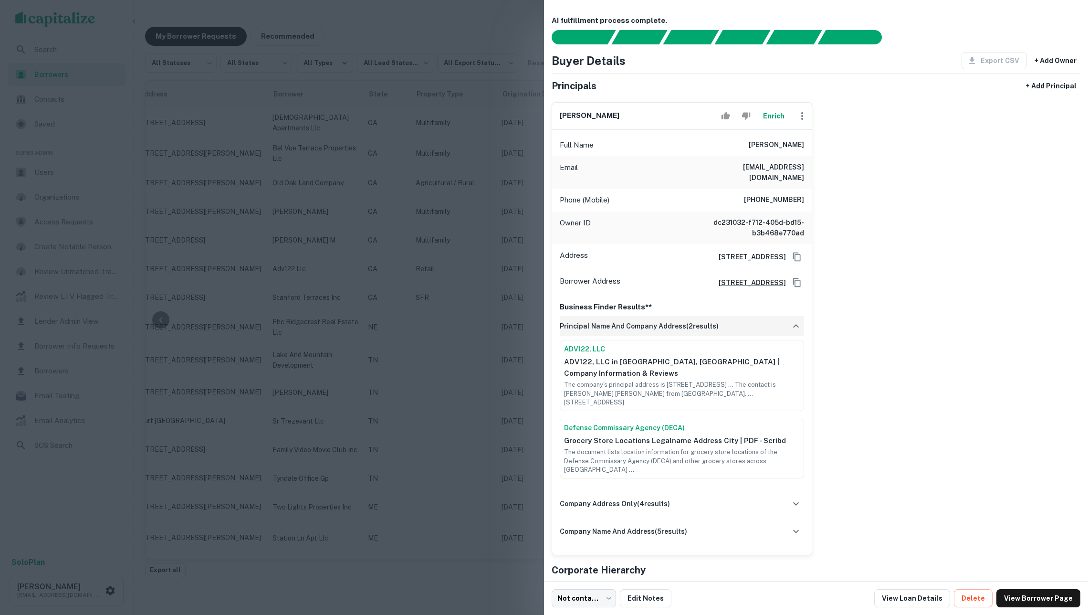
click at [636, 333] on div "principal name and company address ( 2 results)" at bounding box center [682, 326] width 244 height 20
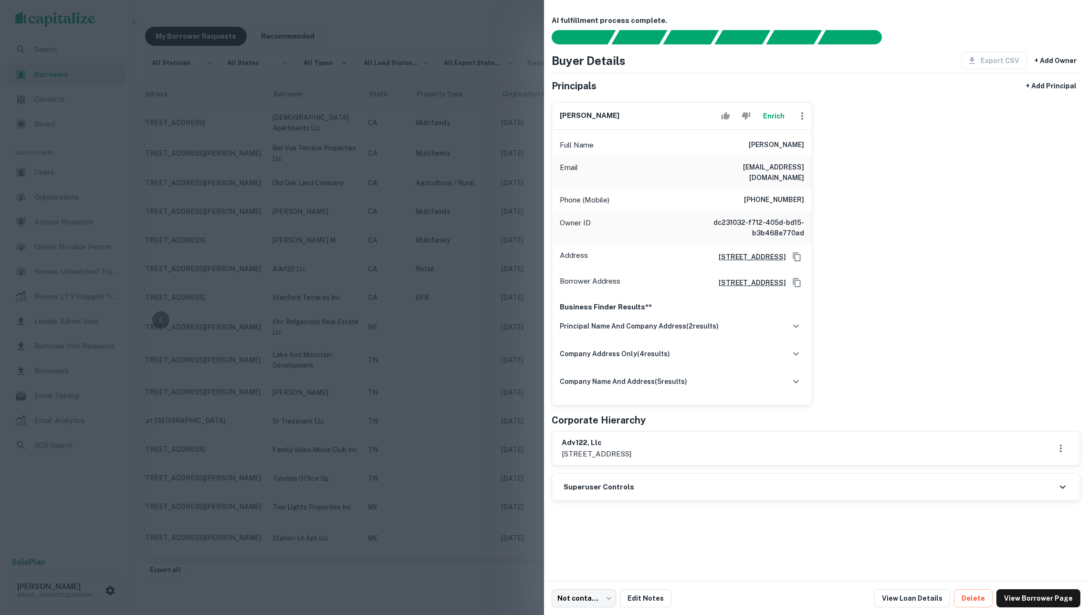
click at [466, 329] on div at bounding box center [544, 307] width 1088 height 615
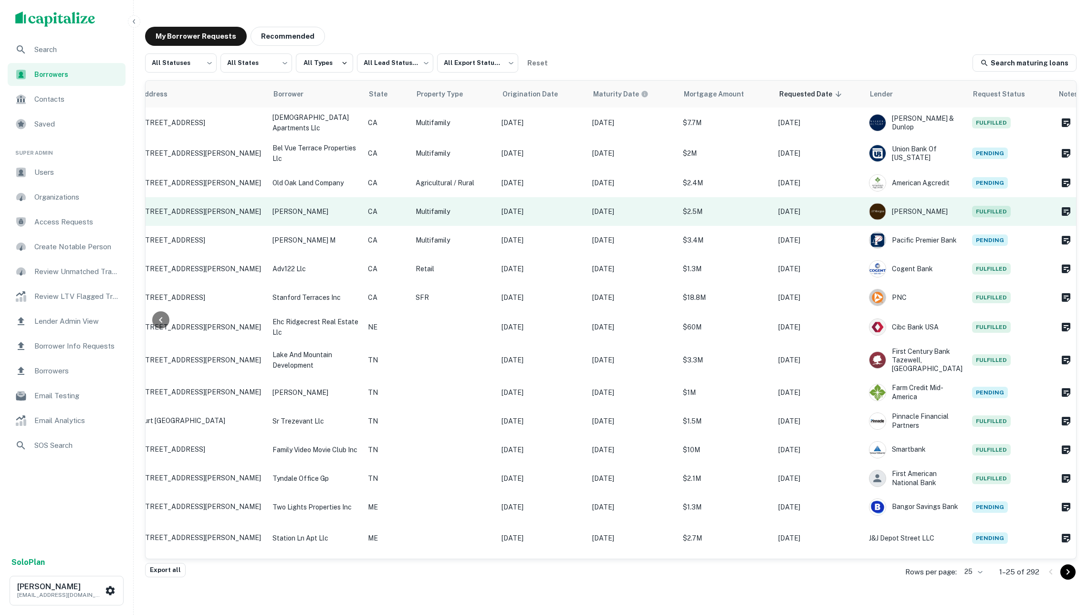
click at [703, 209] on p "$2.5M" at bounding box center [726, 211] width 86 height 11
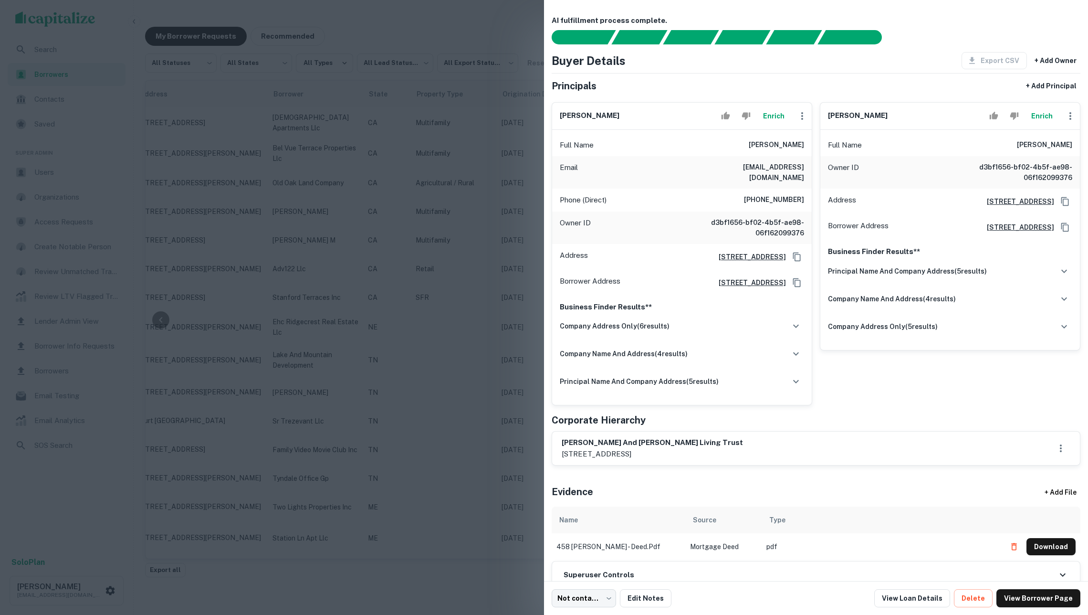
click at [767, 116] on button "Enrich" at bounding box center [773, 115] width 31 height 19
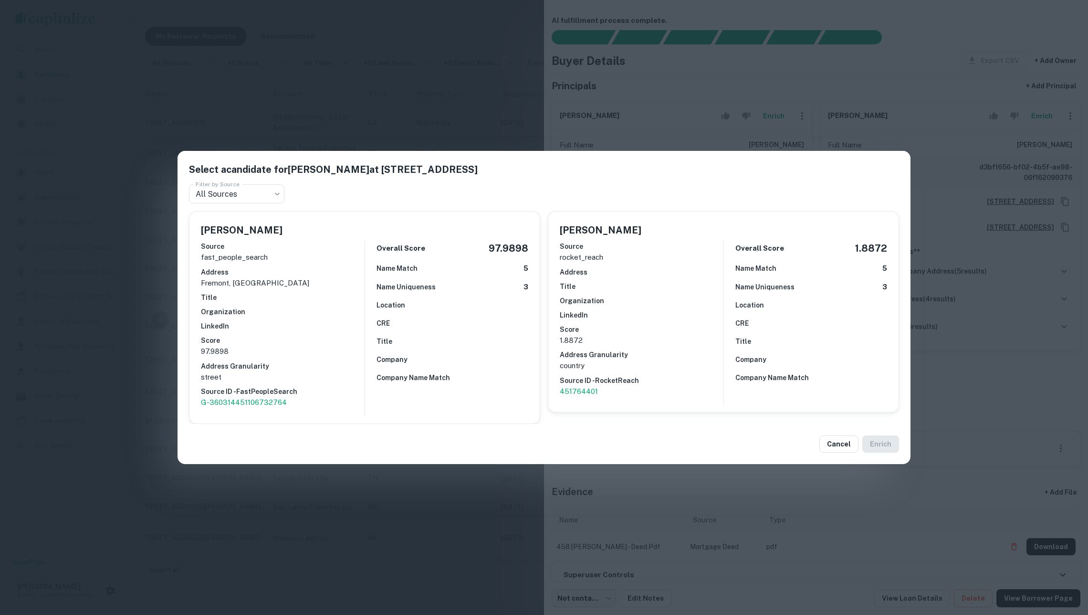
click at [467, 110] on div "Select a candidate for Vijay Salwan at 37177 Fremont Blvd Filter by Source All …" at bounding box center [544, 307] width 1088 height 615
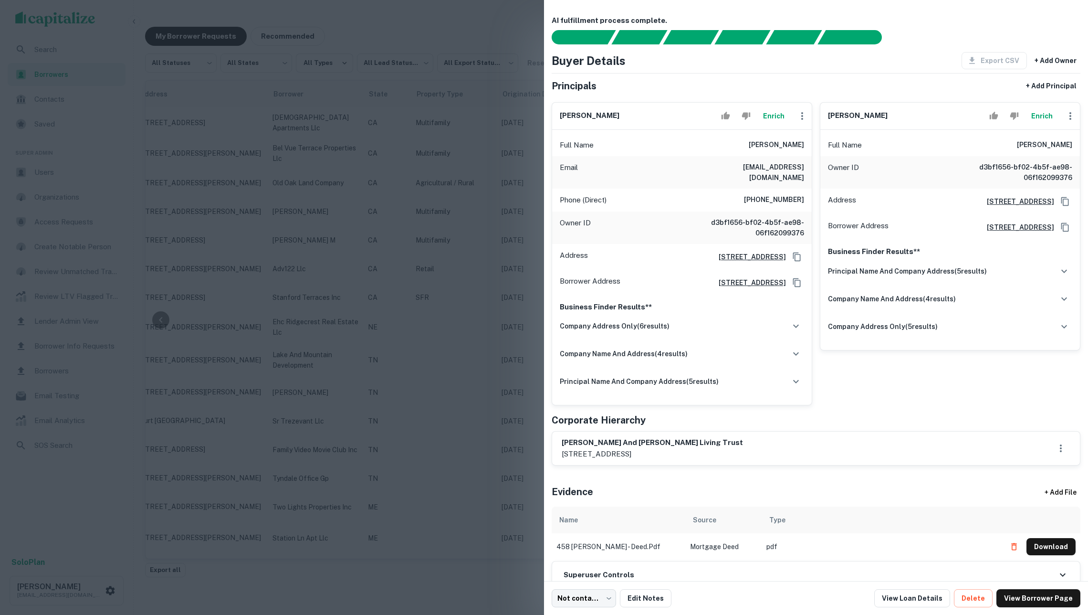
click at [467, 110] on div at bounding box center [544, 307] width 1088 height 615
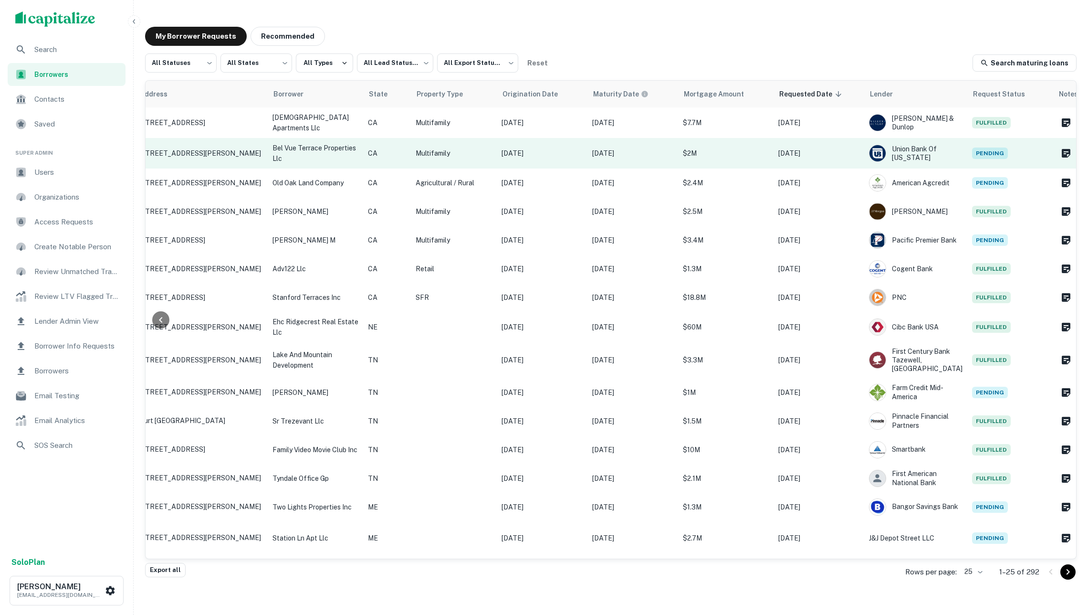
click at [466, 150] on p "Multifamily" at bounding box center [454, 153] width 76 height 11
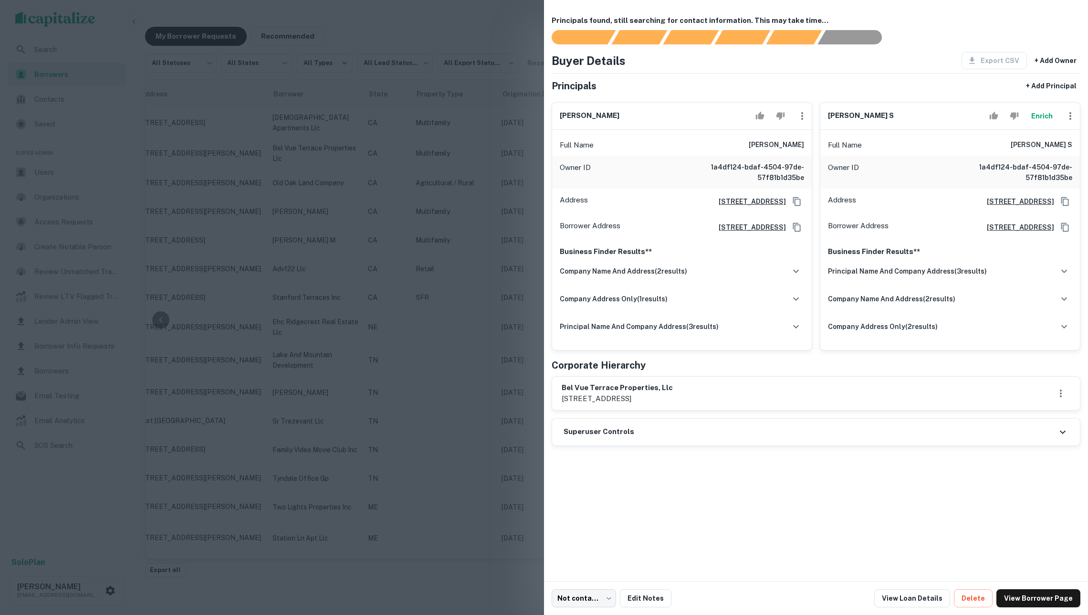
click at [1041, 130] on div "doris s elghanayan s Enrich" at bounding box center [951, 116] width 260 height 27
click at [1041, 116] on button "Enrich" at bounding box center [1042, 115] width 31 height 19
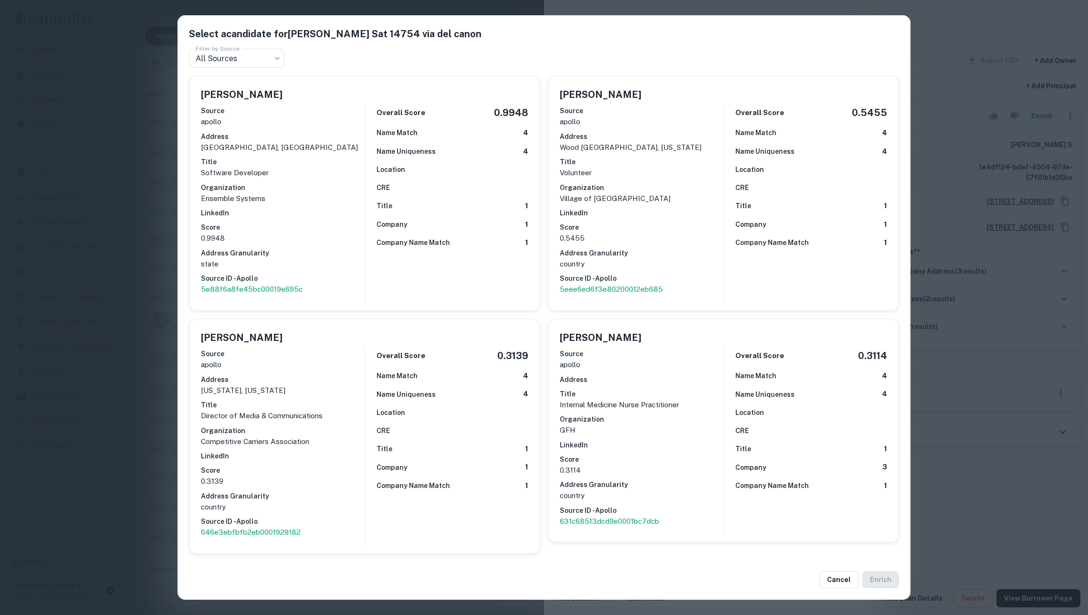
click at [129, 211] on div "Select a candidate for DORIS S ELGHANAYAN S at 14754 via del canon Filter by So…" at bounding box center [544, 307] width 1088 height 615
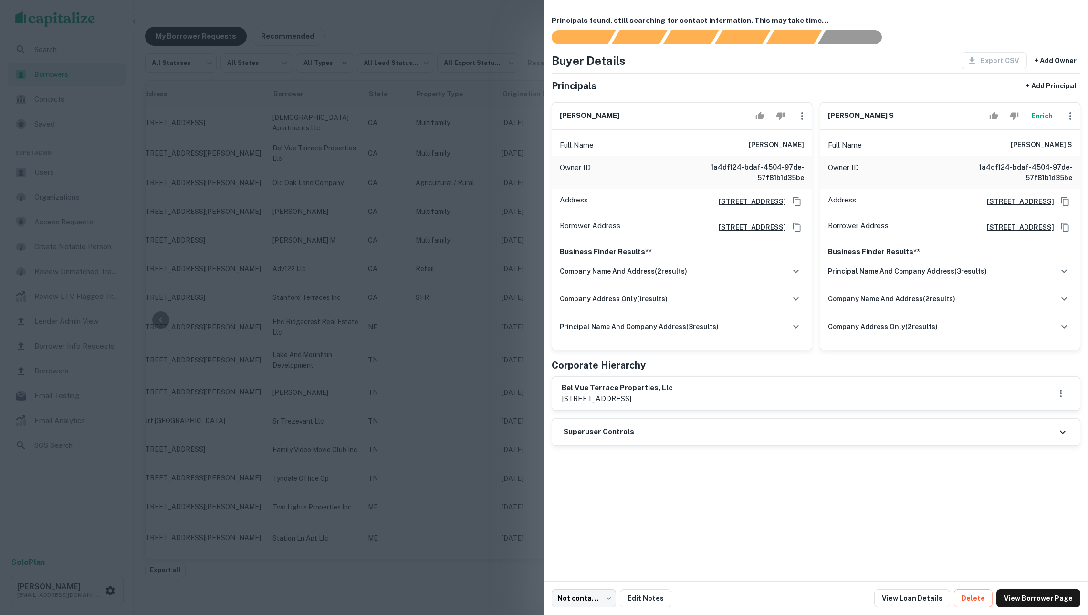
click at [270, 205] on div at bounding box center [544, 307] width 1088 height 615
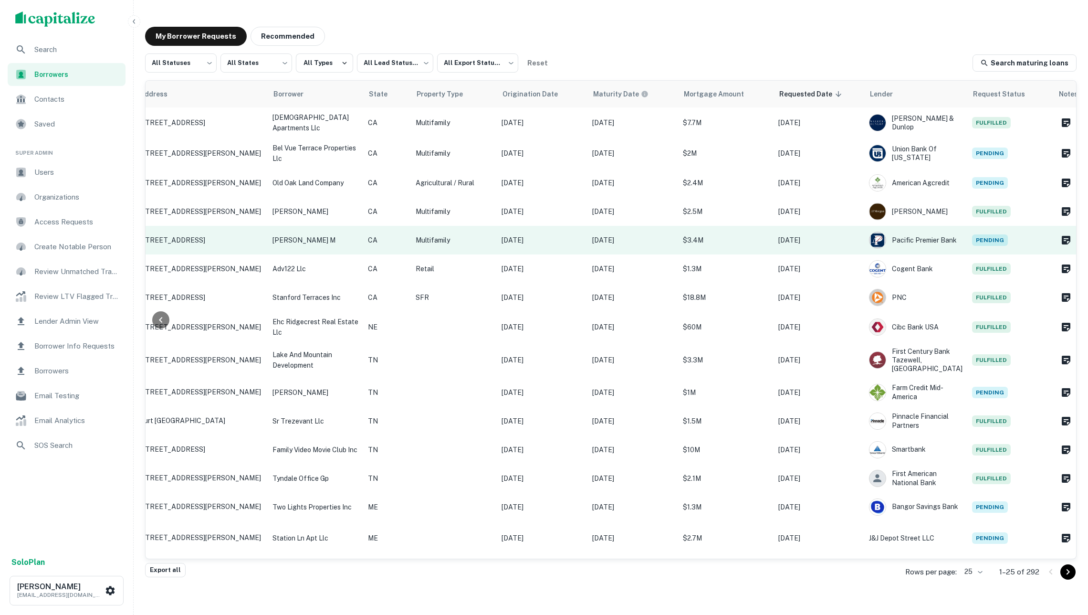
click at [804, 226] on td "[DATE]" at bounding box center [819, 240] width 91 height 29
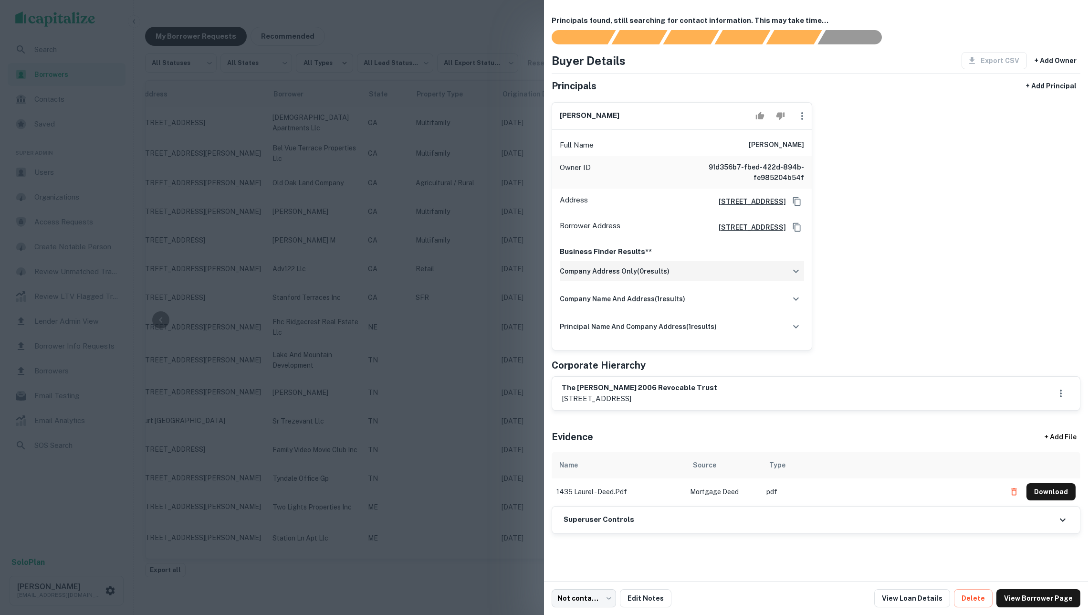
click at [689, 281] on div "company address only ( 0 results)" at bounding box center [682, 271] width 244 height 20
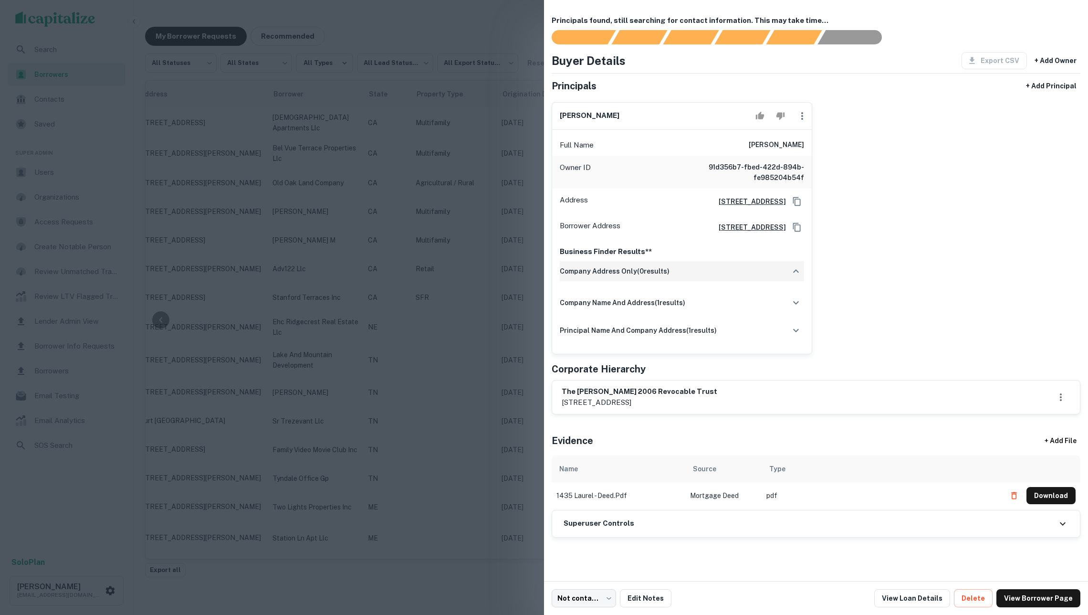
click at [689, 281] on div "company address only ( 0 results)" at bounding box center [682, 271] width 244 height 20
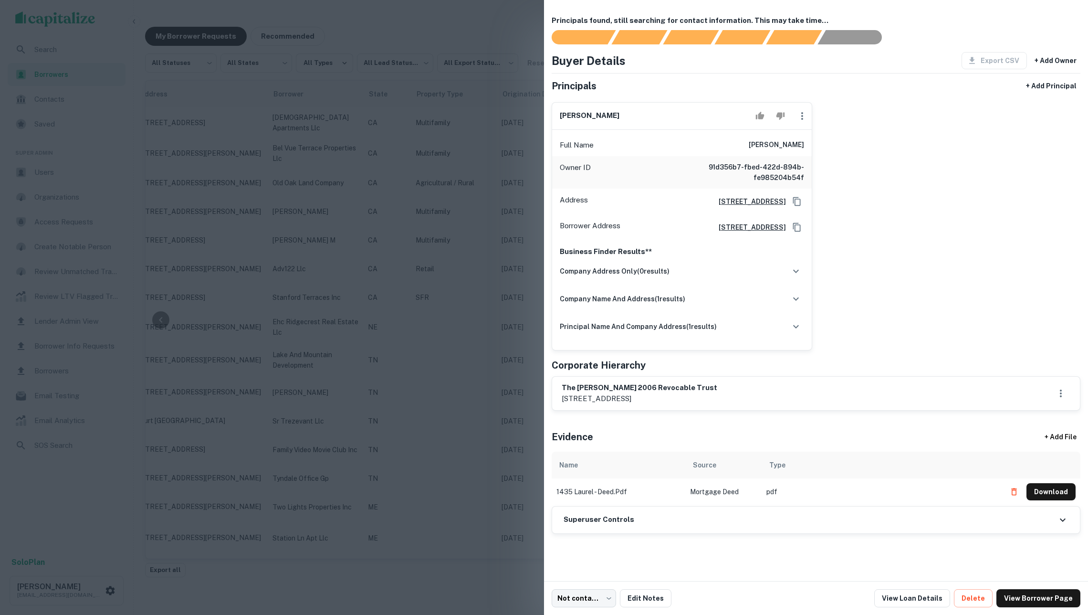
drag, startPoint x: 751, startPoint y: 149, endPoint x: 812, endPoint y: 149, distance: 61.1
click at [812, 149] on div "iris m. whiting Full Name iris m. whiting Owner ID 91d356b7-fbed-422d-894b-fe98…" at bounding box center [682, 226] width 261 height 248
click at [1023, 593] on link "View Borrower Page" at bounding box center [1039, 598] width 84 height 18
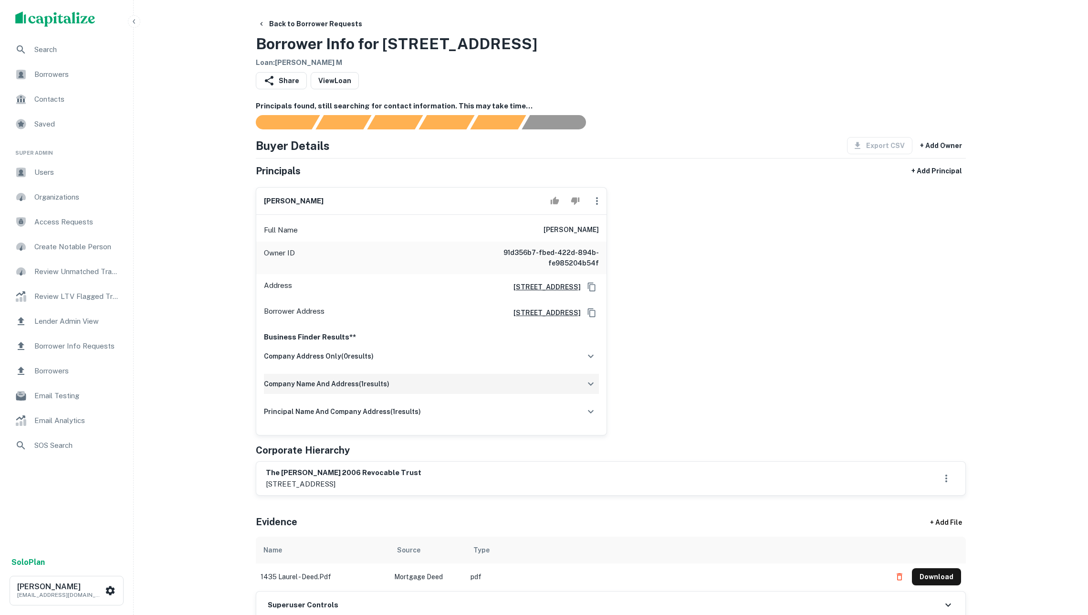
click at [381, 389] on h6 "company name and address ( 1 results)" at bounding box center [327, 384] width 126 height 11
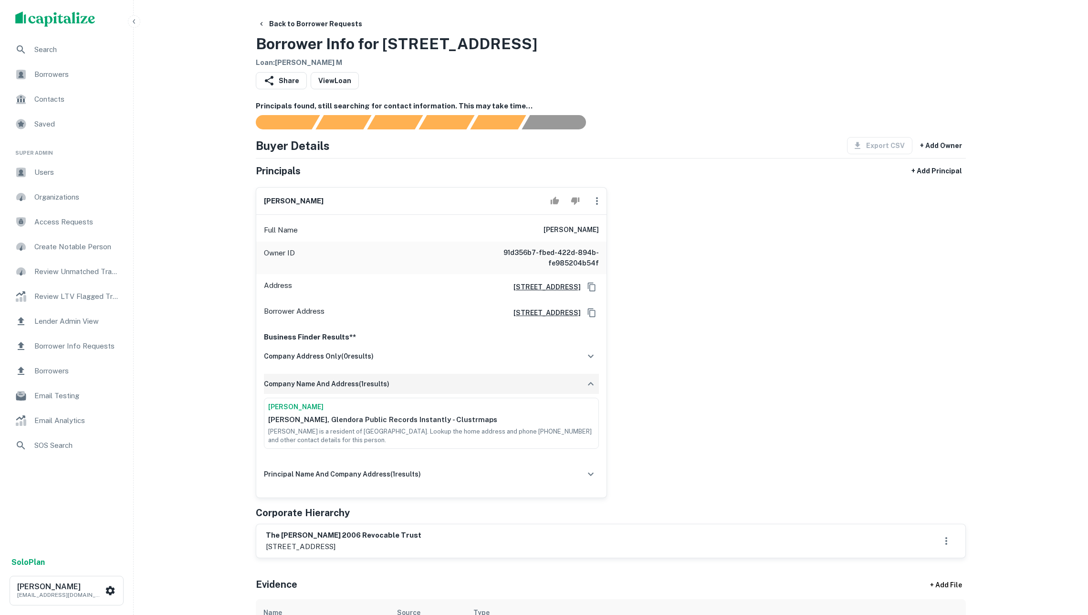
click at [382, 389] on h6 "company name and address ( 1 results)" at bounding box center [327, 384] width 126 height 11
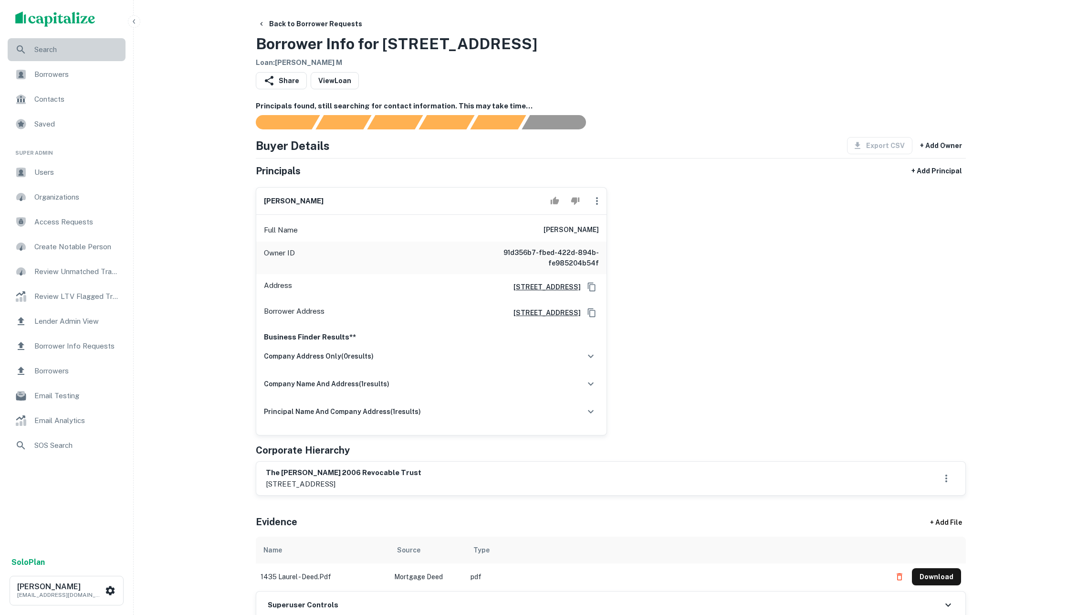
click at [53, 53] on span "Search" at bounding box center [76, 49] width 85 height 11
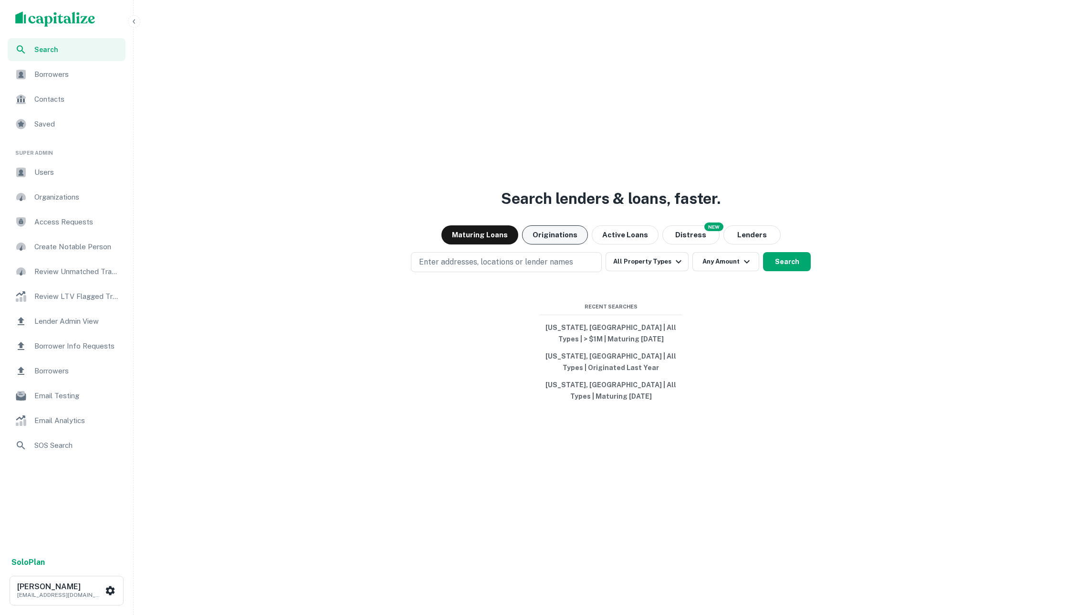
click at [548, 226] on button "Originations" at bounding box center [555, 234] width 66 height 19
click at [547, 260] on p "Enter addresses, locations or lender names" at bounding box center [496, 261] width 154 height 11
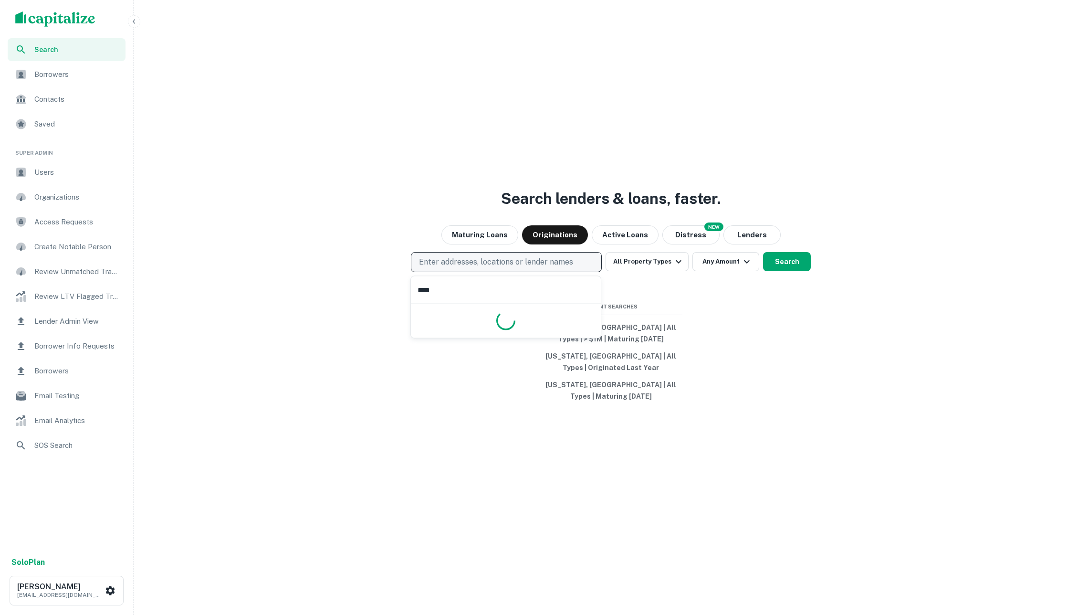
type input "*****"
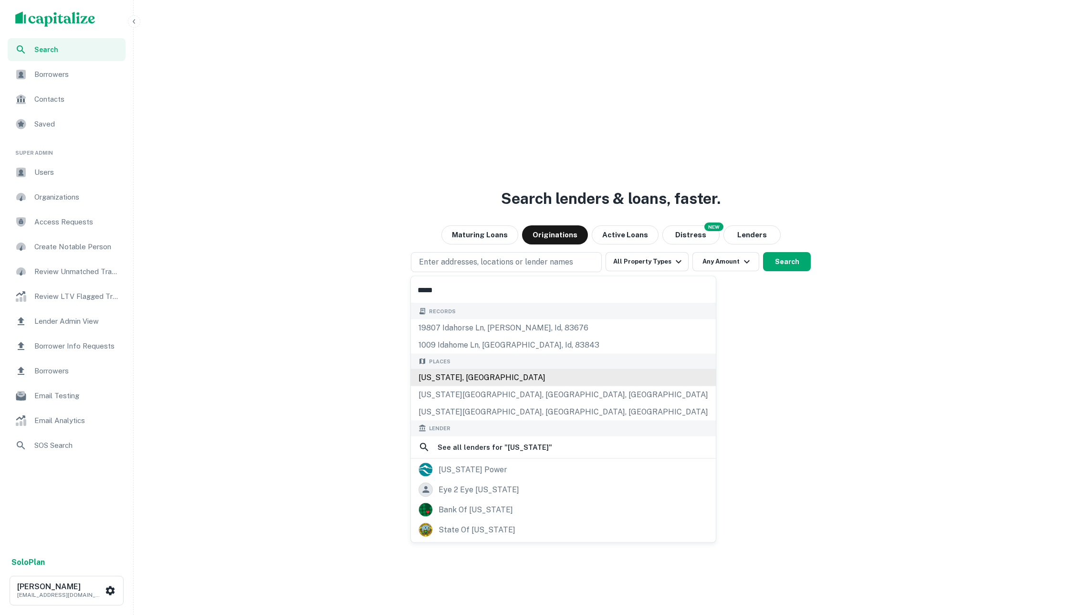
click at [480, 380] on div "[US_STATE], [GEOGRAPHIC_DATA]" at bounding box center [563, 377] width 305 height 17
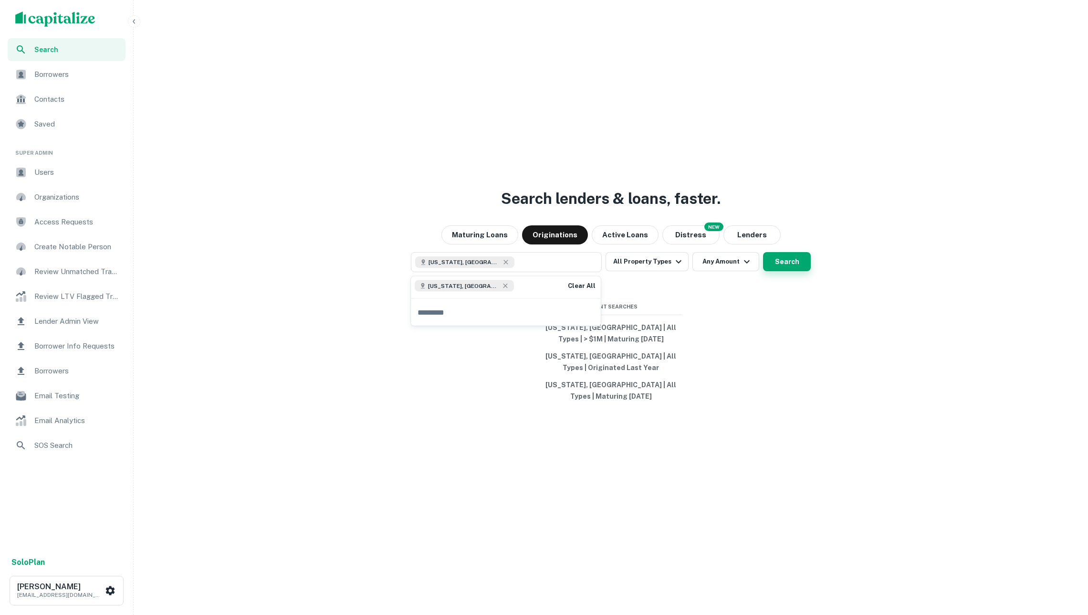
click at [781, 262] on button "Search" at bounding box center [787, 261] width 48 height 19
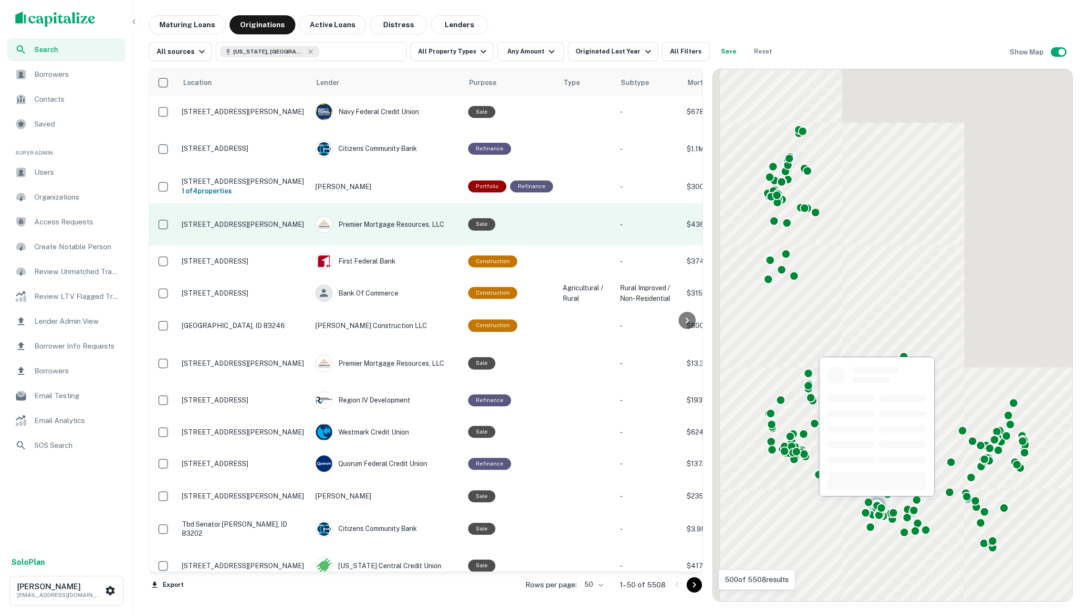
scroll to position [0, 262]
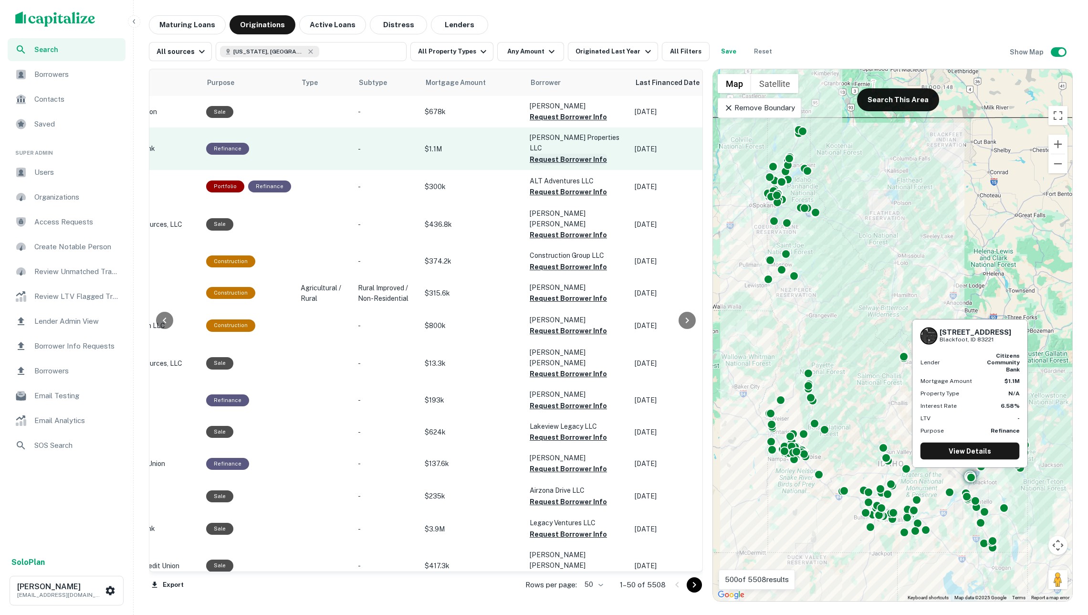
click at [545, 154] on button "Request Borrower Info" at bounding box center [568, 159] width 77 height 11
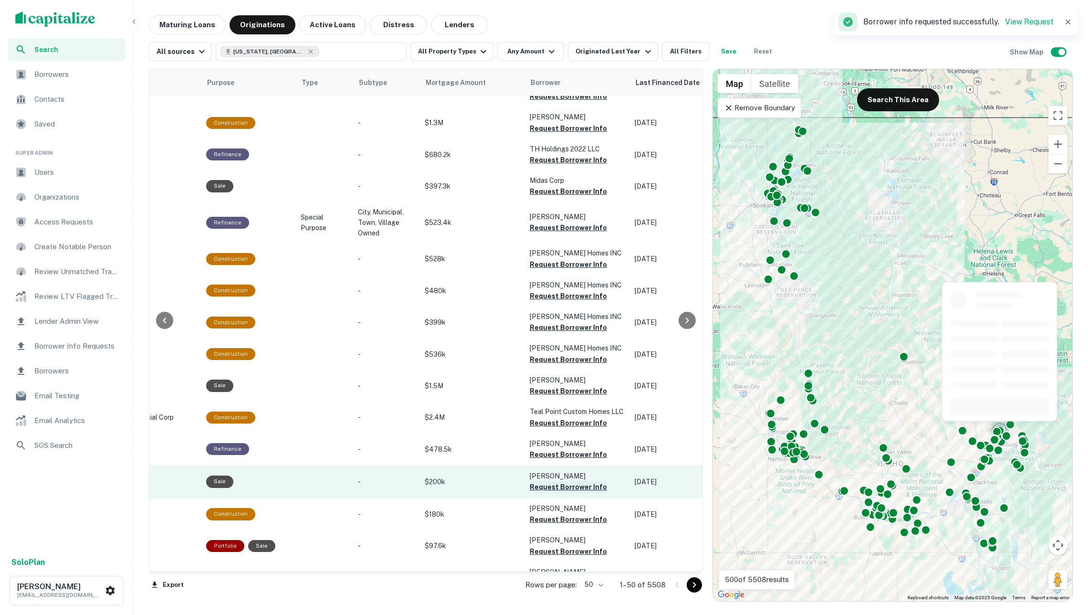
scroll to position [899, 262]
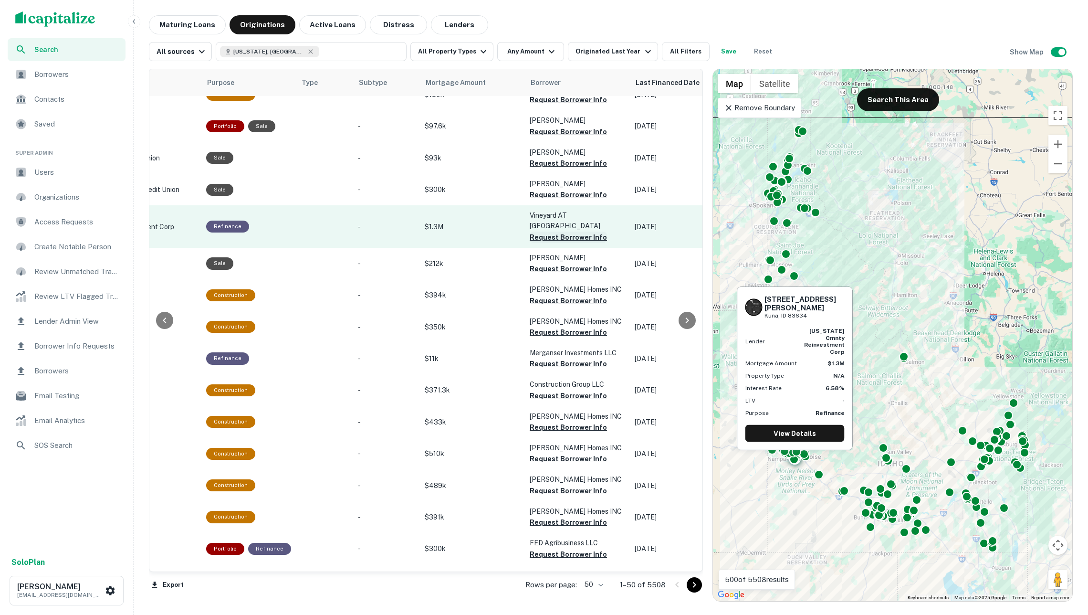
click at [552, 232] on button "Request Borrower Info" at bounding box center [568, 237] width 77 height 11
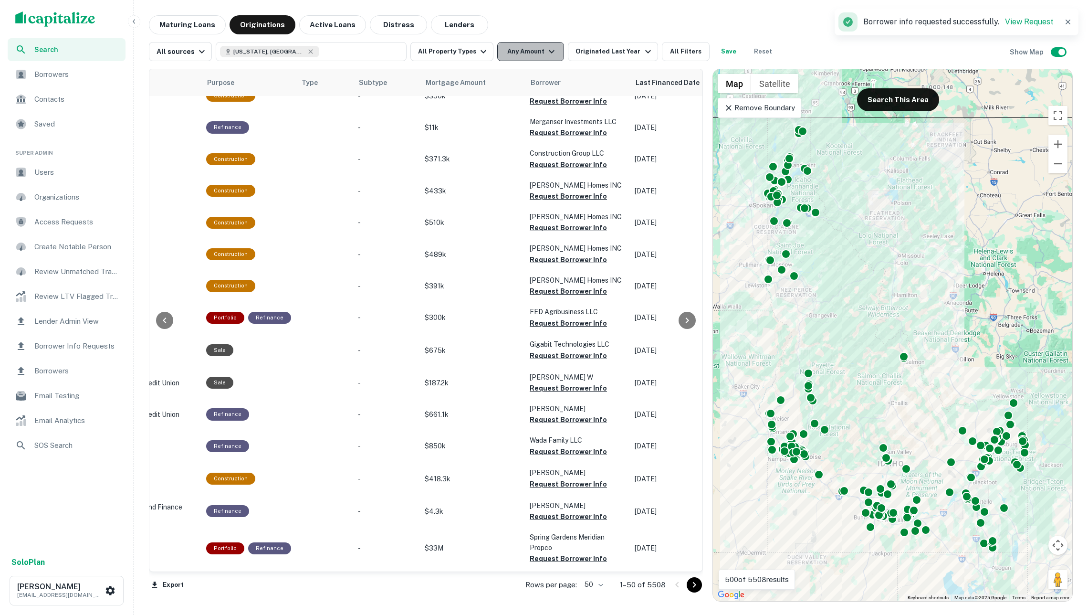
click at [524, 53] on button "Any Amount" at bounding box center [530, 51] width 67 height 19
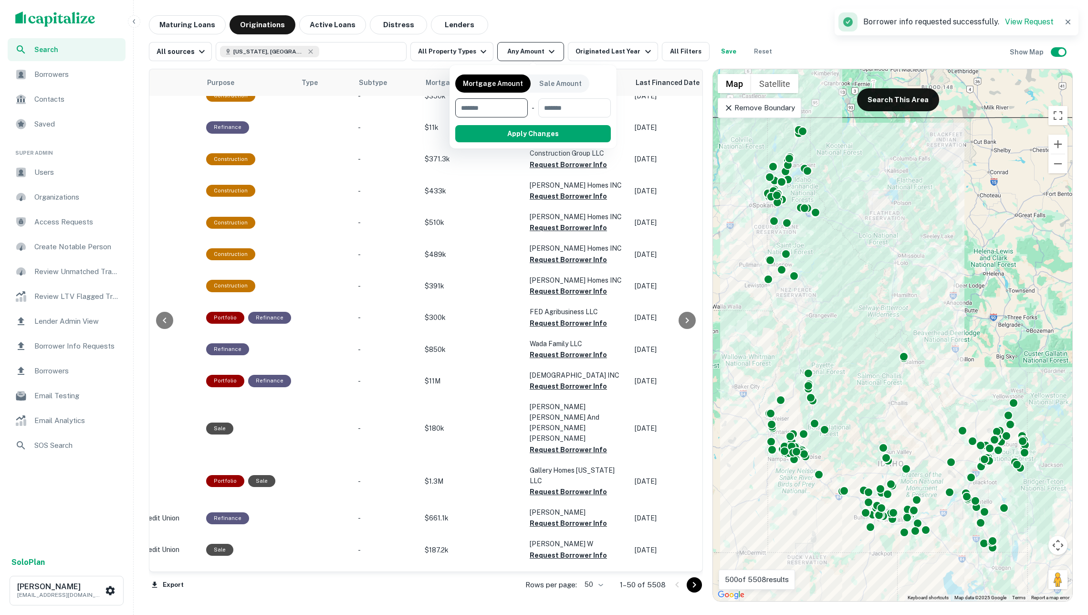
scroll to position [1129, 262]
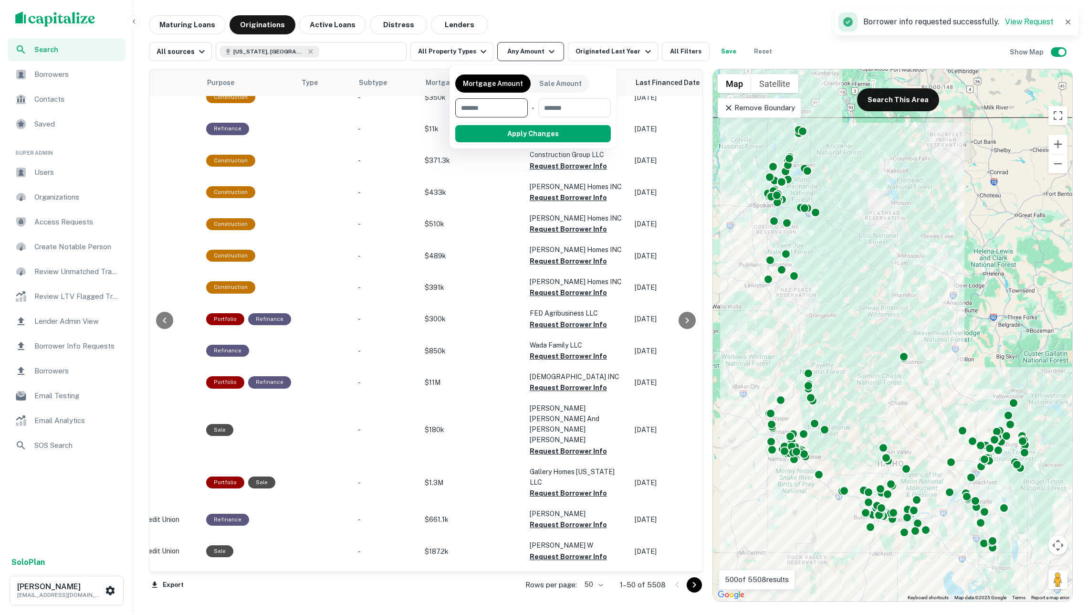
type input "*"
type input "*******"
click at [542, 140] on button "Apply Changes" at bounding box center [550, 133] width 121 height 17
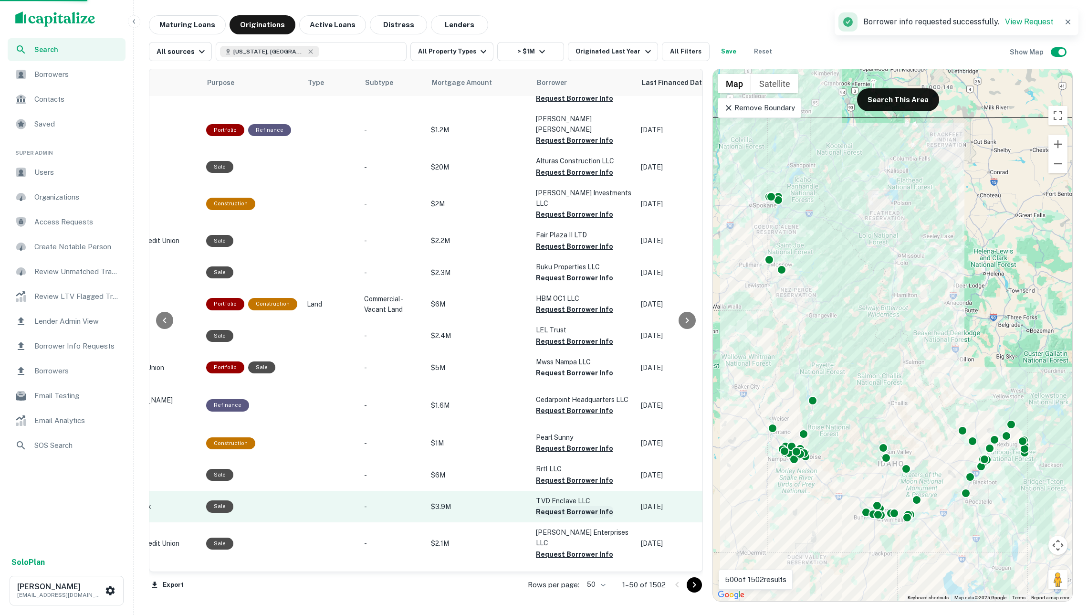
scroll to position [1123, 262]
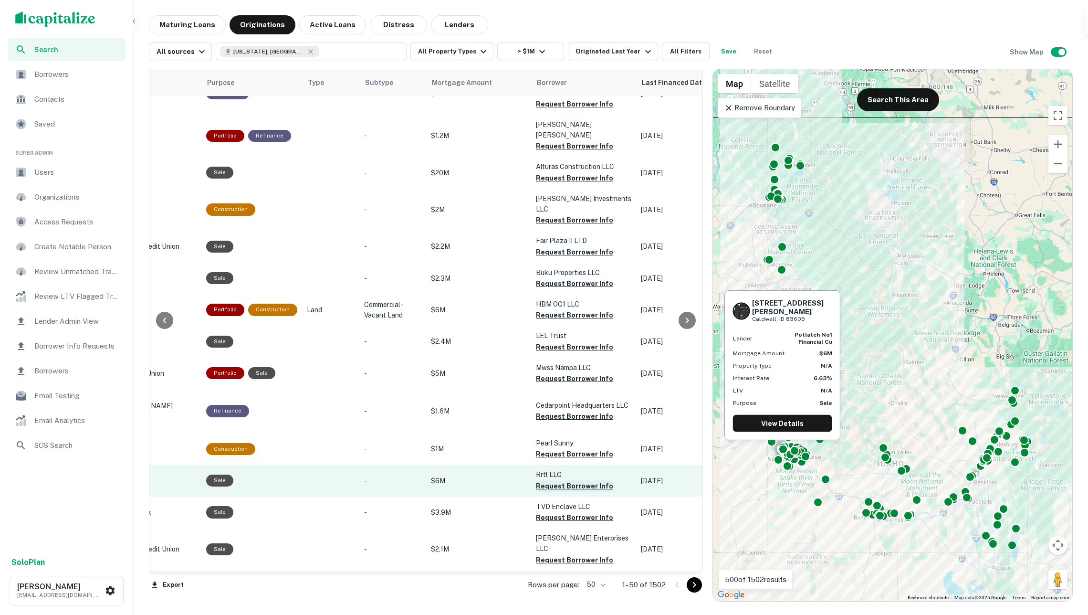
click at [559, 480] on button "Request Borrower Info" at bounding box center [574, 485] width 77 height 11
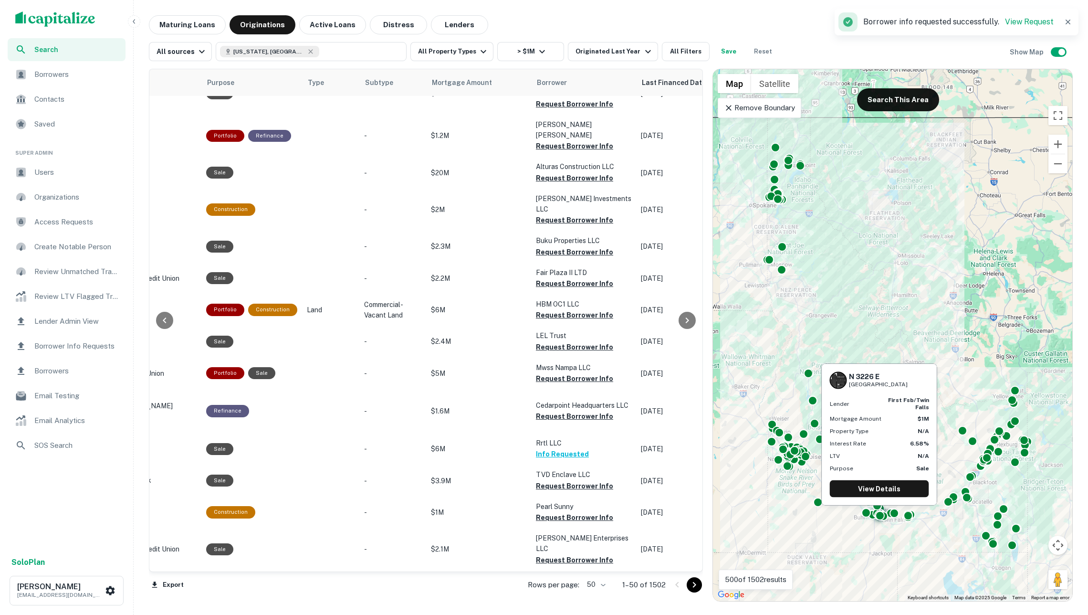
click at [562, 512] on button "Request Borrower Info" at bounding box center [574, 517] width 77 height 11
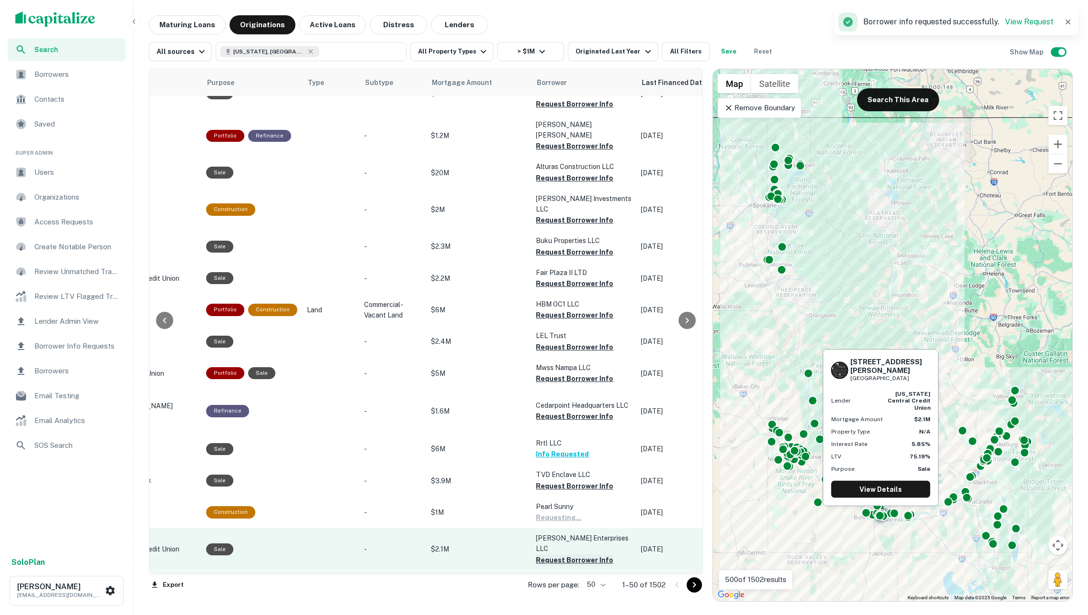
click at [562, 554] on button "Request Borrower Info" at bounding box center [574, 559] width 77 height 11
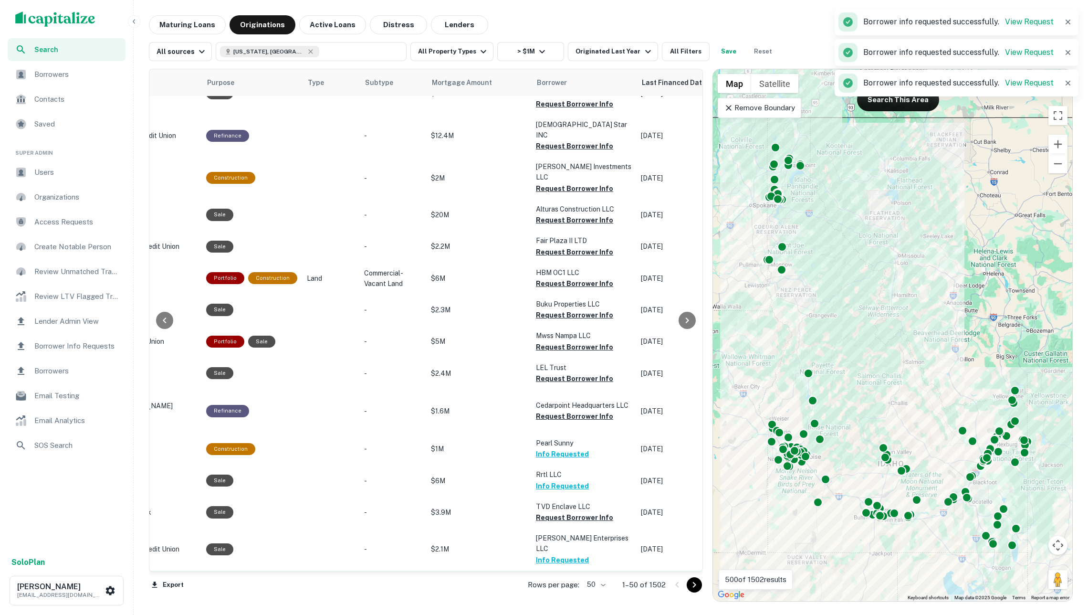
click at [565, 586] on button "Request Borrower Info" at bounding box center [574, 591] width 77 height 11
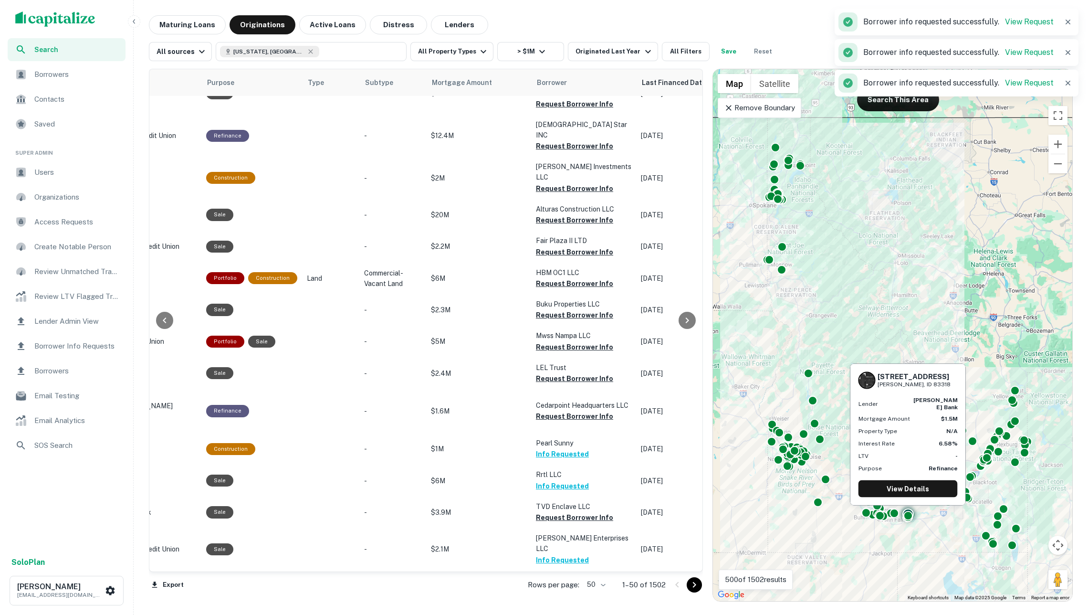
click at [566, 614] on button "Request Borrower Info" at bounding box center [574, 622] width 77 height 11
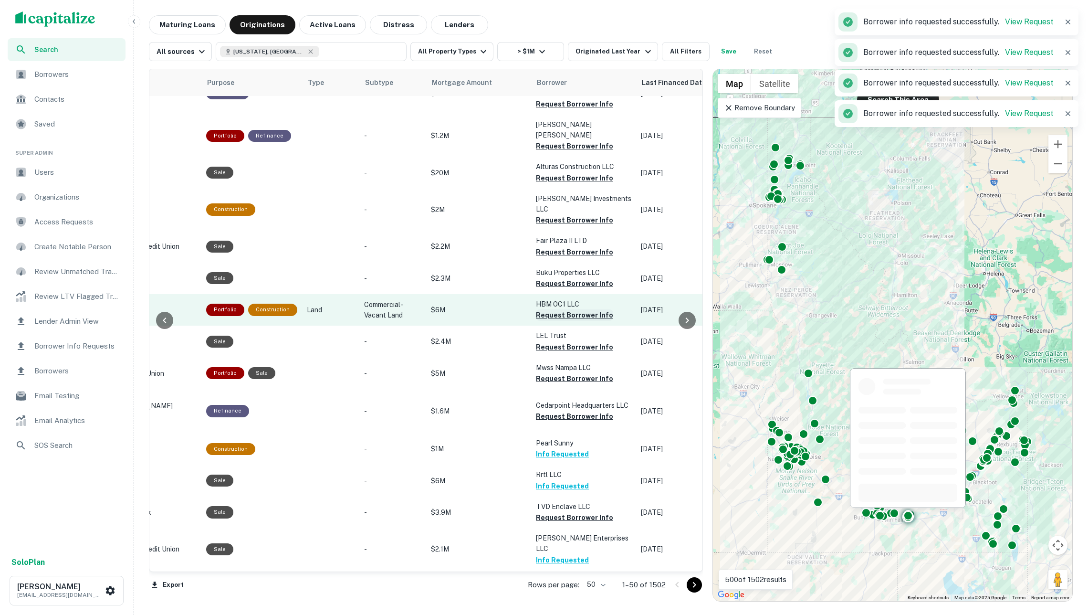
click at [577, 309] on button "Request Borrower Info" at bounding box center [574, 314] width 77 height 11
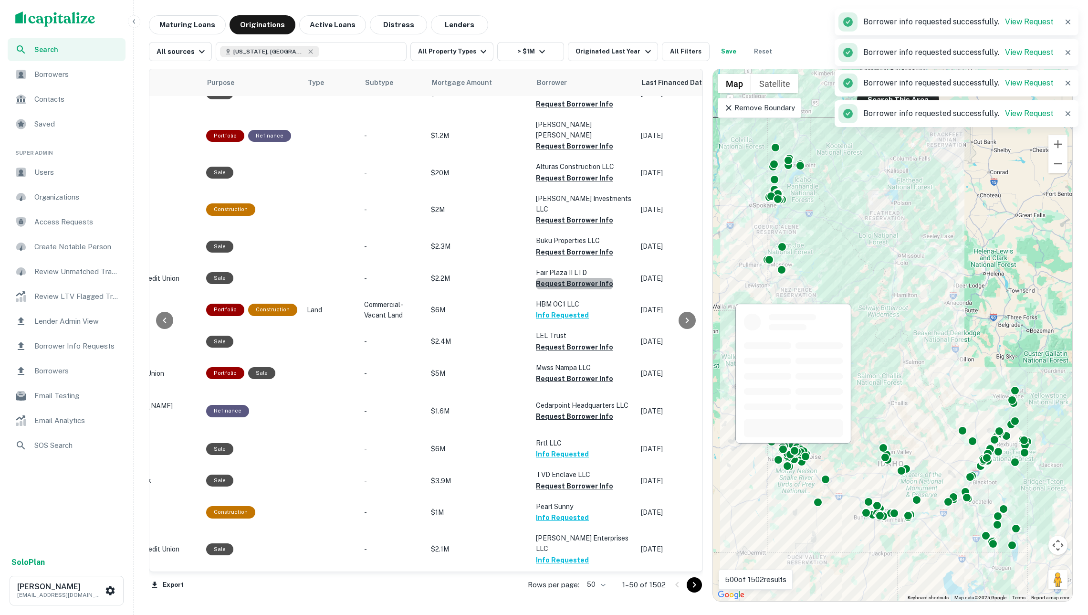
click at [575, 278] on button "Request Borrower Info" at bounding box center [574, 283] width 77 height 11
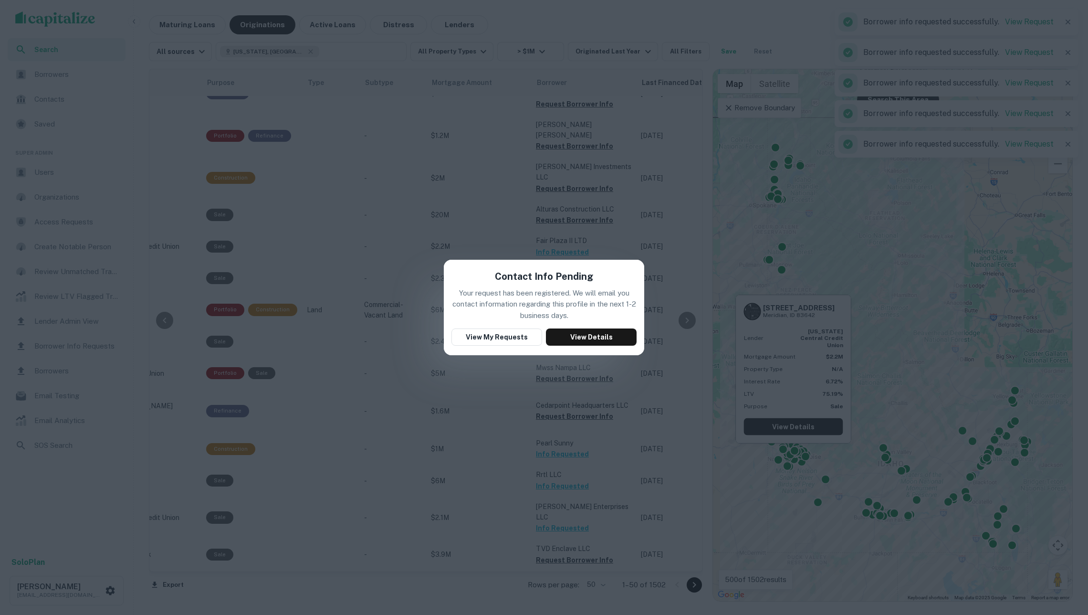
click at [456, 409] on div "Contact Info Pending Your request has been registered. We will email you contac…" at bounding box center [544, 307] width 1088 height 615
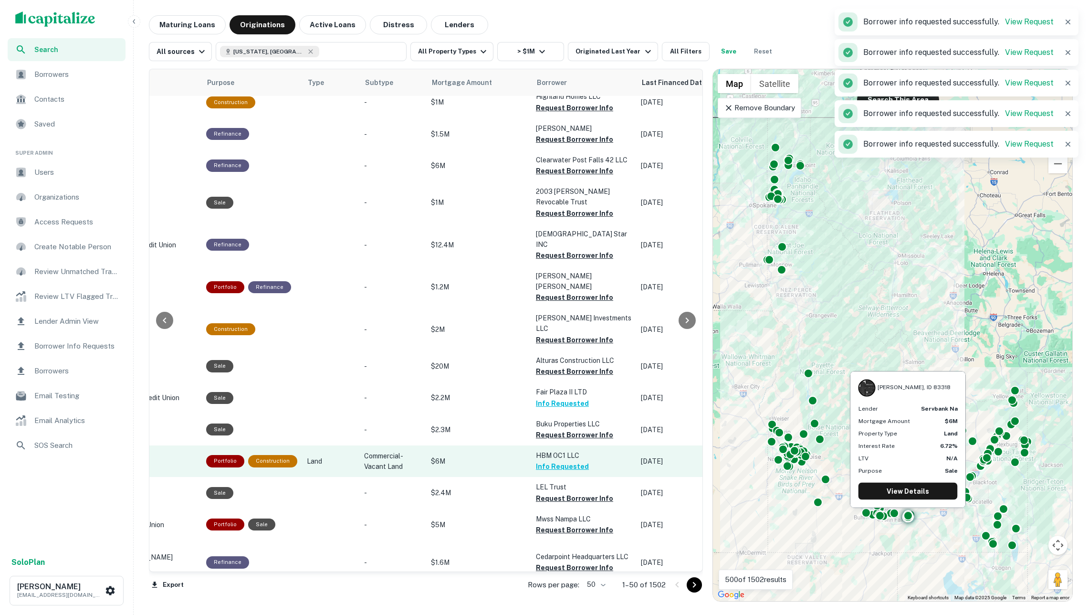
scroll to position [818, 262]
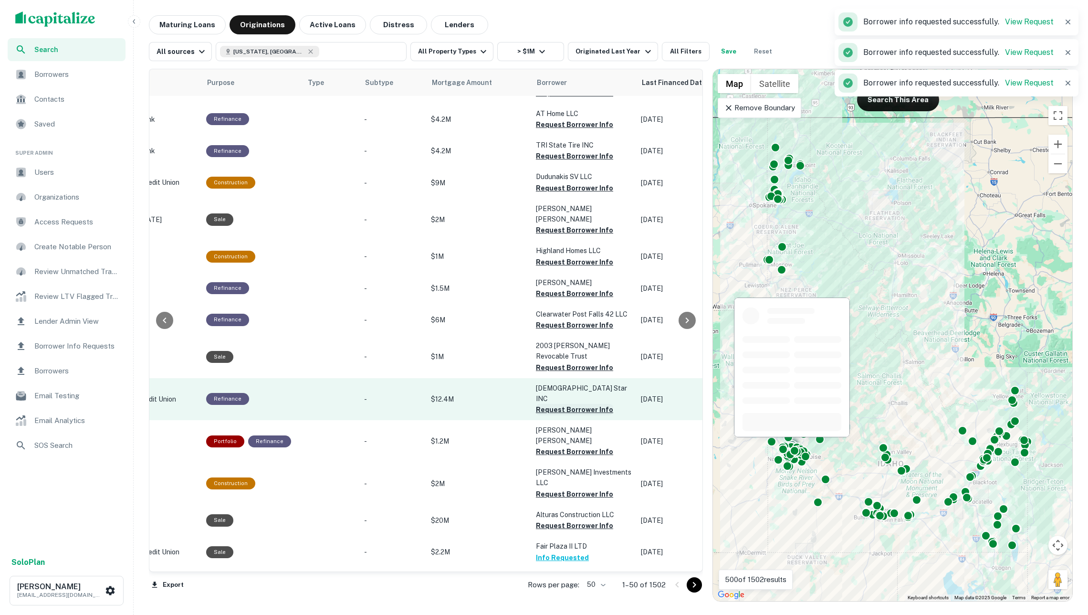
click at [574, 404] on button "Request Borrower Info" at bounding box center [574, 409] width 77 height 11
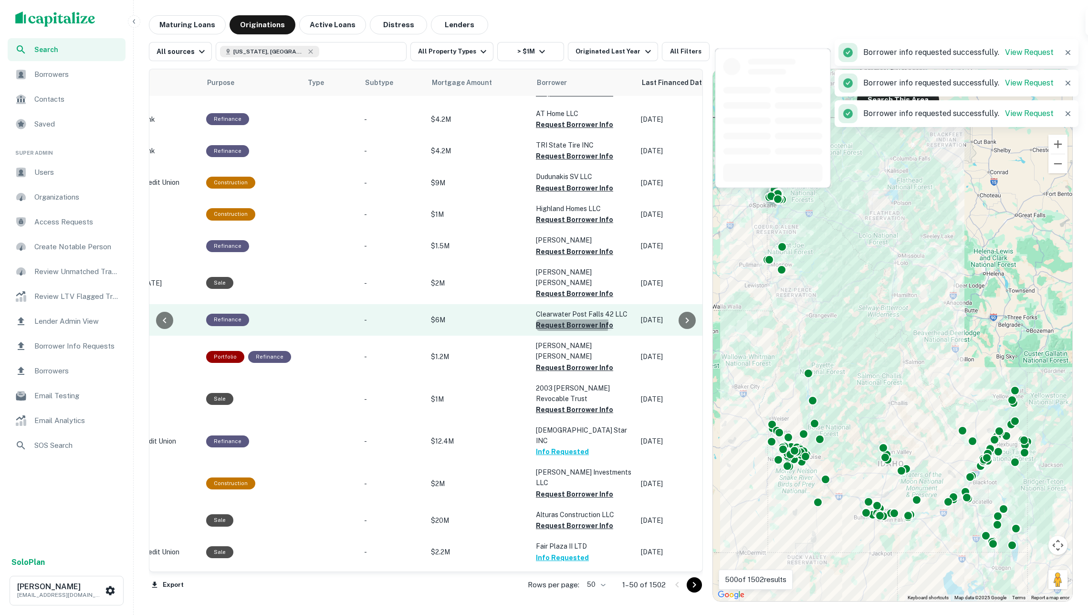
click at [564, 319] on button "Request Borrower Info" at bounding box center [574, 324] width 77 height 11
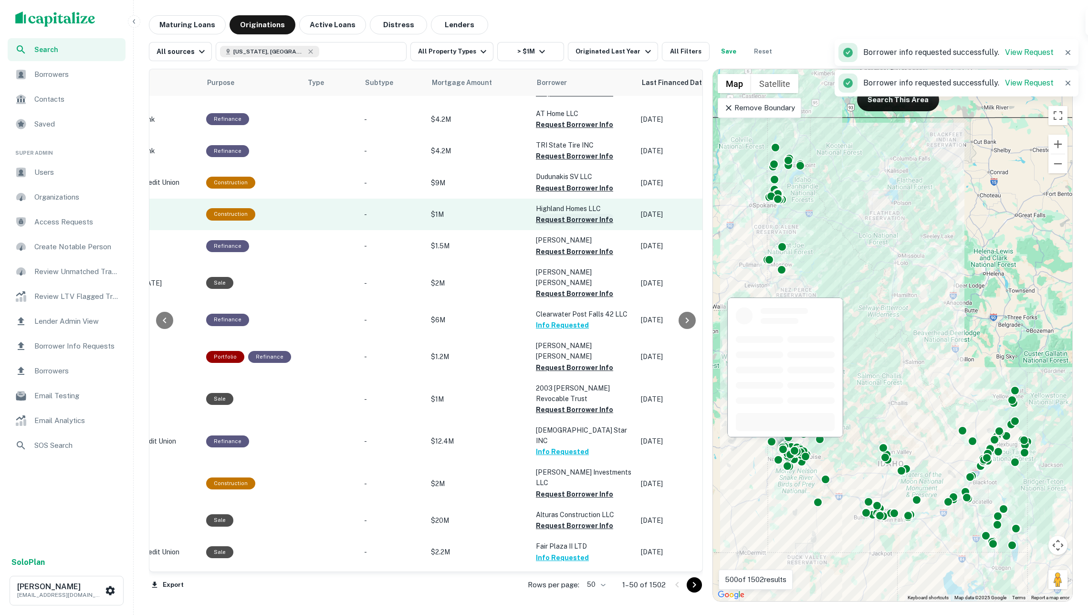
click at [562, 214] on button "Request Borrower Info" at bounding box center [574, 219] width 77 height 11
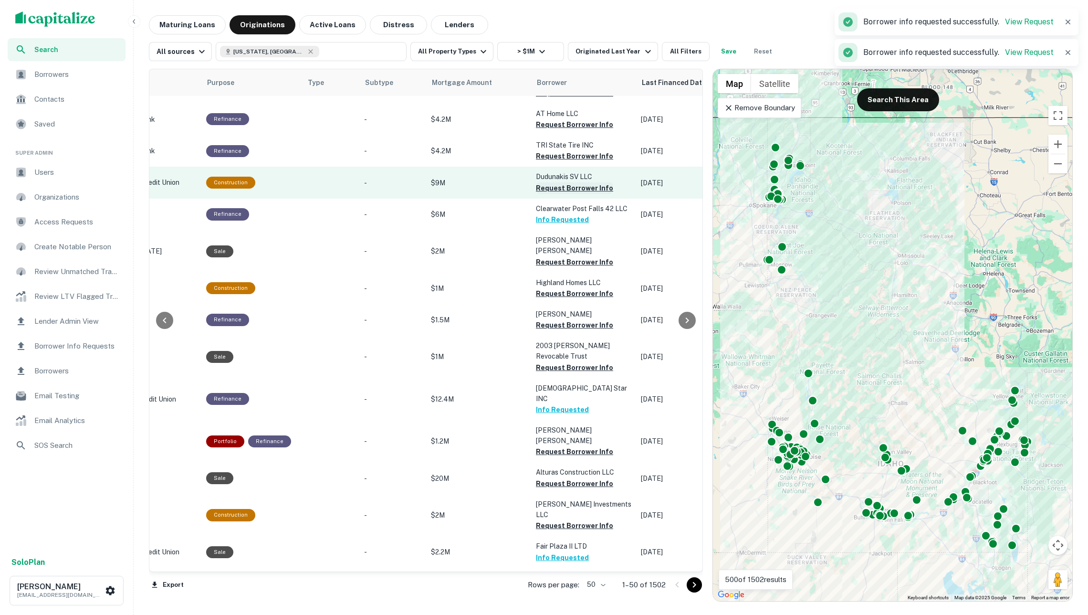
click at [558, 182] on button "Request Borrower Info" at bounding box center [574, 187] width 77 height 11
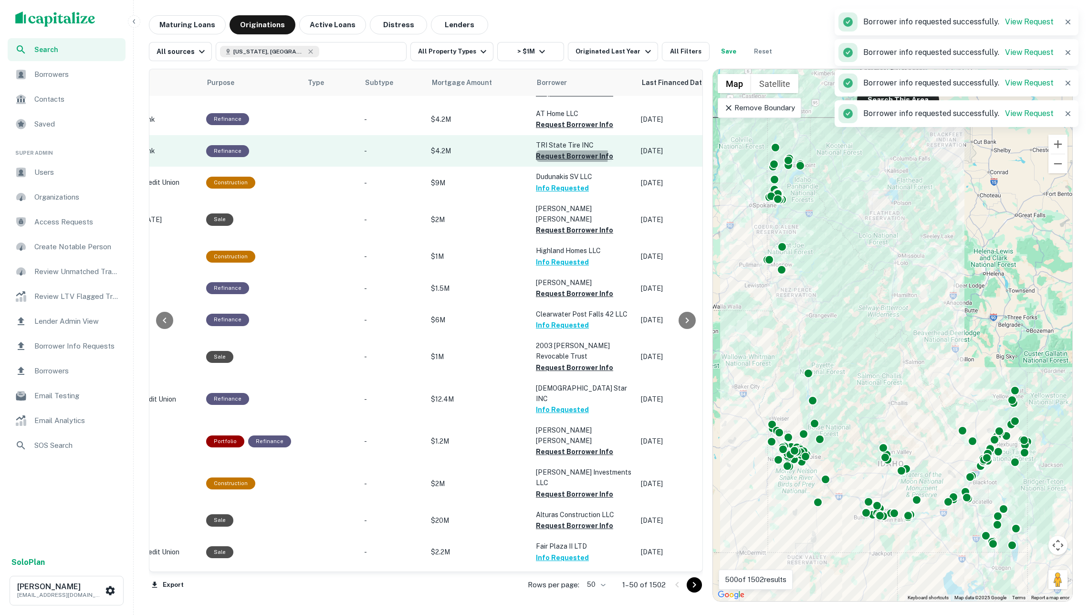
click at [555, 150] on button "Request Borrower Info" at bounding box center [574, 155] width 77 height 11
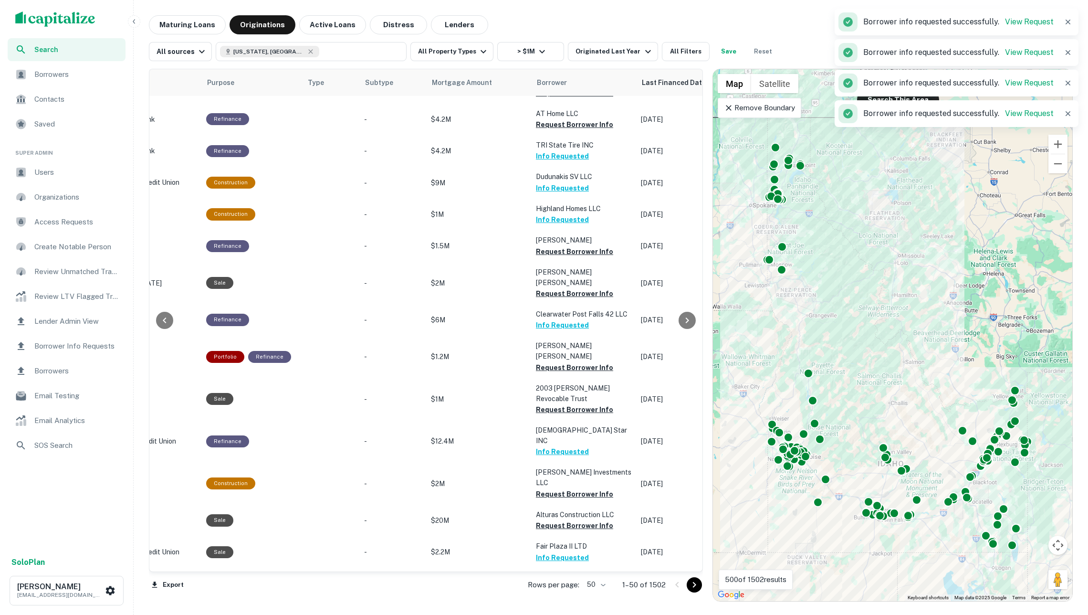
click at [92, 69] on span "Borrowers" at bounding box center [76, 74] width 85 height 11
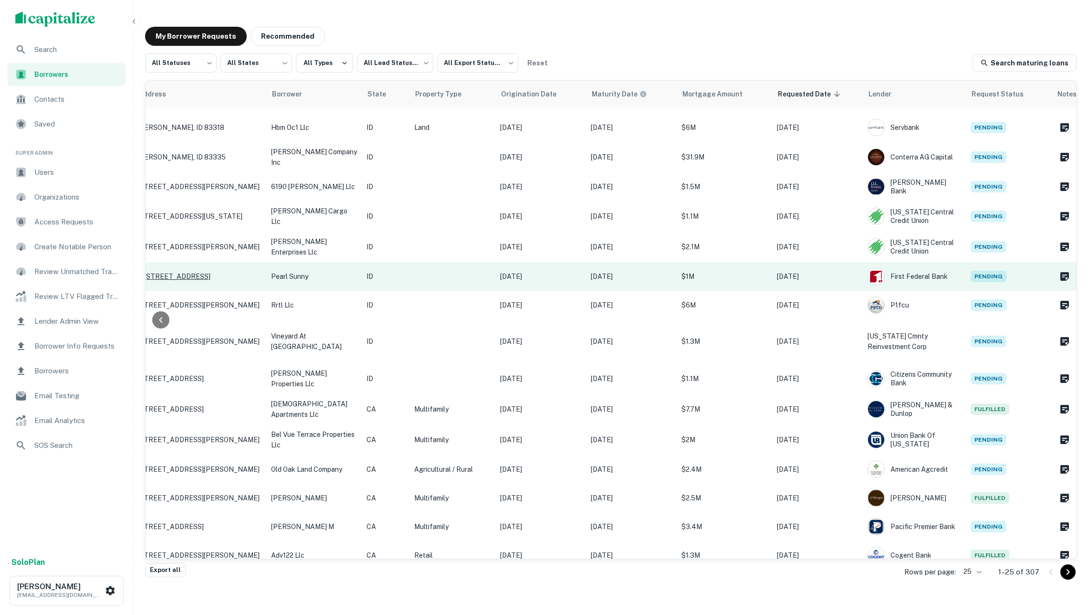
scroll to position [170, 125]
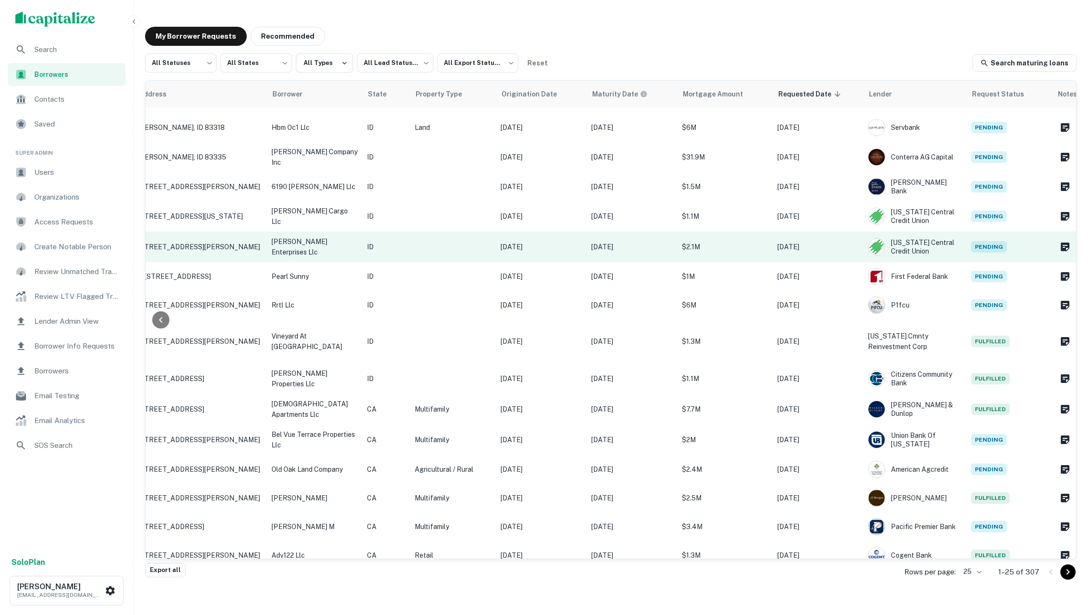
scroll to position [170, 125]
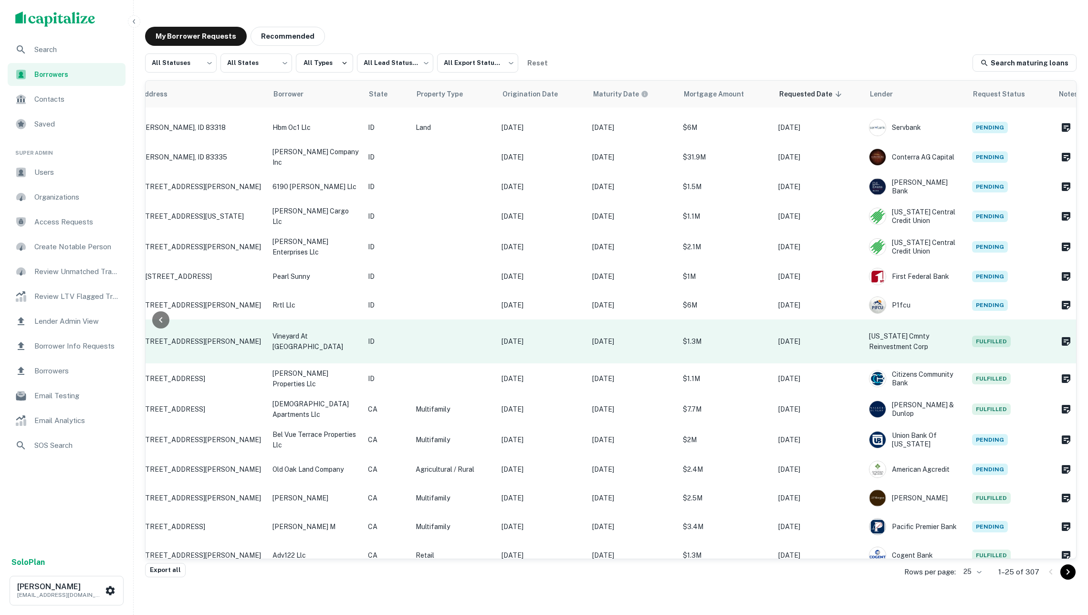
click at [654, 336] on p "[DATE]" at bounding box center [632, 341] width 81 height 11
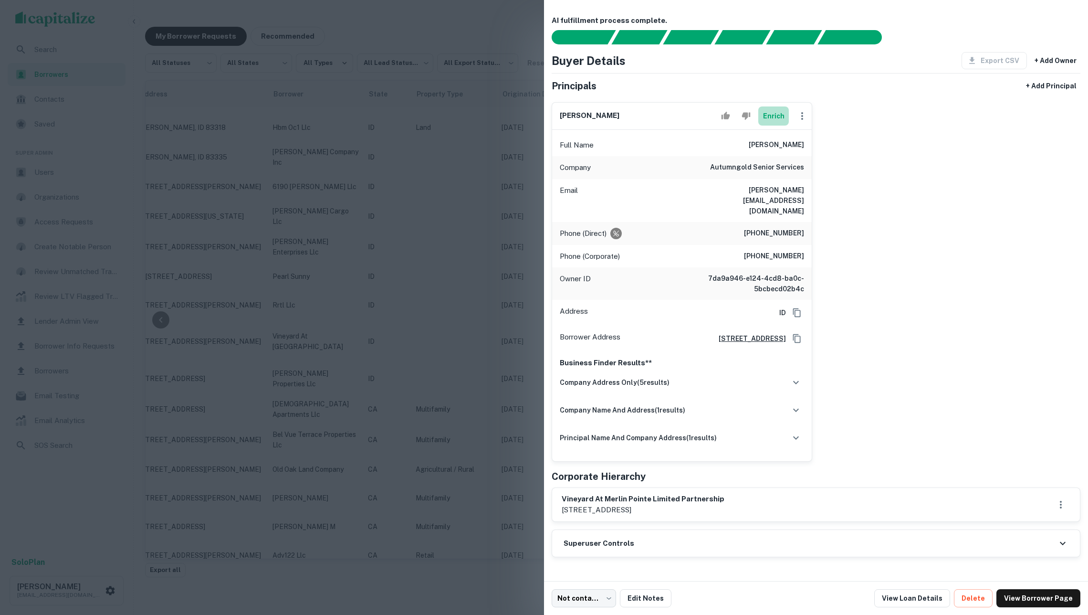
click at [769, 117] on button "Enrich" at bounding box center [773, 115] width 31 height 19
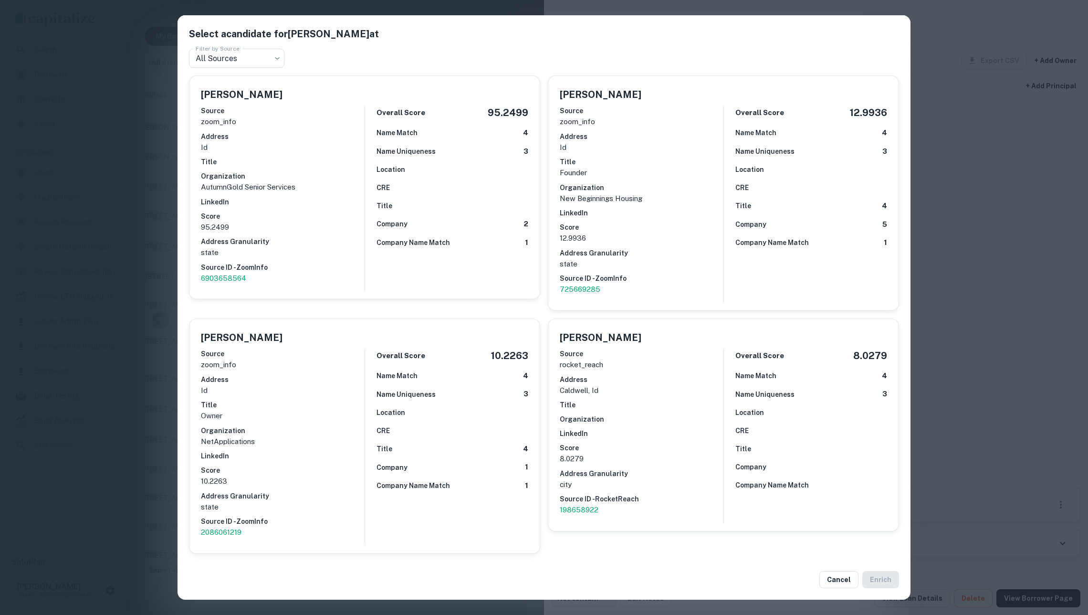
click at [86, 137] on div "Select a candidate for [PERSON_NAME] at Filter by Source All Sources *** Filter…" at bounding box center [544, 307] width 1088 height 615
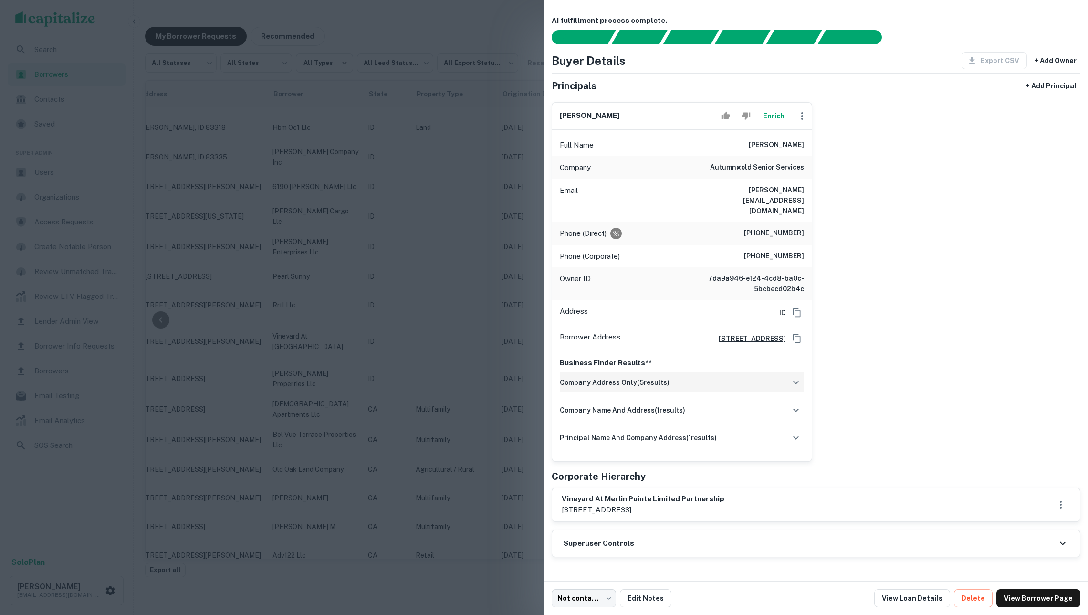
click at [646, 377] on h6 "company address only ( 5 results)" at bounding box center [615, 382] width 110 height 11
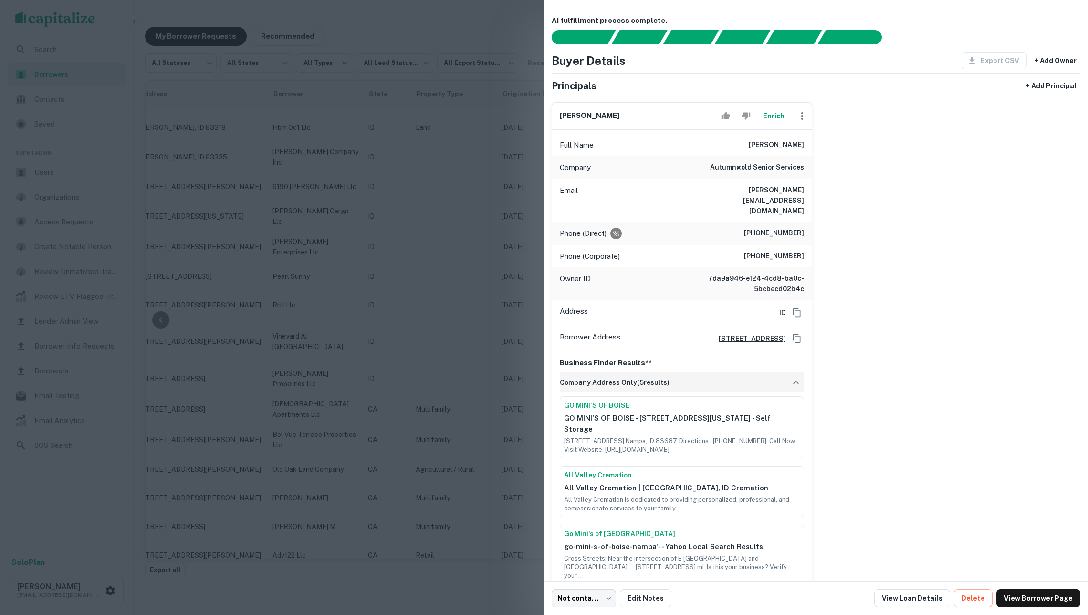
click at [646, 377] on h6 "company address only ( 5 results)" at bounding box center [615, 382] width 110 height 11
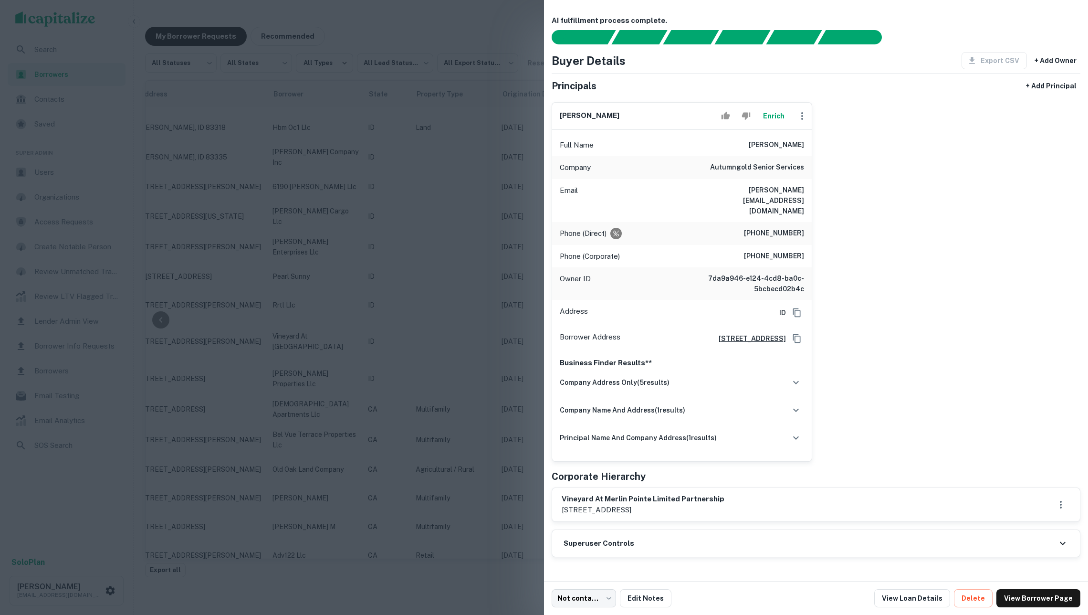
click at [444, 265] on div at bounding box center [544, 307] width 1088 height 615
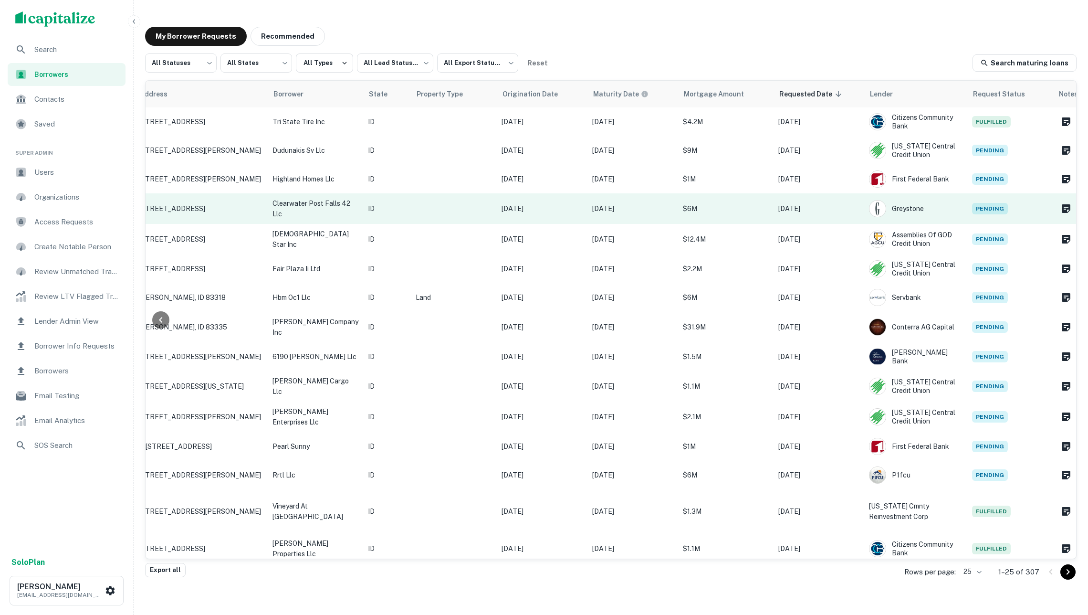
scroll to position [0, 125]
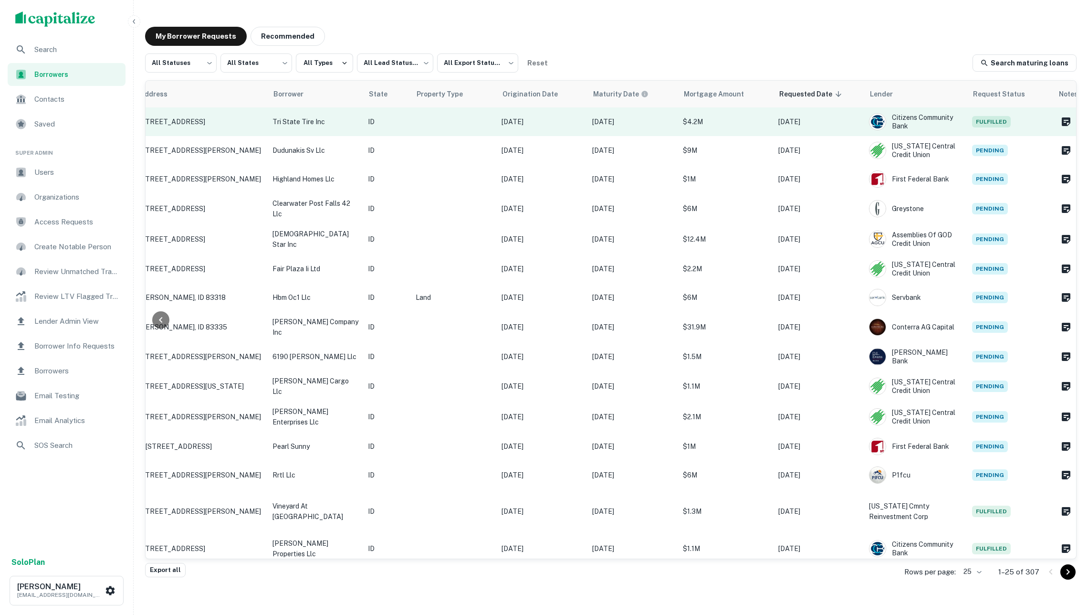
click at [545, 129] on td "[DATE]" at bounding box center [542, 121] width 91 height 29
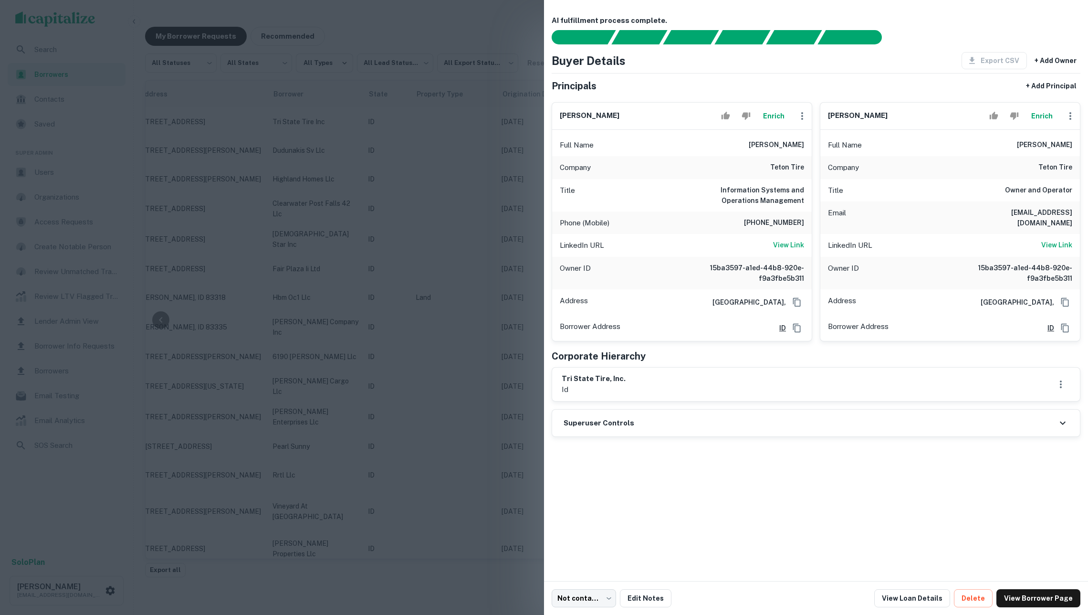
click at [428, 255] on div at bounding box center [544, 307] width 1088 height 615
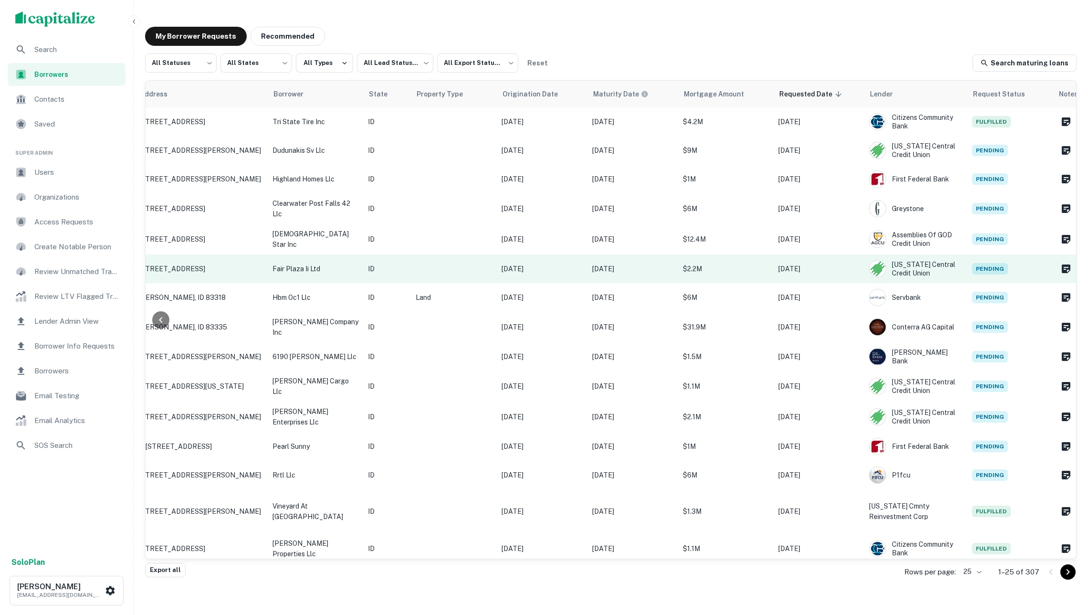
scroll to position [0, 0]
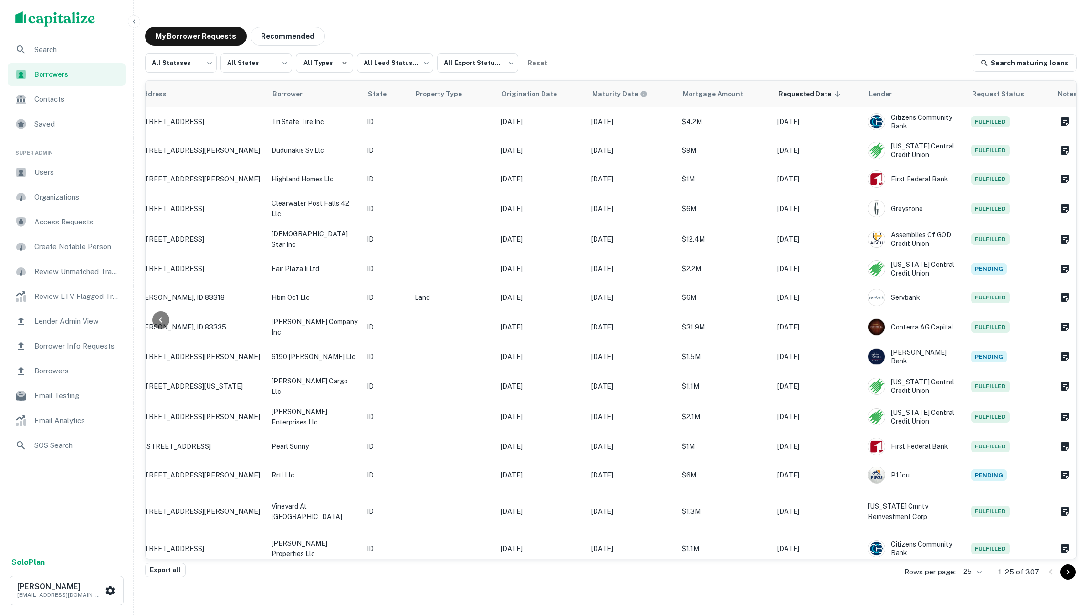
scroll to position [0, 125]
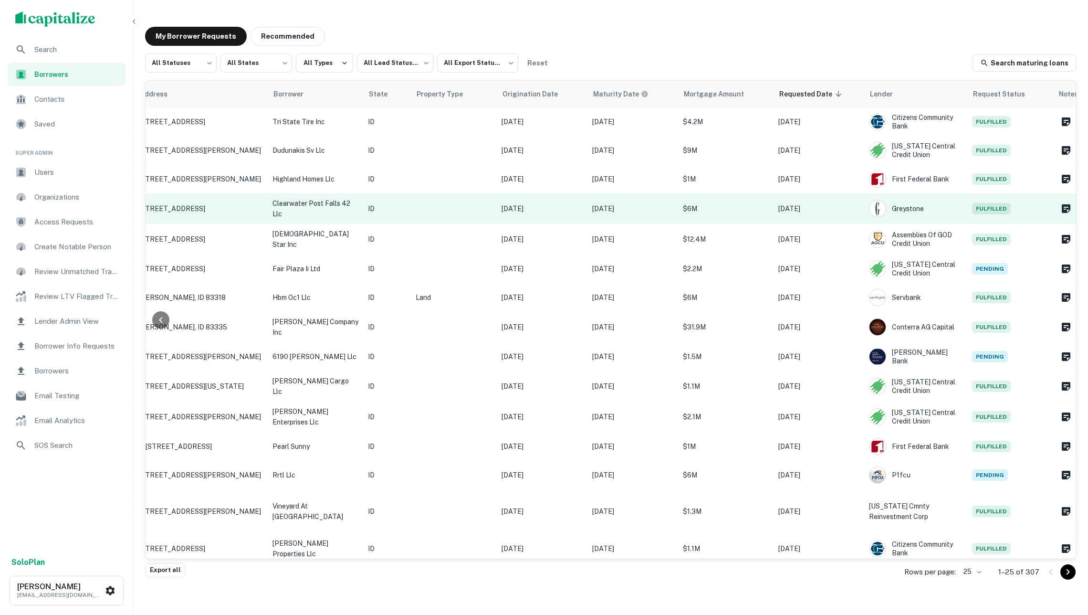
click at [434, 211] on td at bounding box center [454, 208] width 86 height 31
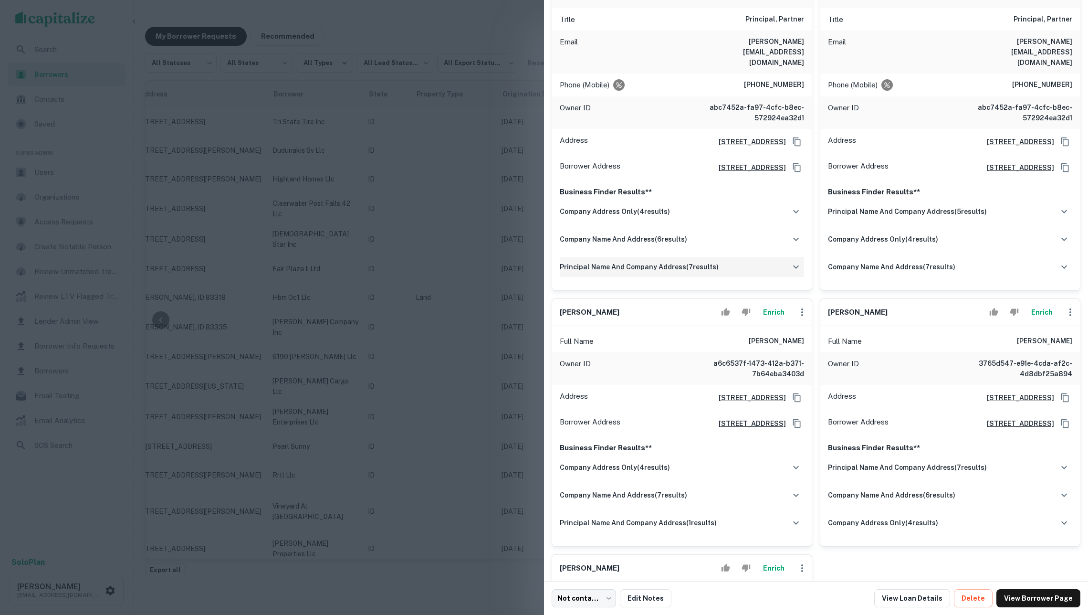
scroll to position [310, 0]
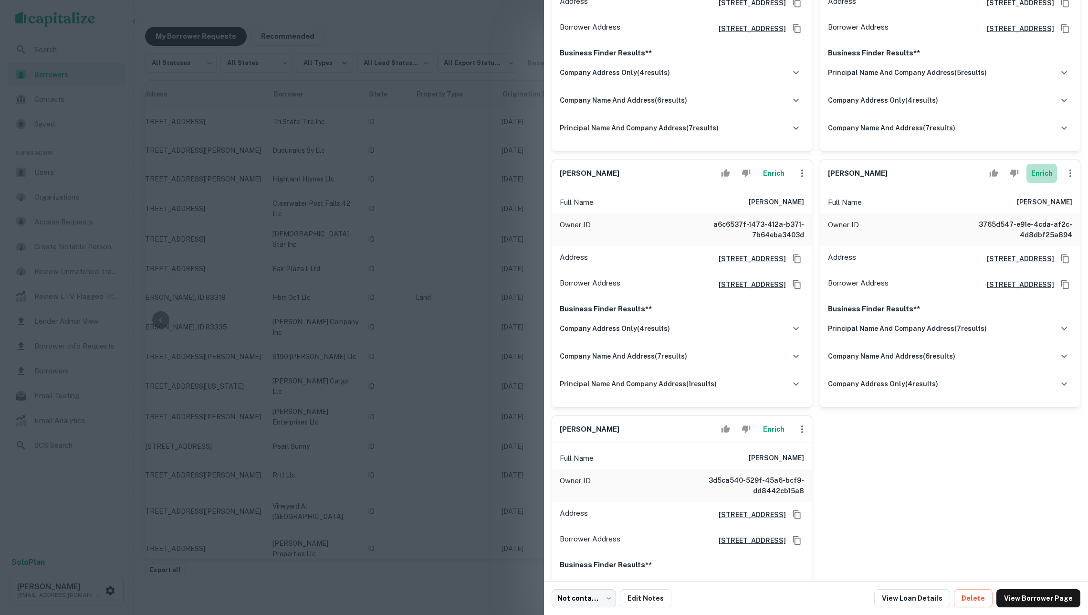
click at [1036, 179] on button "Enrich" at bounding box center [1042, 173] width 31 height 19
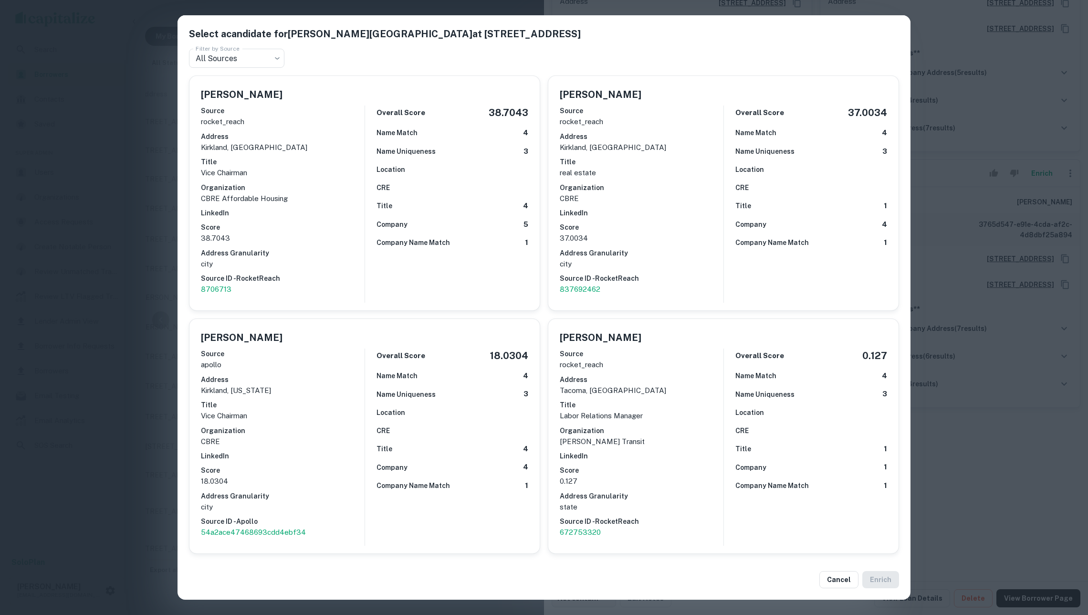
click at [144, 202] on div "Select a candidate for [PERSON_NAME] at [STREET_ADDRESS] s Filter by Source All…" at bounding box center [544, 307] width 1088 height 615
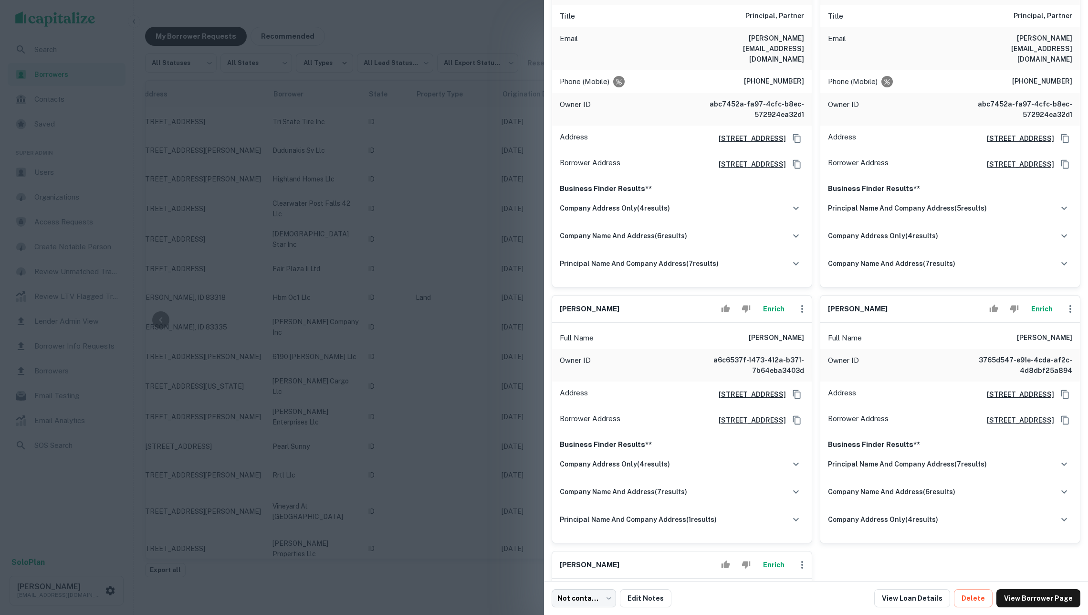
scroll to position [48, 0]
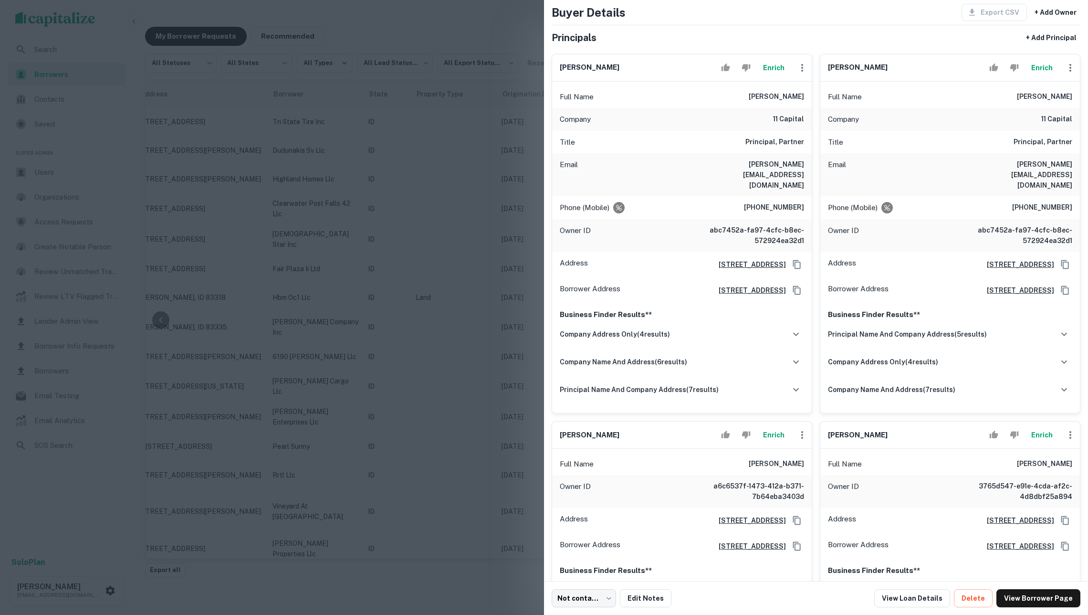
click at [364, 290] on div at bounding box center [544, 307] width 1088 height 615
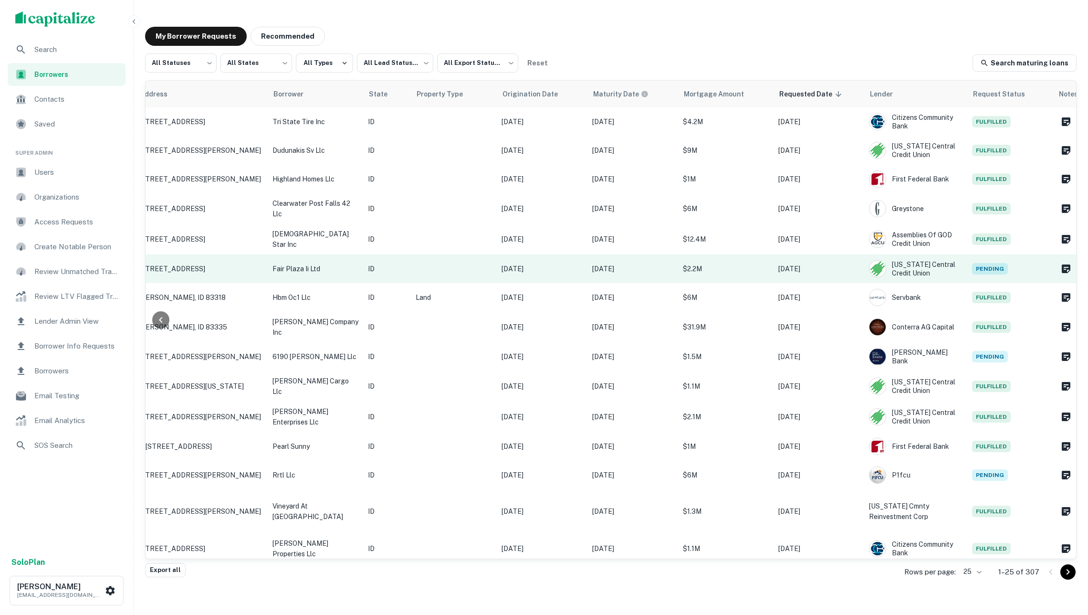
click at [398, 263] on p "ID" at bounding box center [387, 268] width 38 height 11
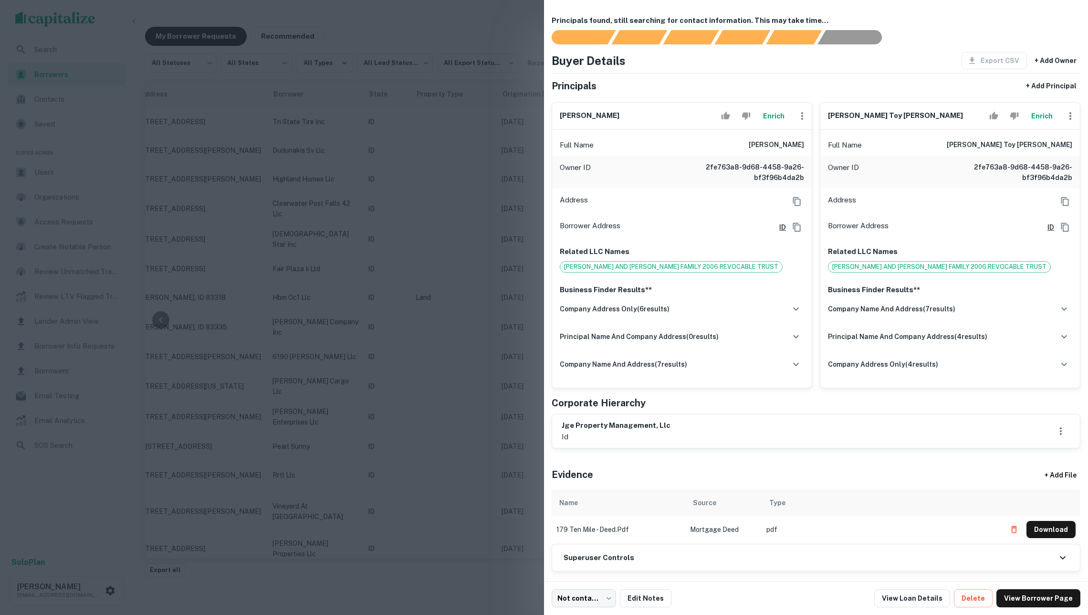
click at [764, 123] on button "Enrich" at bounding box center [773, 115] width 31 height 19
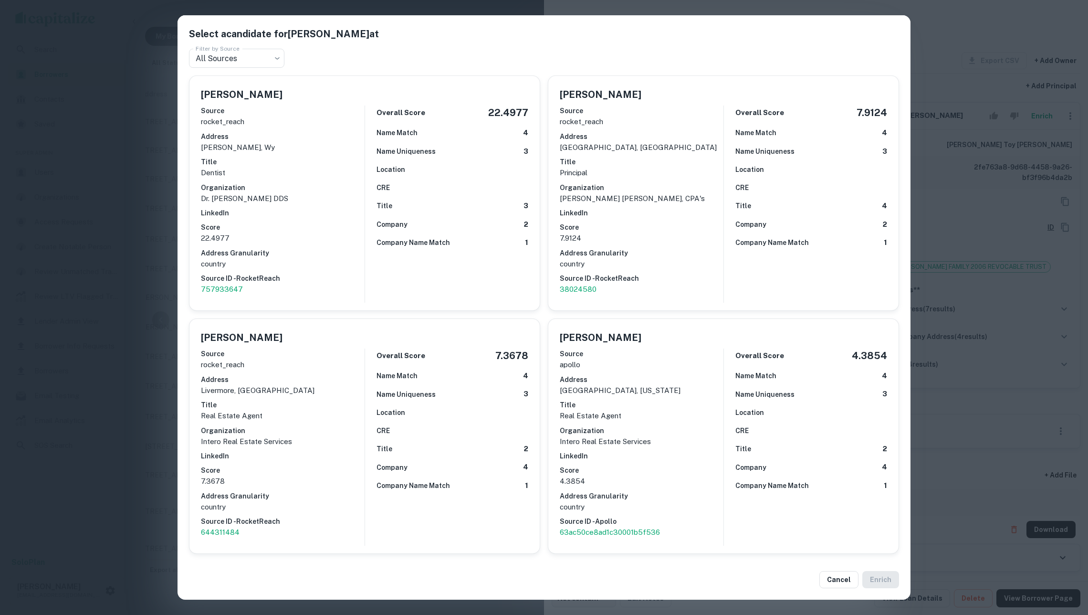
click at [989, 274] on div "Select a candidate for [PERSON_NAME] at Filter by Source All Sources *** Filter…" at bounding box center [544, 307] width 1088 height 615
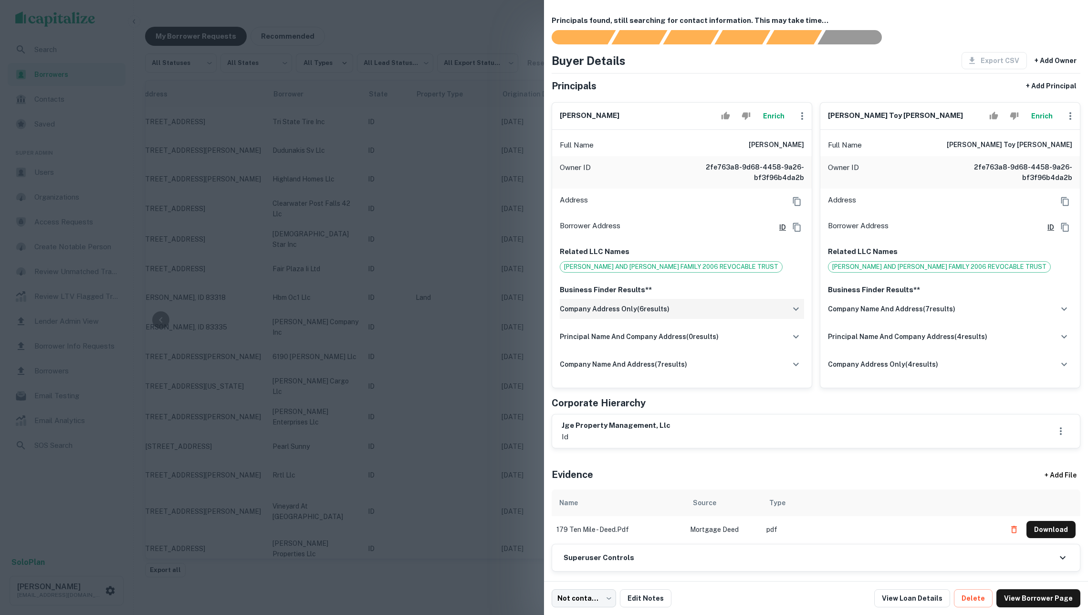
click at [747, 312] on div "company address only ( 6 results)" at bounding box center [682, 309] width 244 height 20
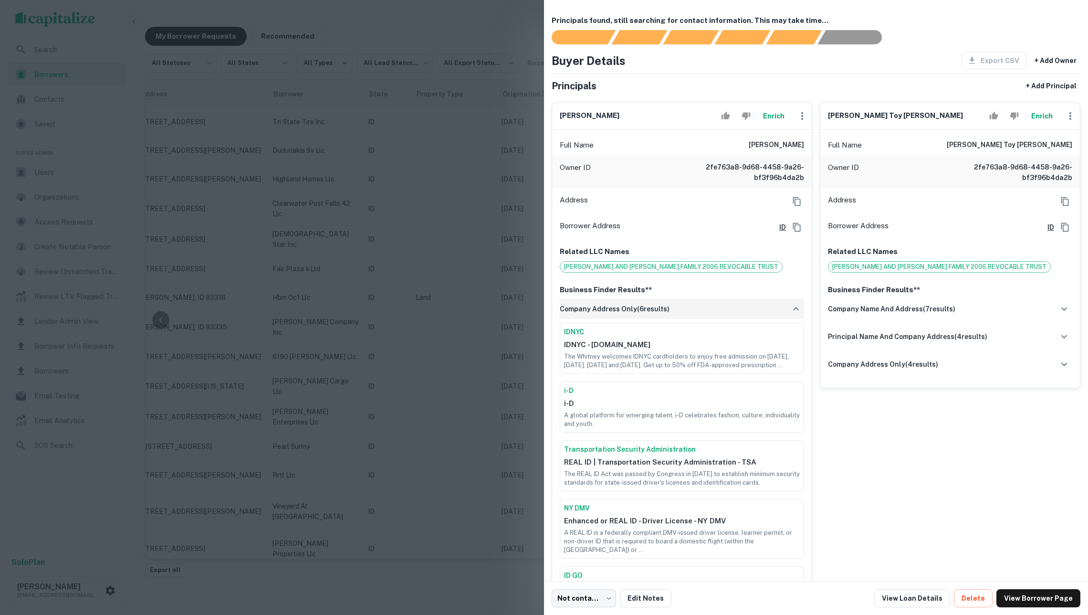
click at [747, 312] on div "company address only ( 6 results)" at bounding box center [682, 309] width 244 height 20
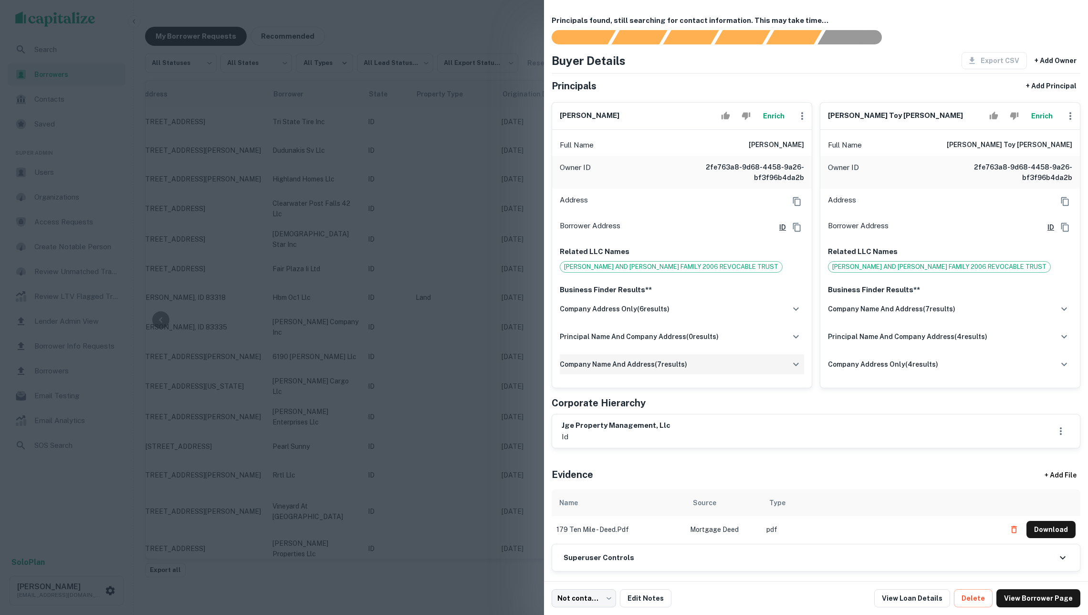
click at [746, 374] on div "company name and address ( 7 results)" at bounding box center [682, 364] width 244 height 20
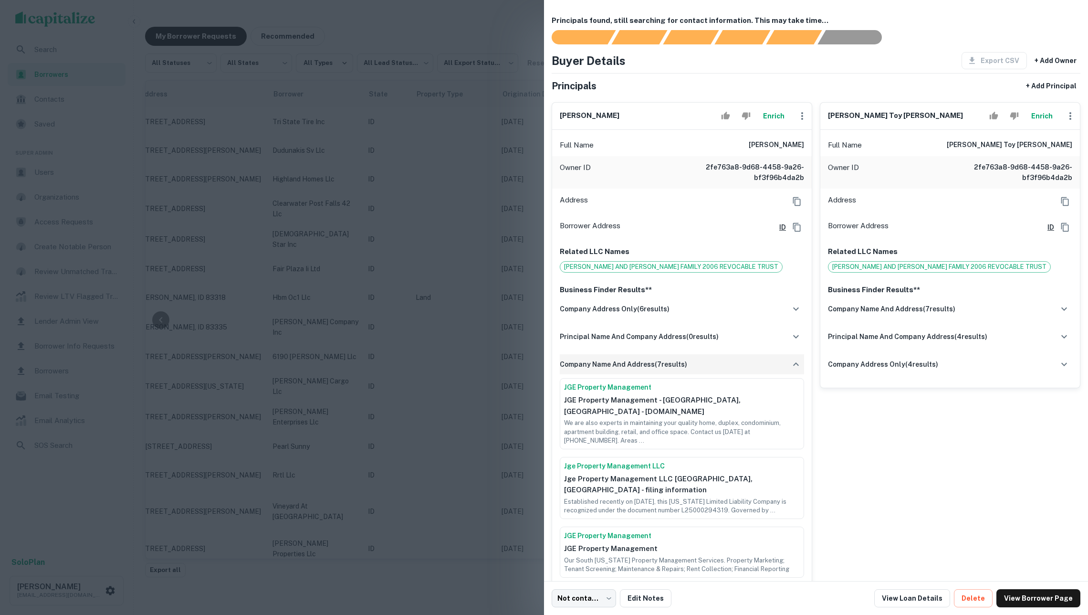
click at [746, 374] on div "company name and address ( 7 results)" at bounding box center [682, 364] width 244 height 20
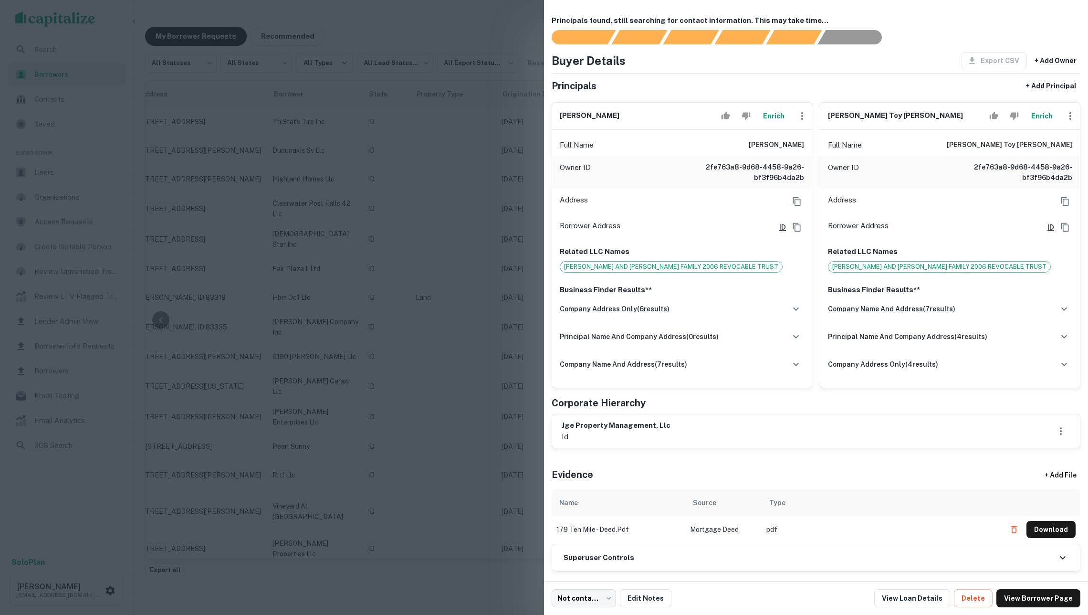
click at [1036, 123] on button "Enrich" at bounding box center [1042, 115] width 31 height 19
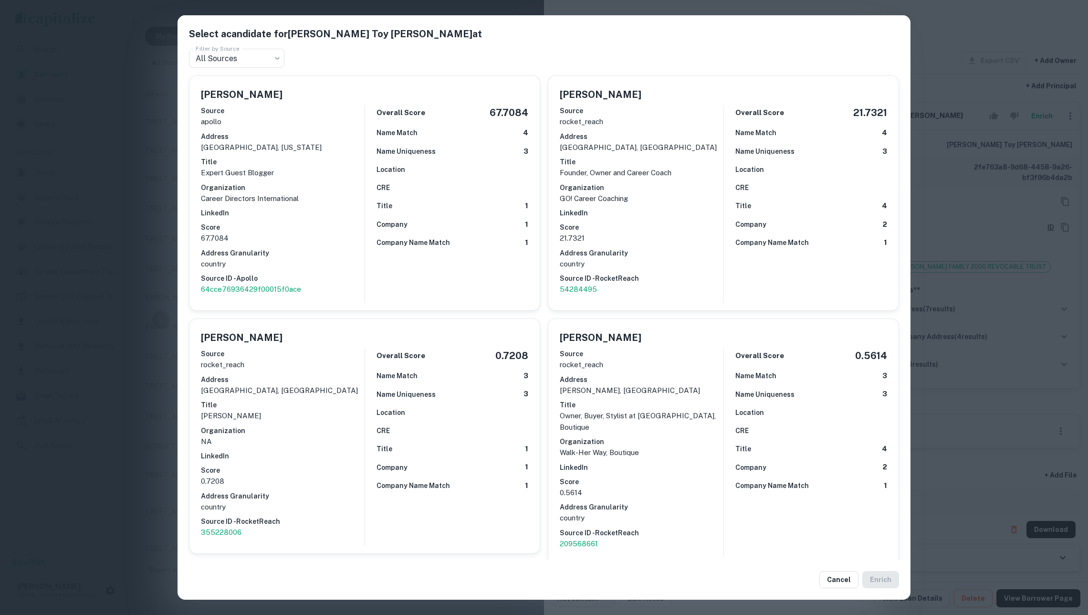
click at [1051, 392] on div "Select a candidate for [PERSON_NAME] Toy [PERSON_NAME] at Filter by Source All …" at bounding box center [544, 307] width 1088 height 615
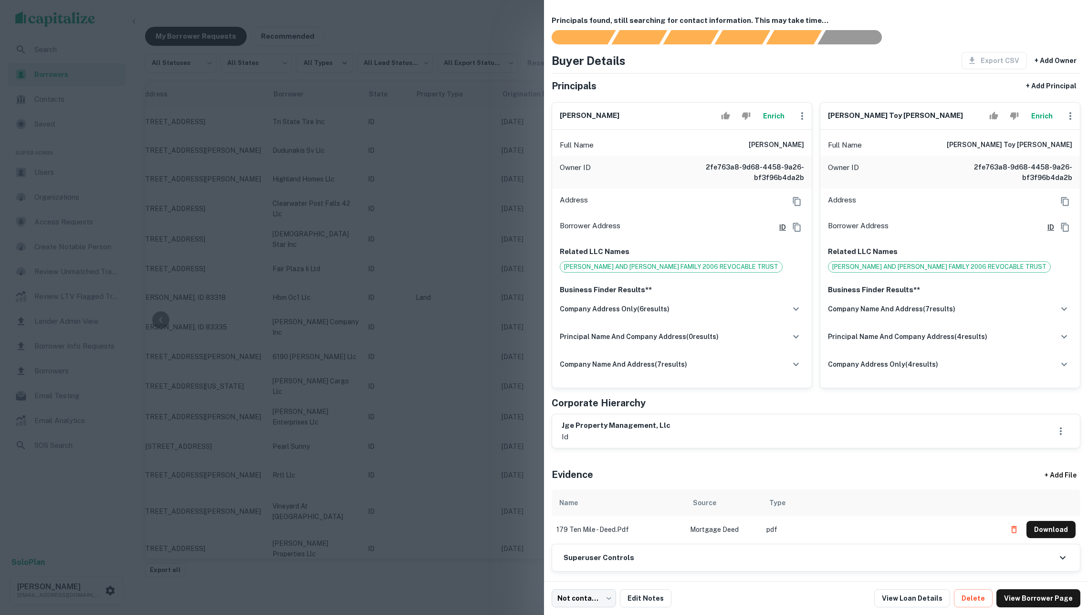
click at [432, 310] on div at bounding box center [544, 307] width 1088 height 615
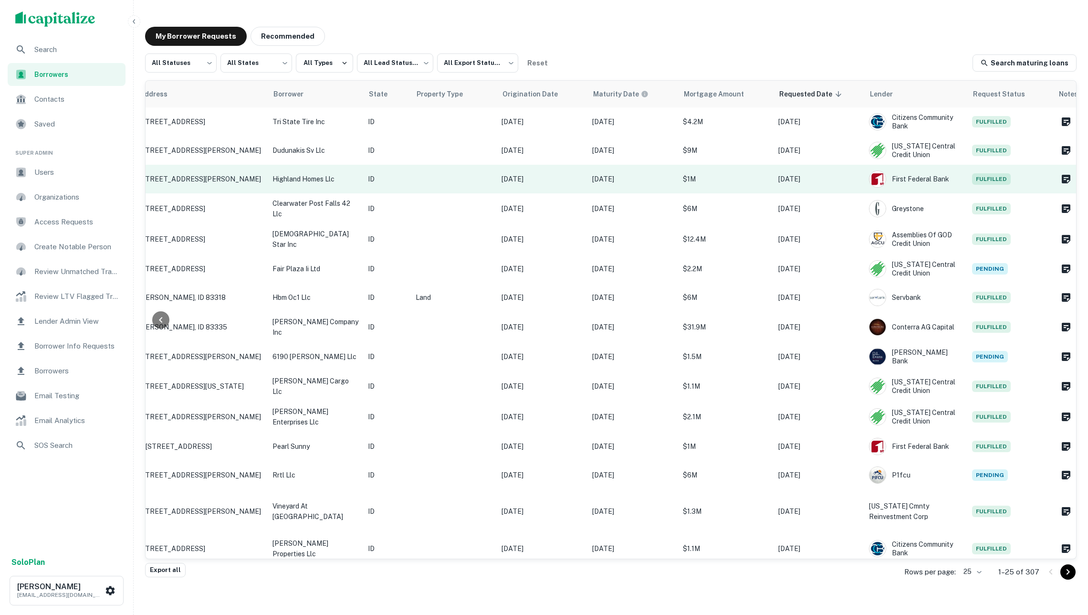
click at [438, 172] on td at bounding box center [454, 179] width 86 height 29
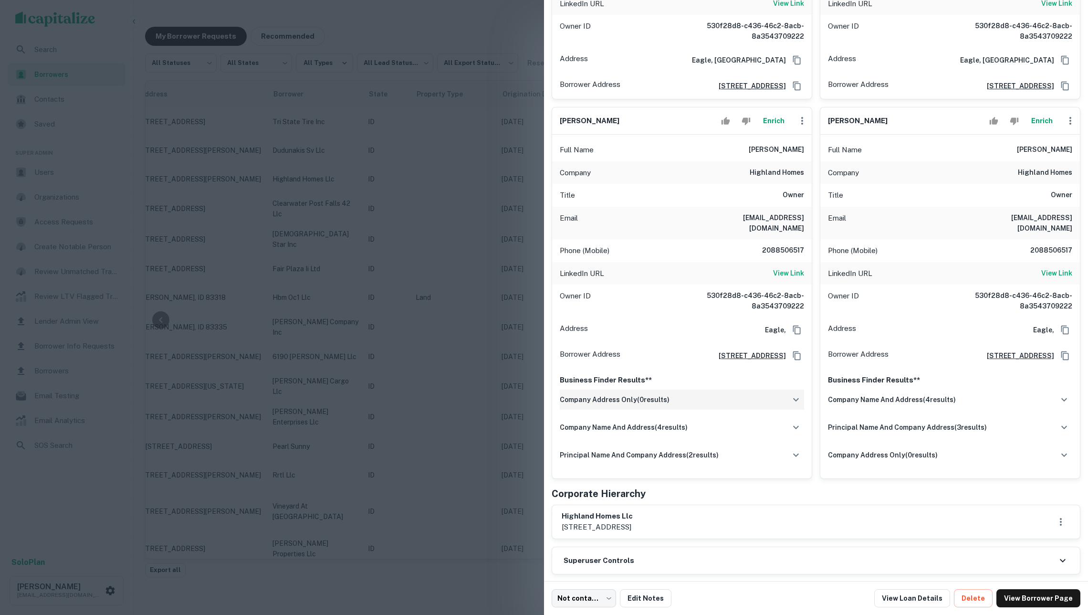
scroll to position [177, 0]
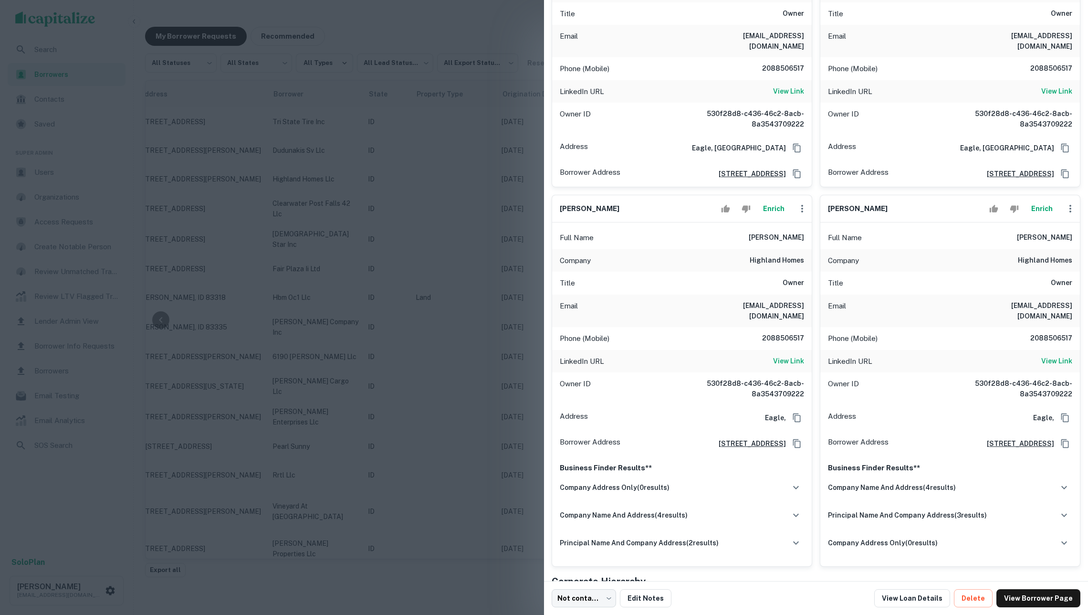
click at [766, 213] on button "Enrich" at bounding box center [773, 208] width 31 height 19
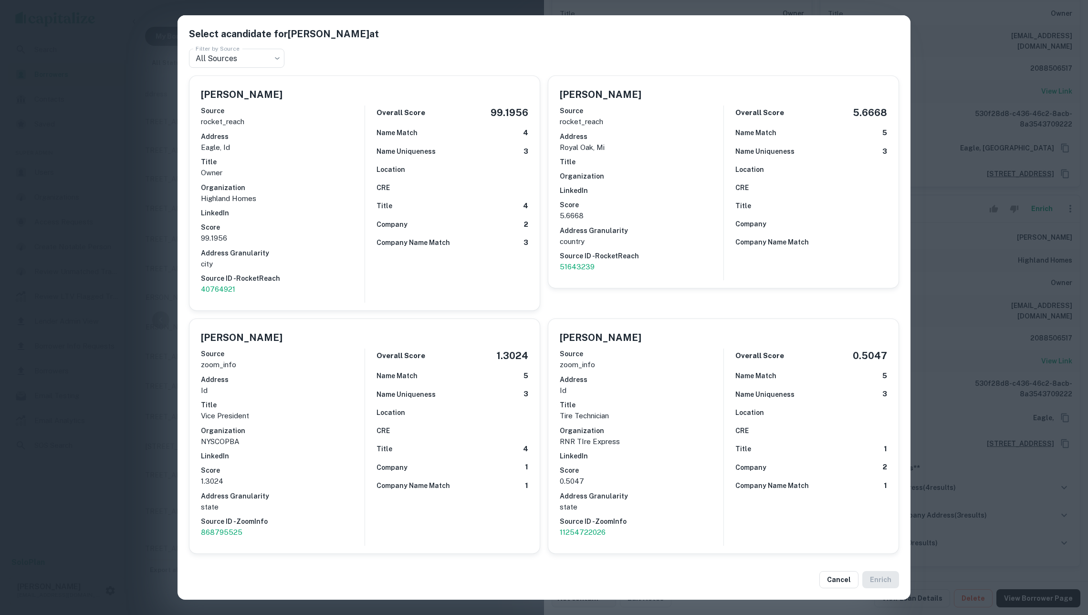
click at [957, 285] on div "Select a candidate for [PERSON_NAME] at Filter by Source All Sources *** Filter…" at bounding box center [544, 307] width 1088 height 615
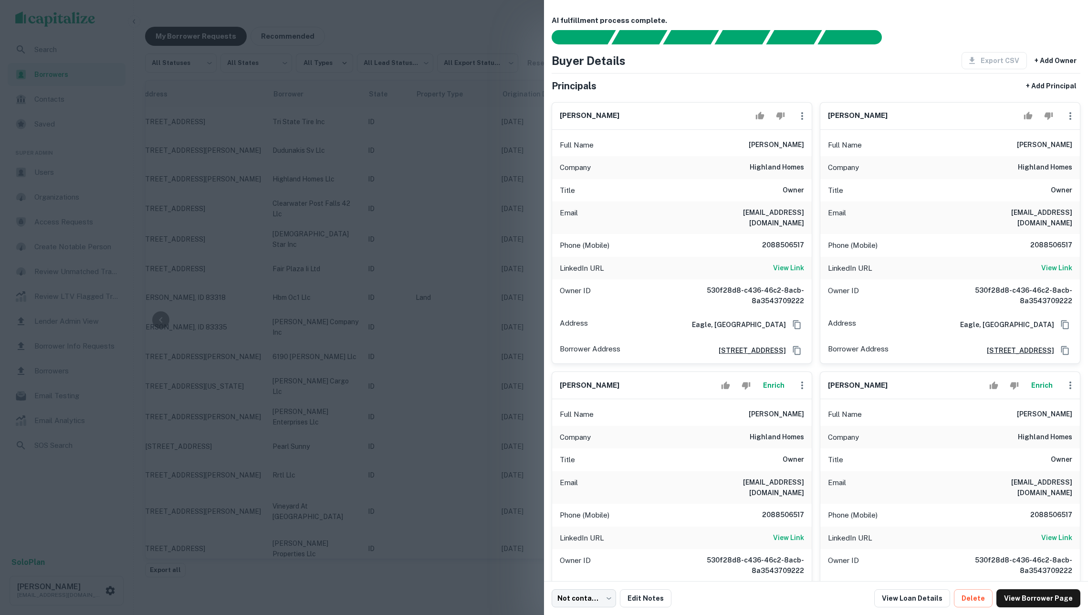
scroll to position [0, 0]
click at [439, 230] on div at bounding box center [544, 307] width 1088 height 615
